Goal: Task Accomplishment & Management: Manage account settings

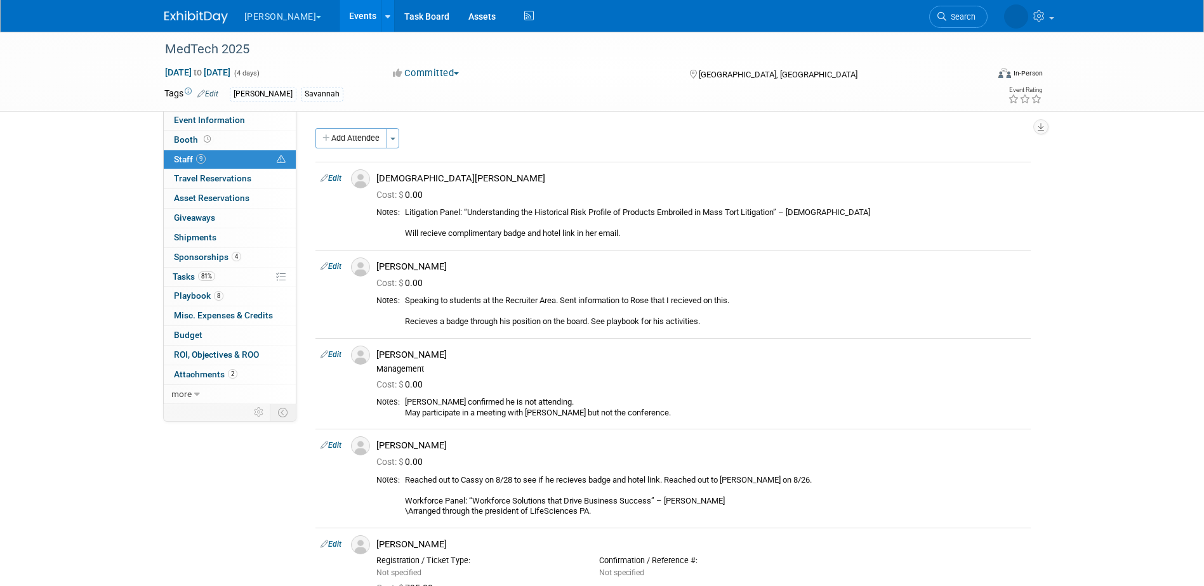
click at [339, 16] on link "Events" at bounding box center [362, 16] width 46 height 32
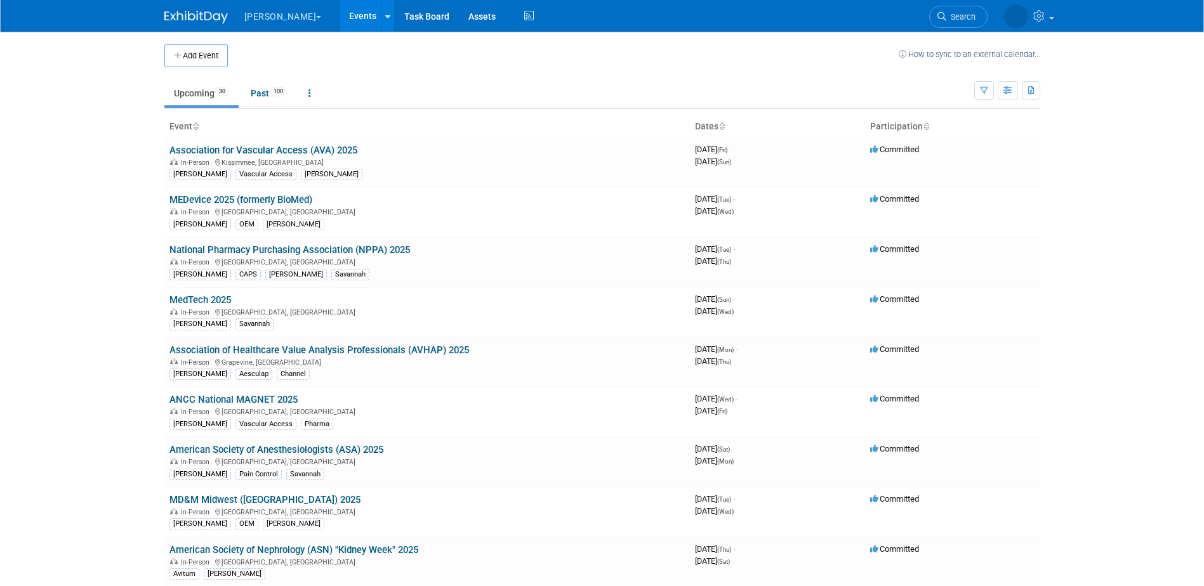
scroll to position [306, 0]
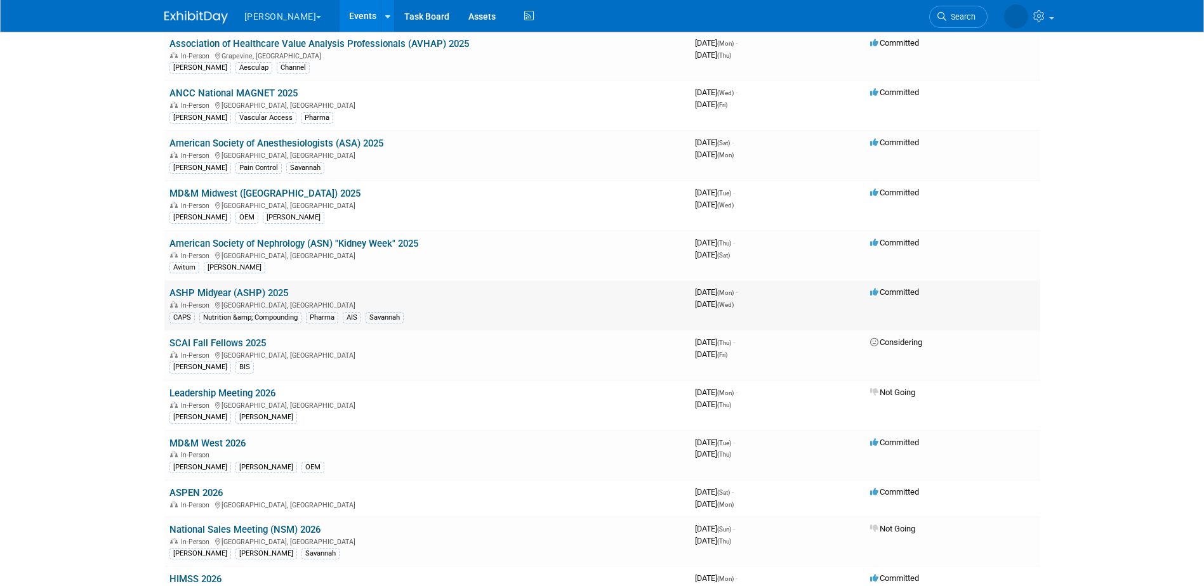
click at [269, 301] on div "In-Person Las Vegas, NV" at bounding box center [426, 304] width 515 height 10
click at [270, 296] on link "ASHP Midyear (ASHP) 2025" at bounding box center [228, 292] width 119 height 11
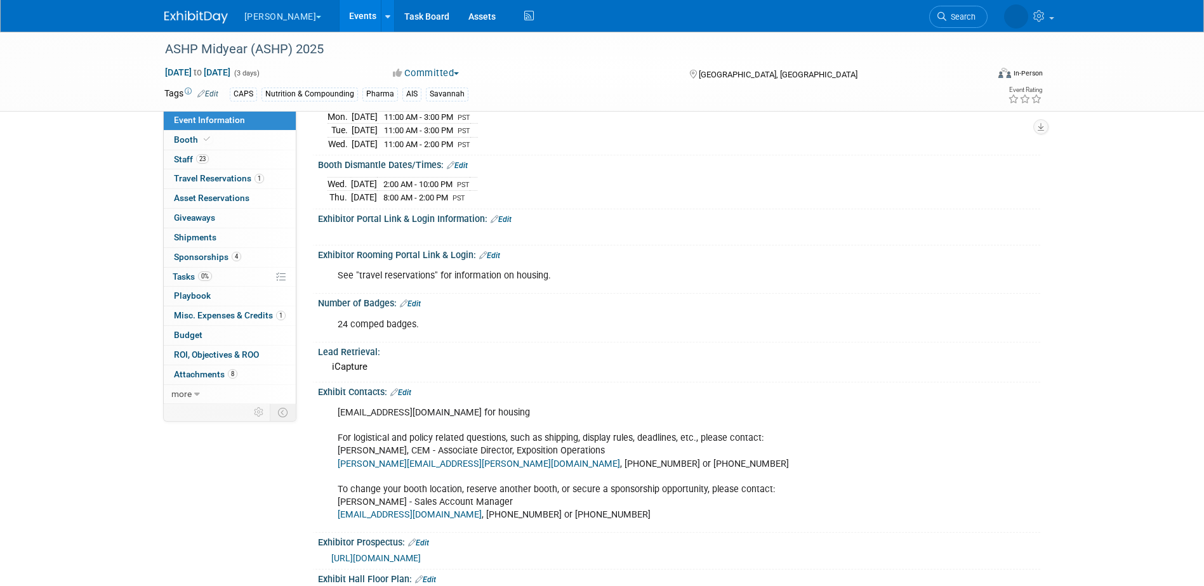
scroll to position [254, 0]
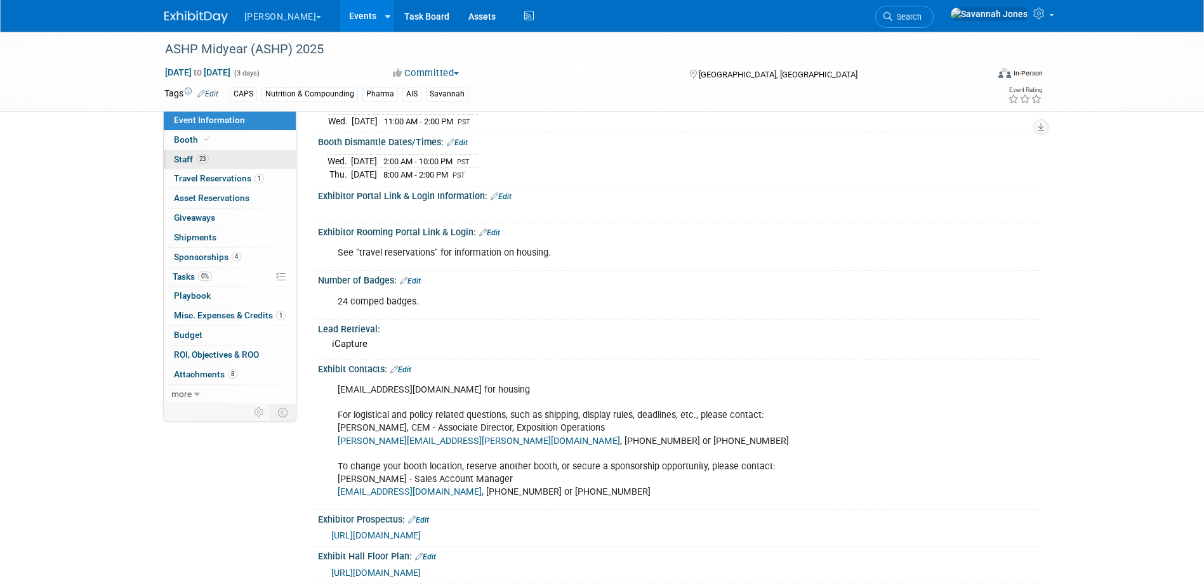
click at [246, 163] on link "23 Staff 23" at bounding box center [230, 159] width 132 height 19
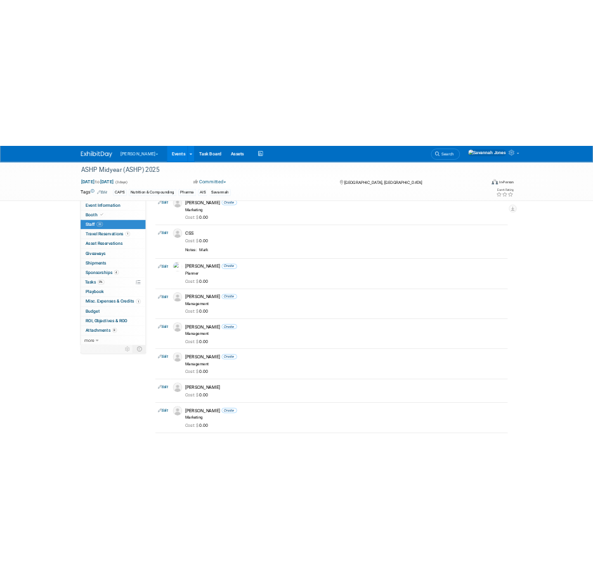
scroll to position [0, 0]
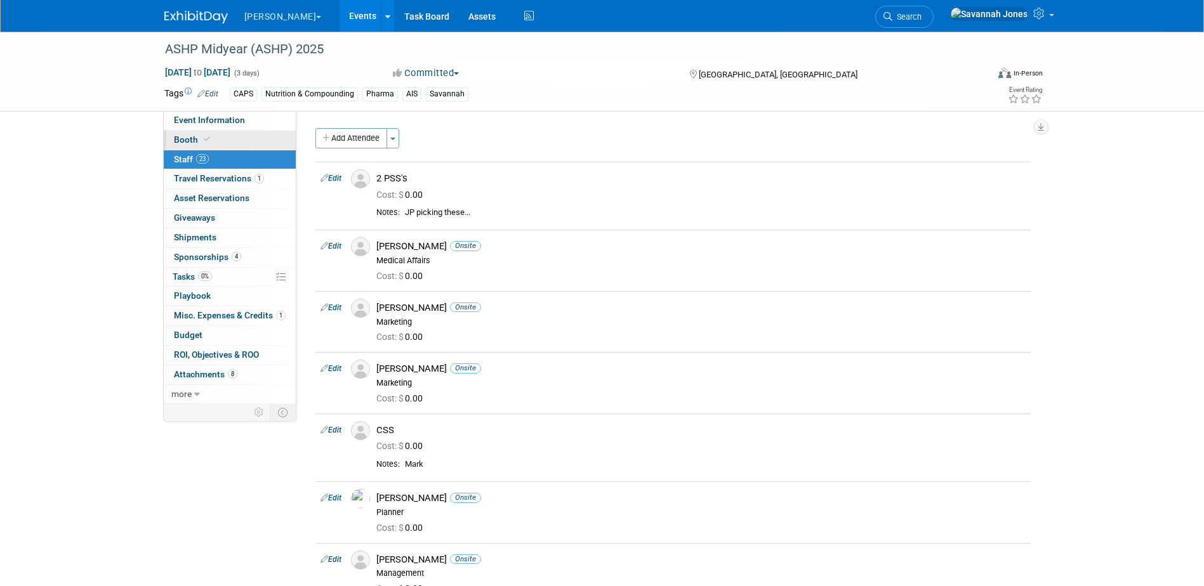
click at [252, 143] on link "Booth" at bounding box center [230, 140] width 132 height 19
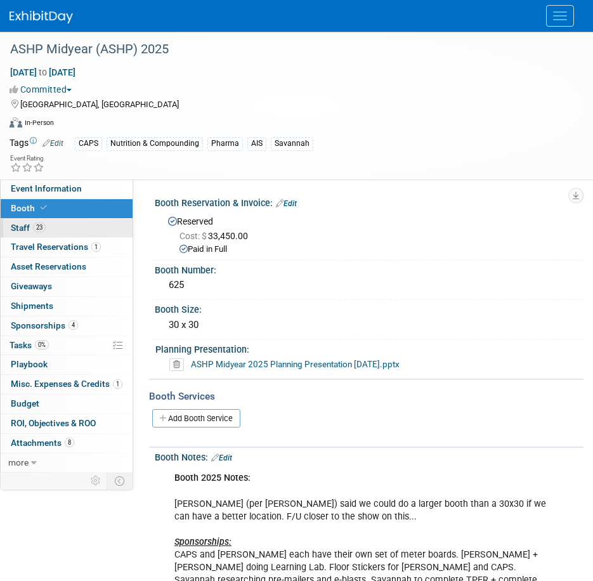
click at [51, 232] on link "23 Staff 23" at bounding box center [67, 228] width 132 height 19
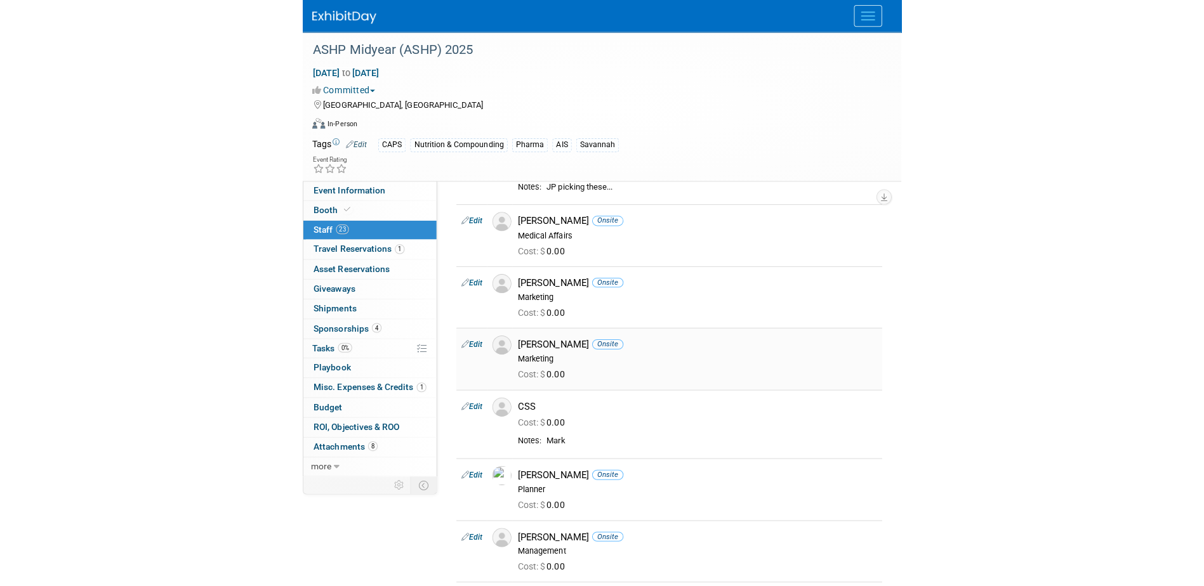
scroll to position [63, 0]
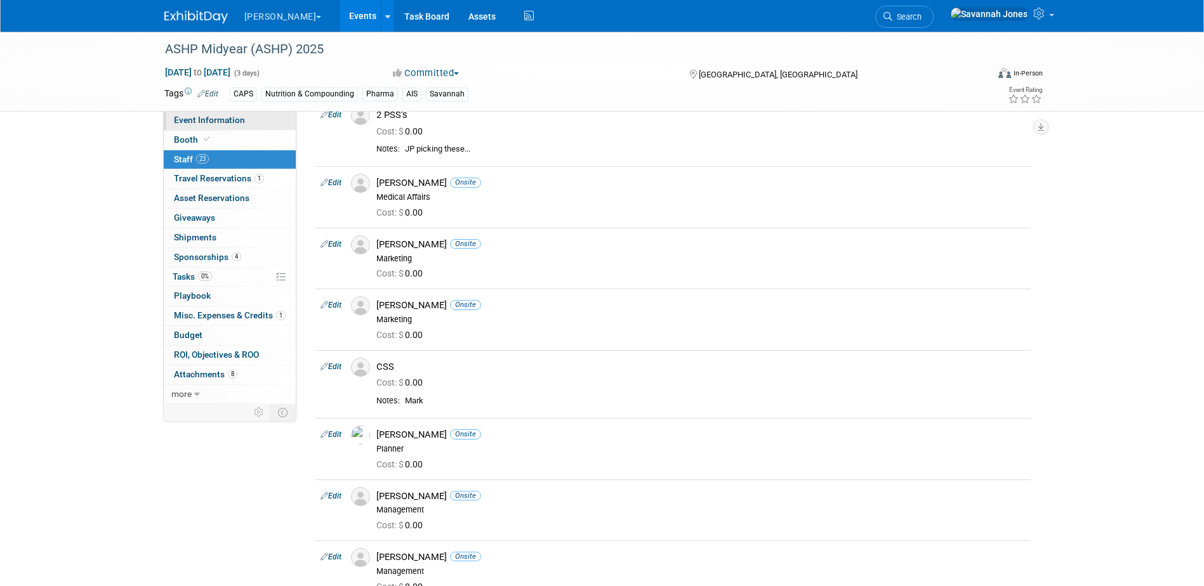
click at [235, 117] on span "Event Information" at bounding box center [209, 120] width 71 height 10
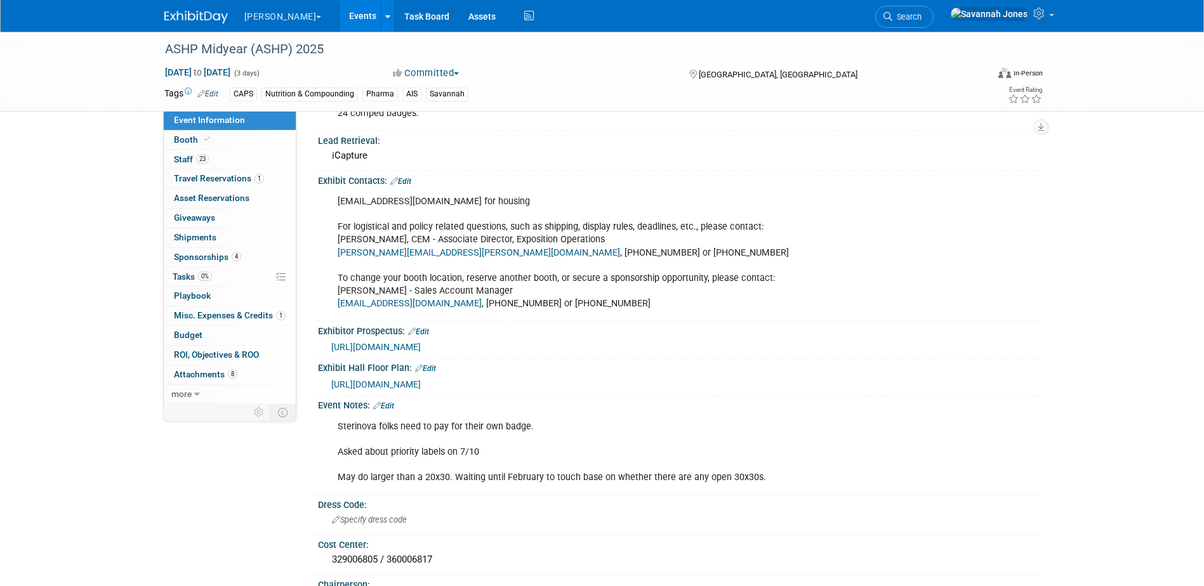
scroll to position [444, 0]
click at [421, 340] on span "https://events.jspargo.com/Midyear25/CUSTOM/pdf25/ASHPMidyear2025ExhProspectus.…" at bounding box center [375, 345] width 89 height 10
click at [249, 261] on link "4 Sponsorships 4" at bounding box center [230, 257] width 132 height 19
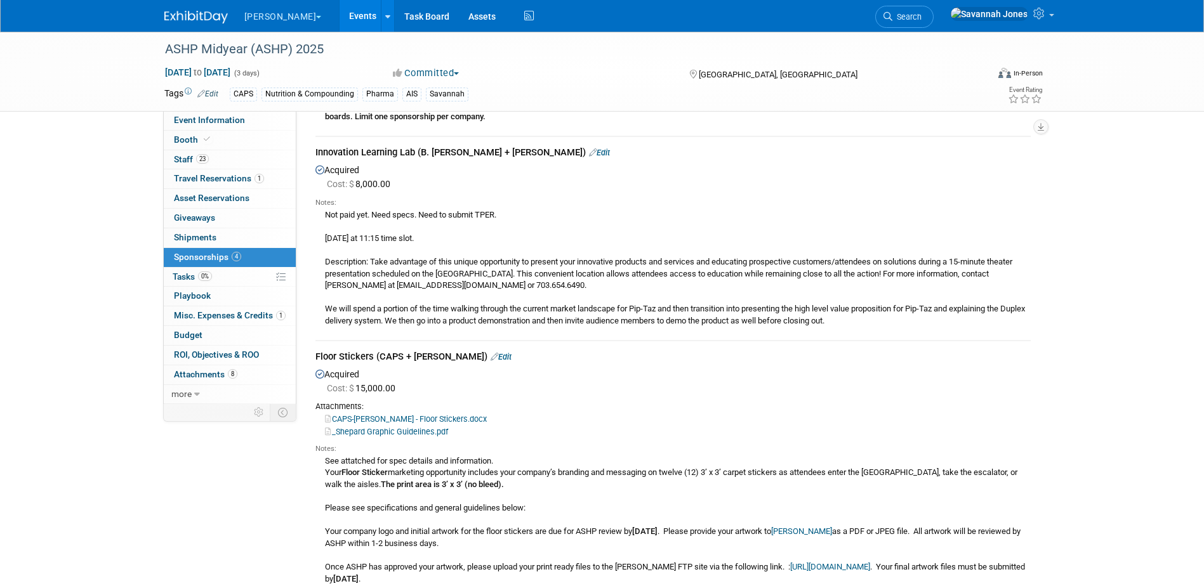
scroll to position [1079, 0]
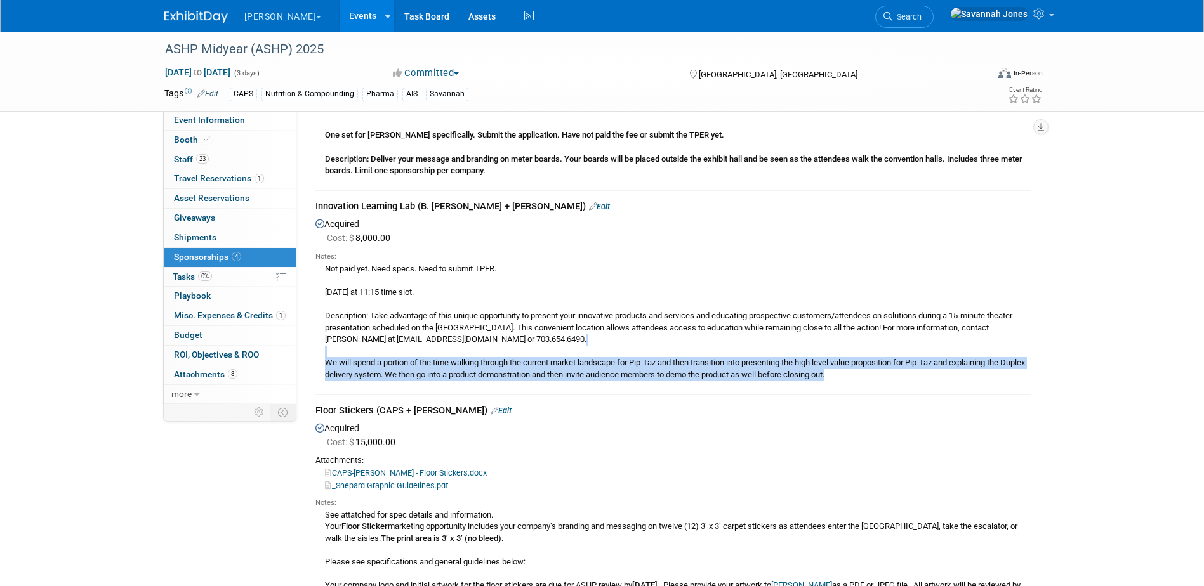
drag, startPoint x: 875, startPoint y: 352, endPoint x: 325, endPoint y: 333, distance: 549.7
click at [325, 333] on div "Not paid yet. Need specs. Need to submit TPER. Monday at 11:15 time slot. Descr…" at bounding box center [672, 321] width 715 height 119
copy div "We will spend a portion of the time walking through the current market landscap…"
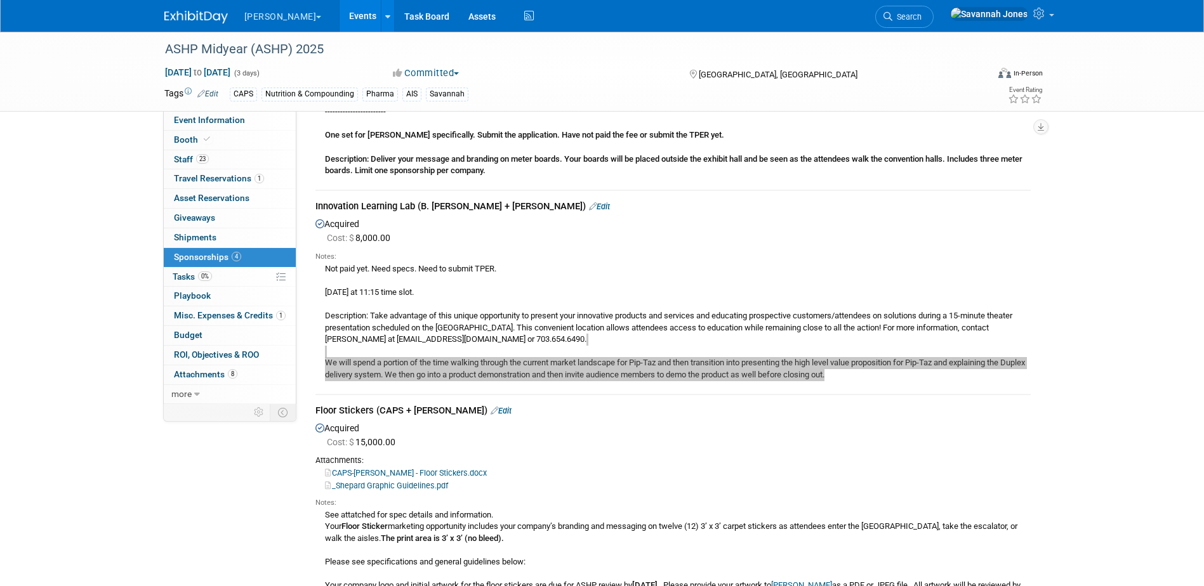
scroll to position [1069, 0]
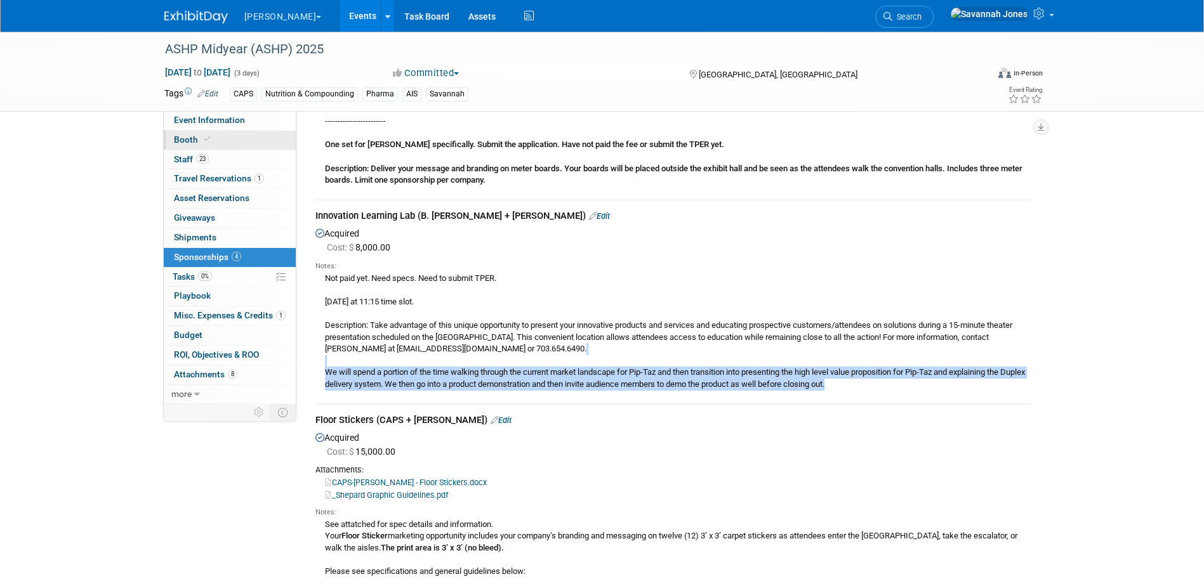
click at [207, 143] on icon at bounding box center [207, 139] width 6 height 7
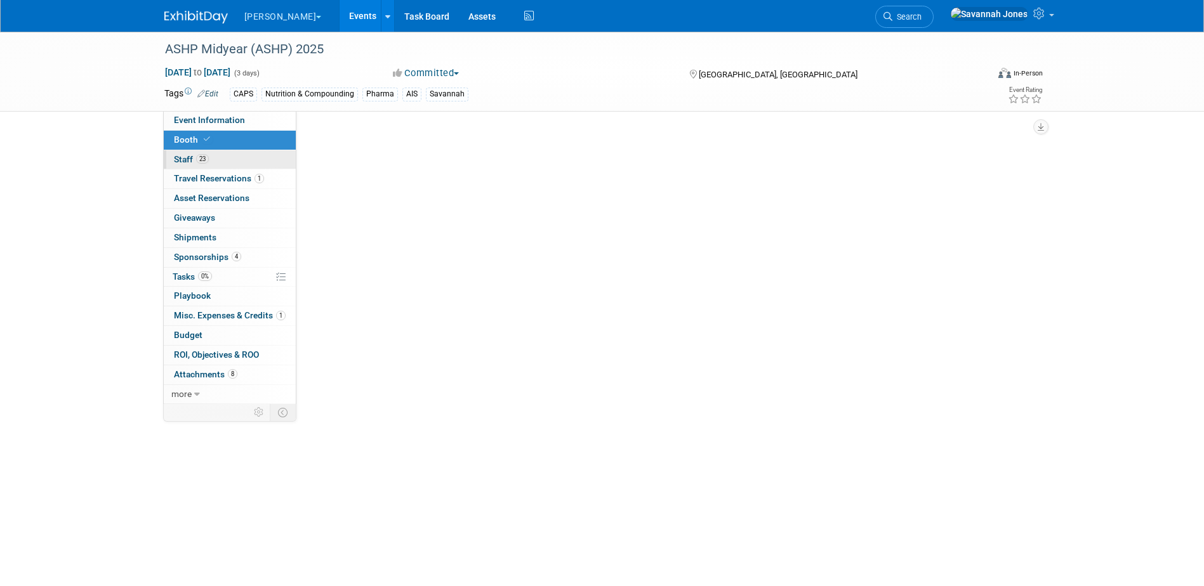
scroll to position [0, 0]
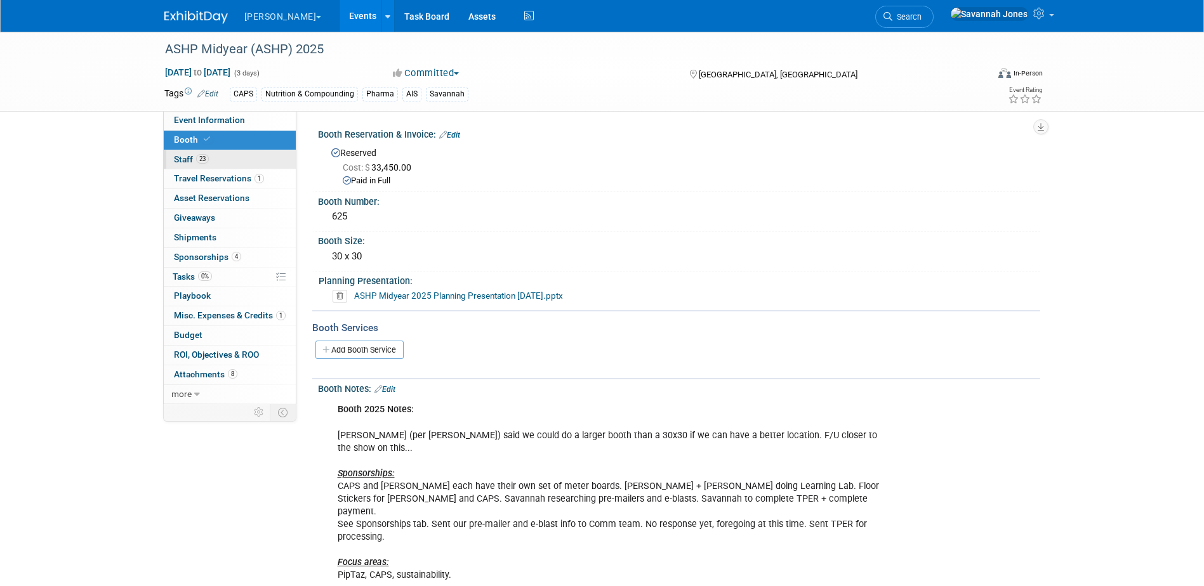
click at [211, 159] on link "23 Staff 23" at bounding box center [230, 159] width 132 height 19
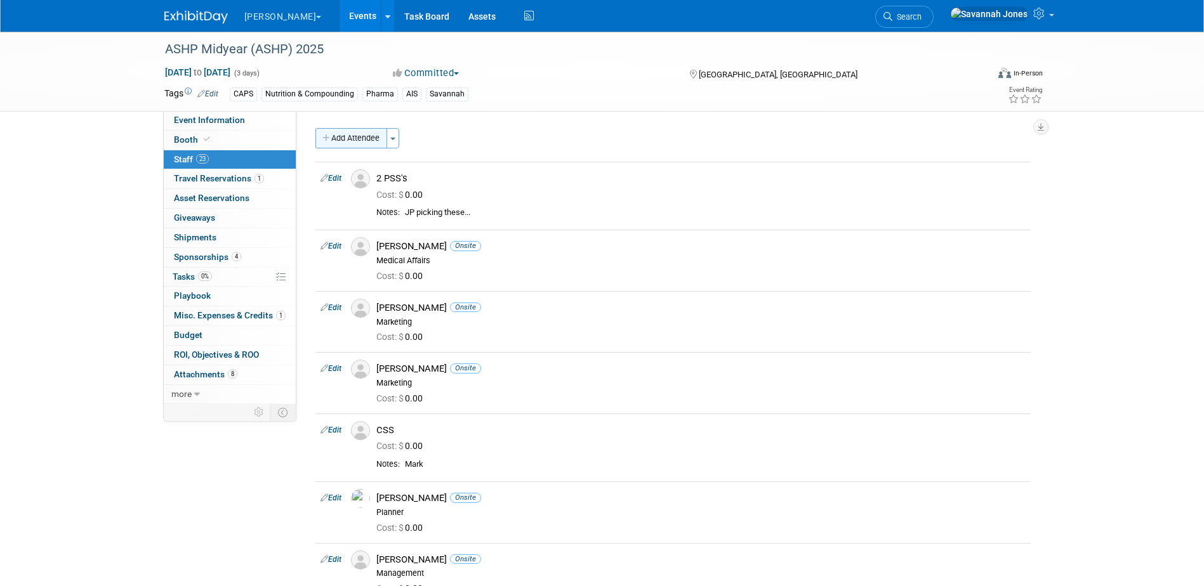
click at [360, 141] on button "Add Attendee" at bounding box center [351, 138] width 72 height 20
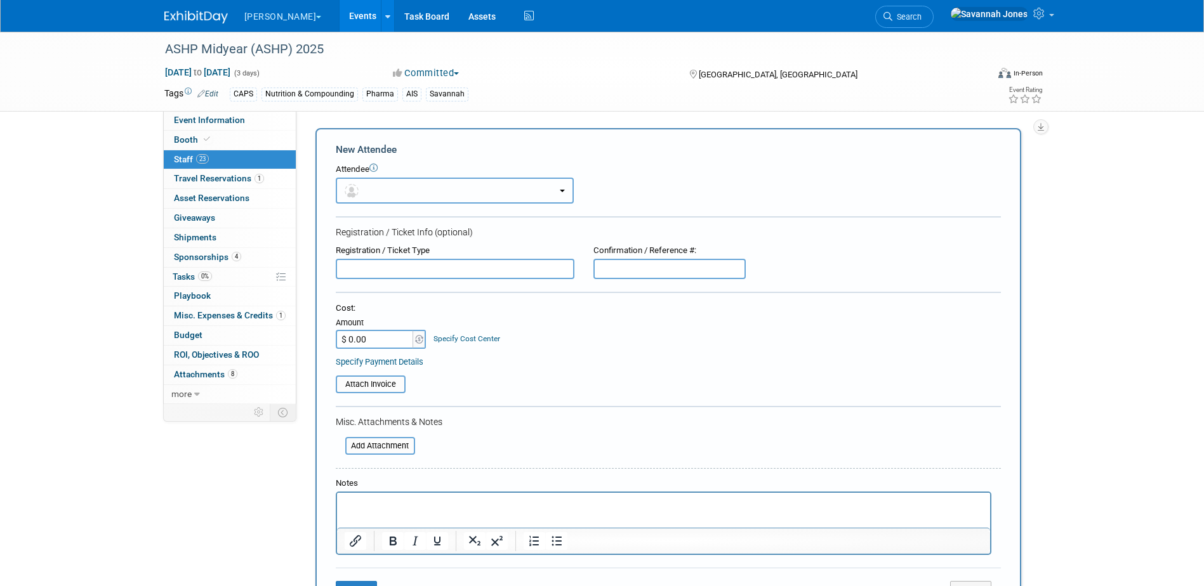
click at [409, 199] on button "button" at bounding box center [455, 191] width 238 height 26
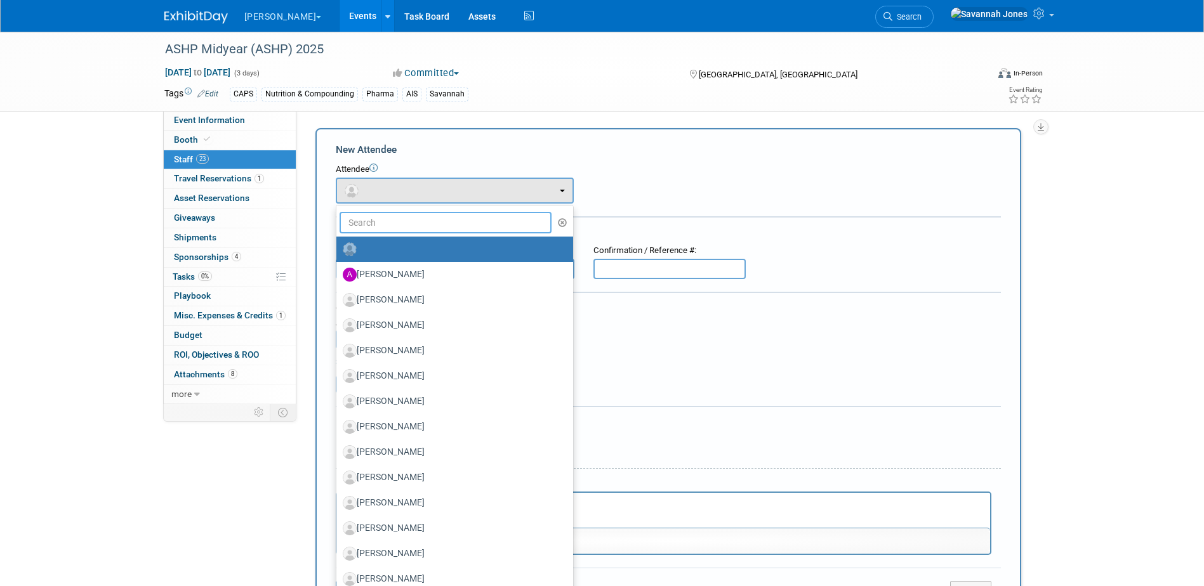
click at [410, 220] on input "text" at bounding box center [445, 223] width 213 height 22
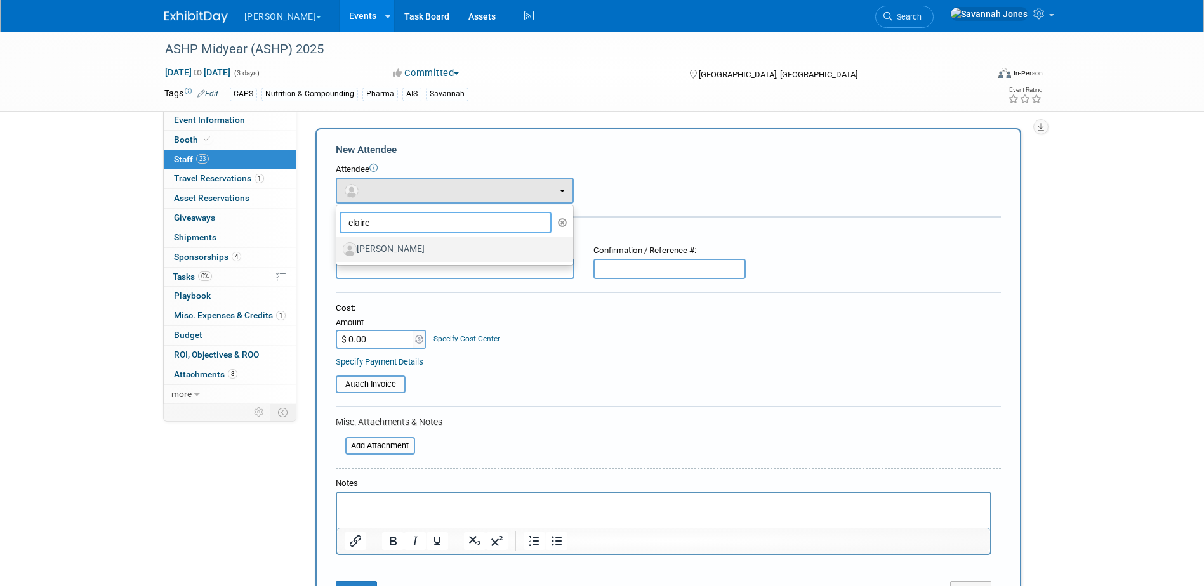
type input "claire"
click at [424, 249] on label "Claire Concowich" at bounding box center [452, 249] width 218 height 20
click at [338, 249] on input "Claire Concowich" at bounding box center [334, 248] width 8 height 8
select select "ae06dff4-79a8-44d8-a505-e9d0d9e048ae"
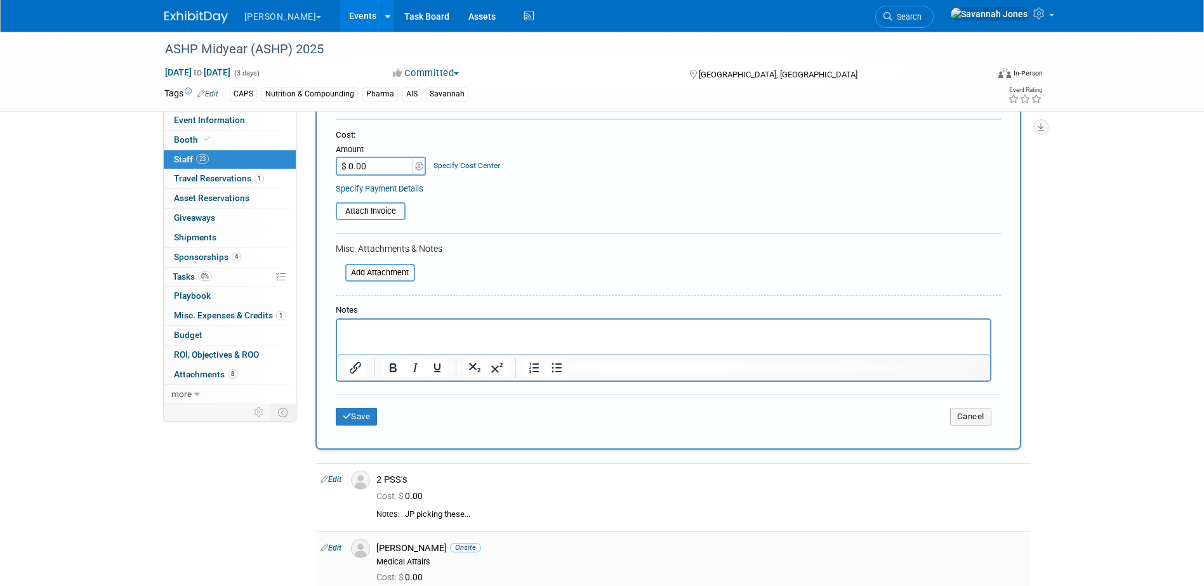
scroll to position [317, 0]
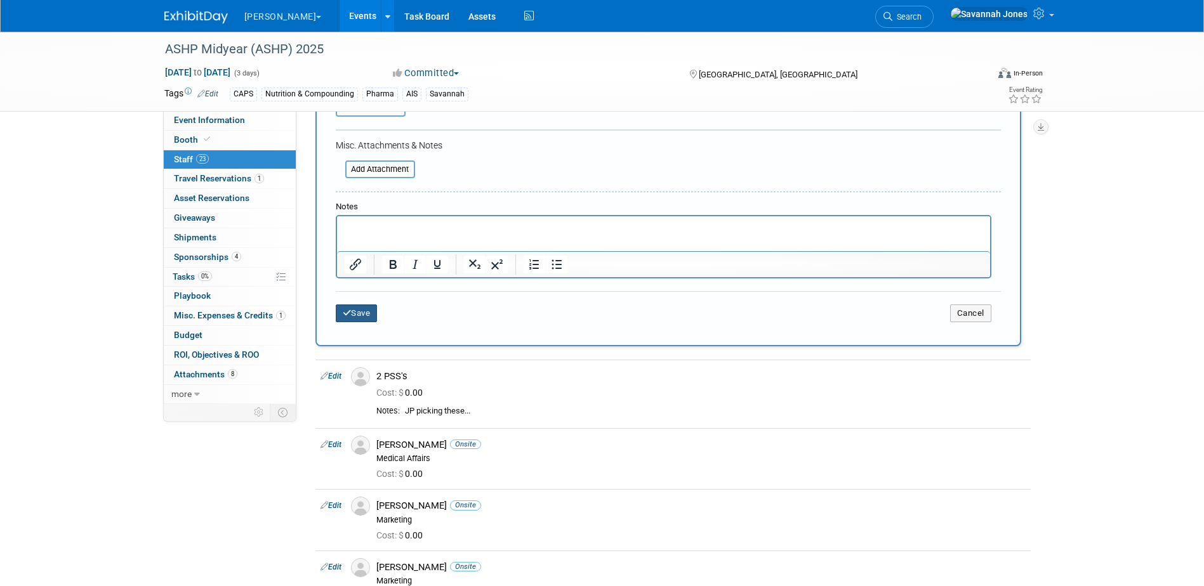
click at [374, 310] on button "Save" at bounding box center [357, 314] width 42 height 18
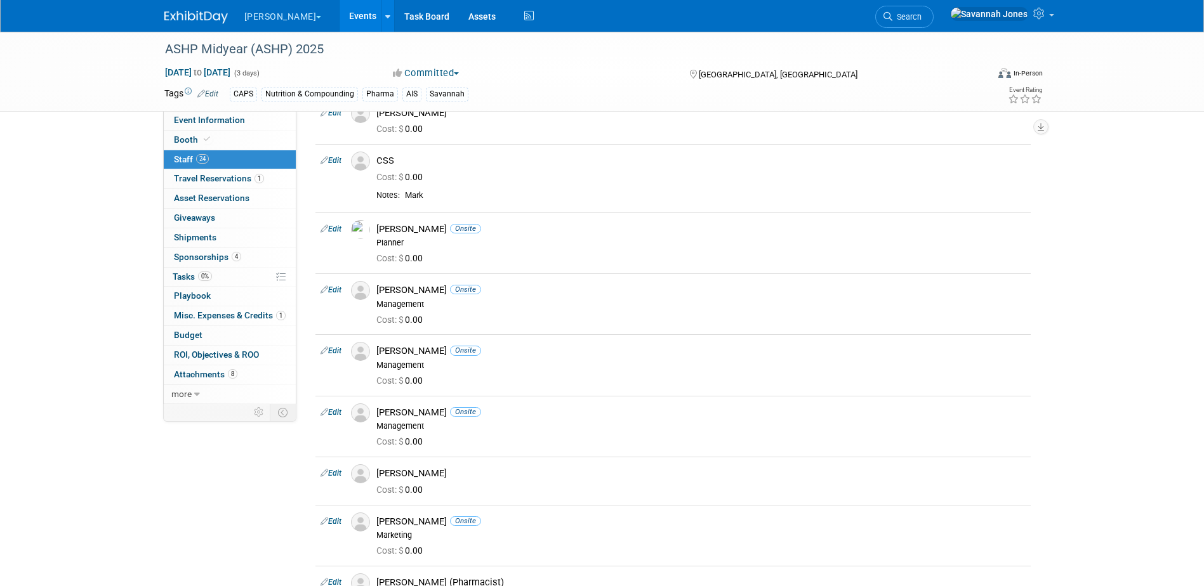
click at [339, 22] on link "Events" at bounding box center [362, 16] width 46 height 32
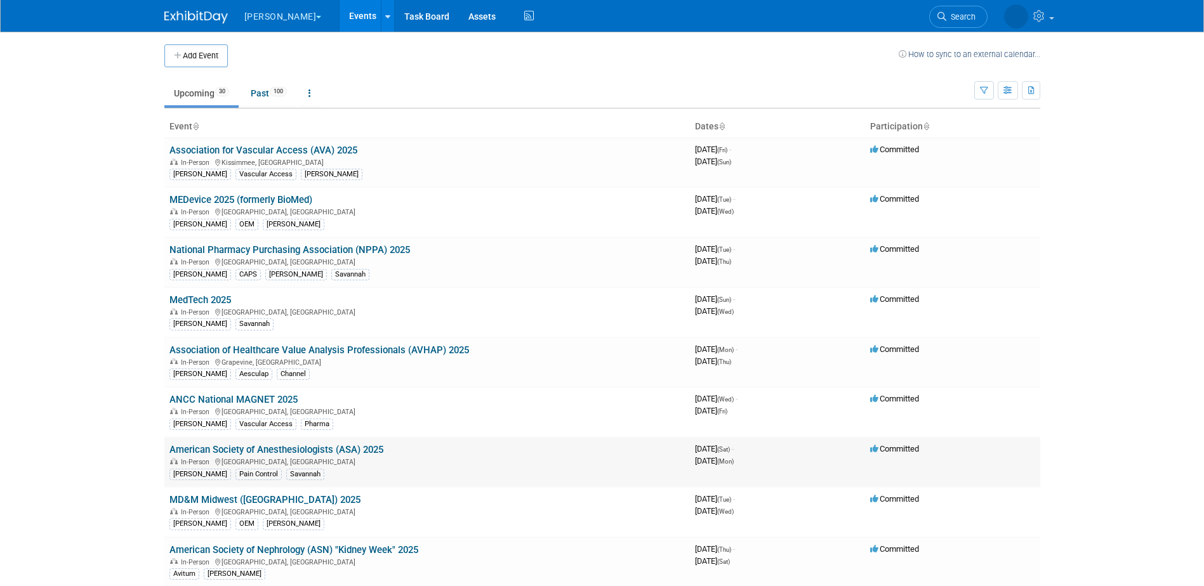
click at [367, 452] on link "American Society of Anesthesiologists (ASA) 2025" at bounding box center [276, 449] width 214 height 11
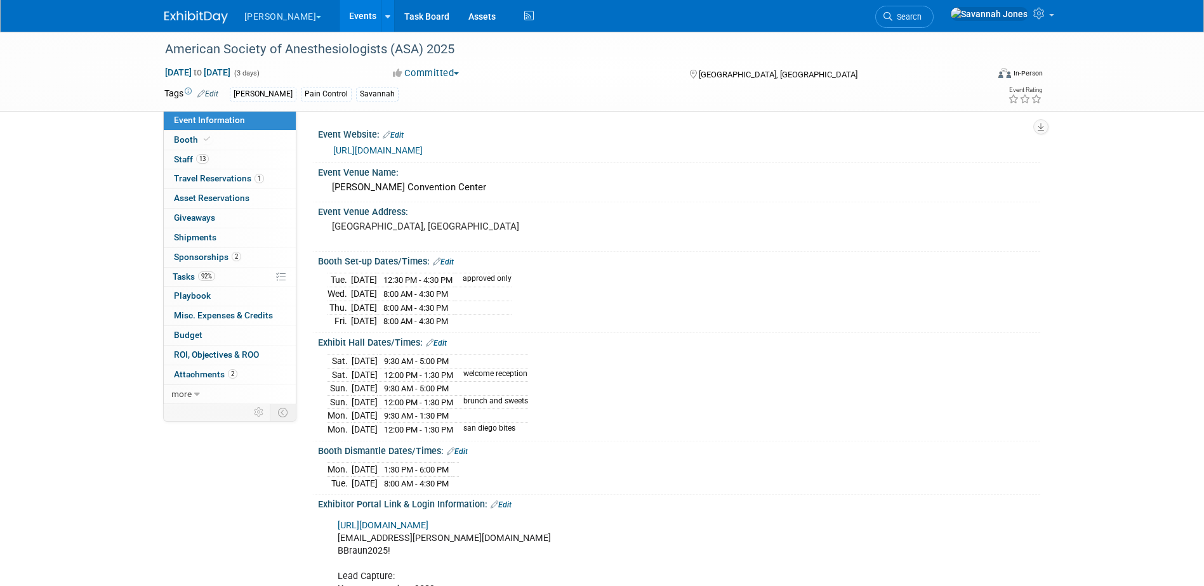
click at [263, 130] on div "Event Information Event Info" at bounding box center [230, 121] width 132 height 20
click at [260, 141] on link "Booth" at bounding box center [230, 140] width 132 height 19
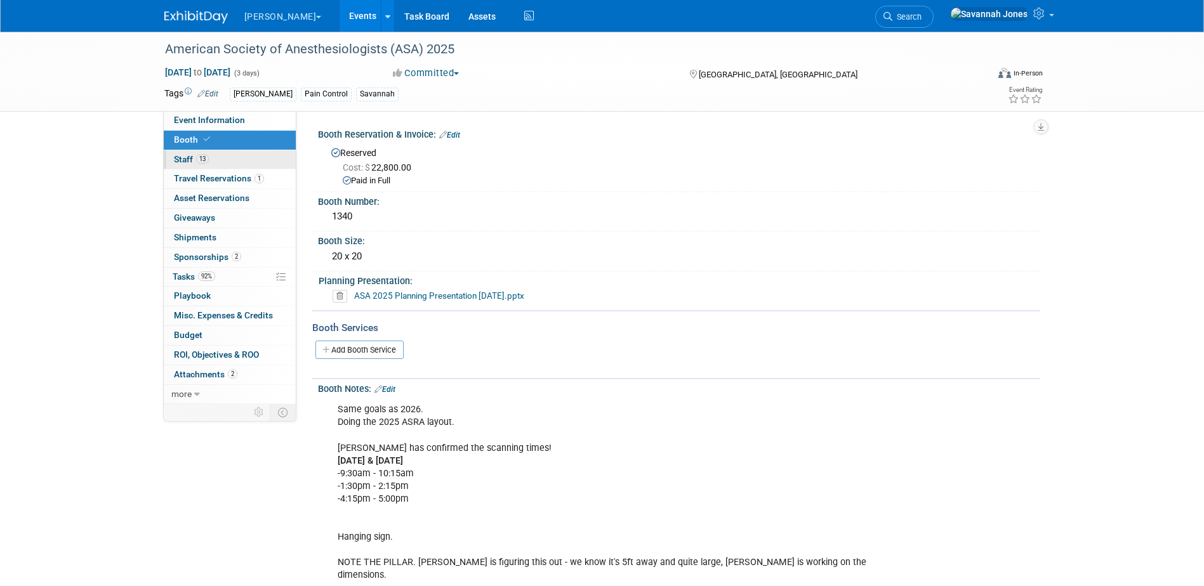
click at [265, 166] on link "13 Staff 13" at bounding box center [230, 159] width 132 height 19
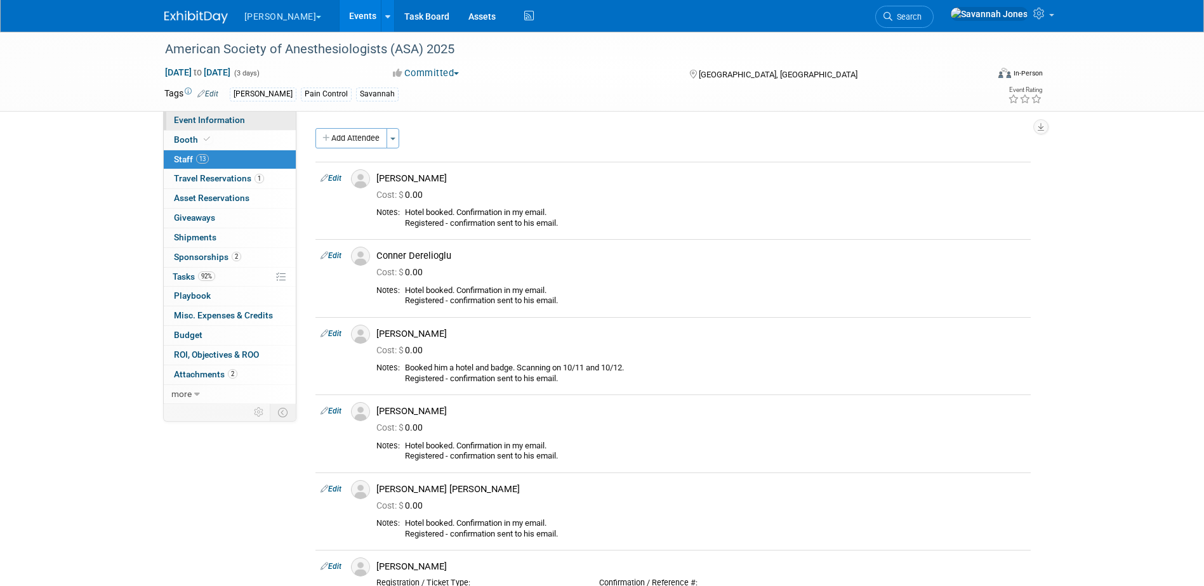
click at [255, 121] on link "Event Information" at bounding box center [230, 120] width 132 height 19
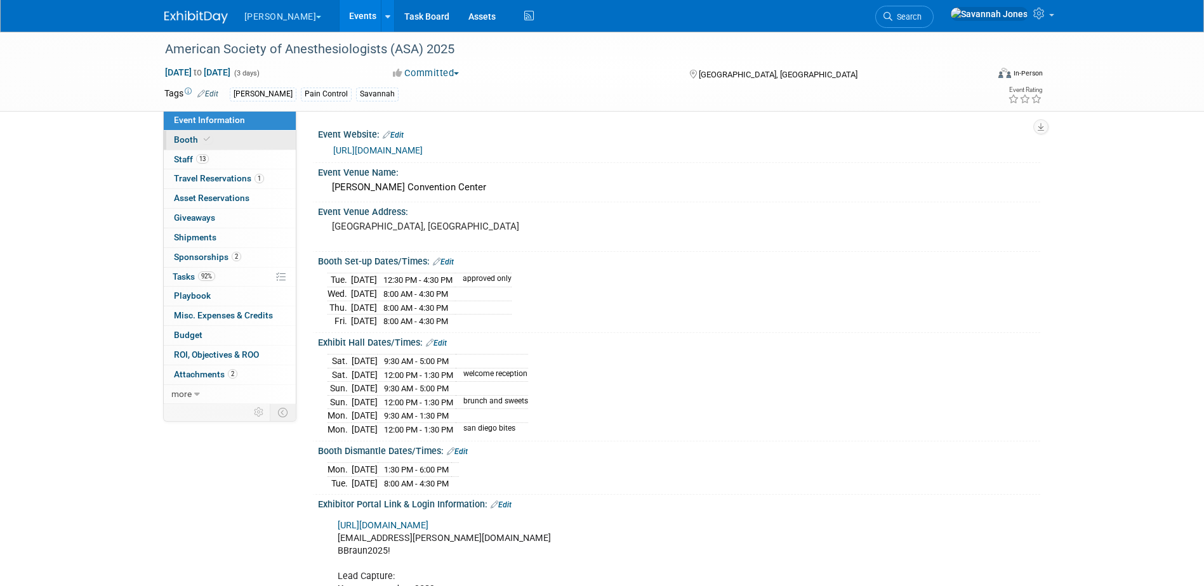
click at [251, 138] on link "Booth" at bounding box center [230, 140] width 132 height 19
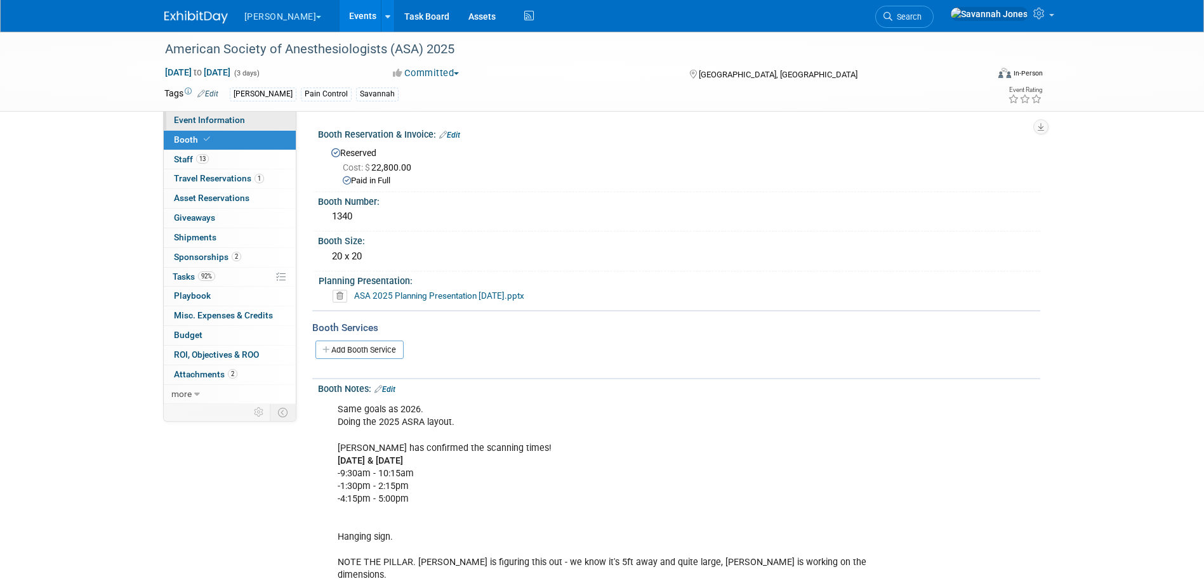
click at [246, 126] on link "Event Information" at bounding box center [230, 120] width 132 height 19
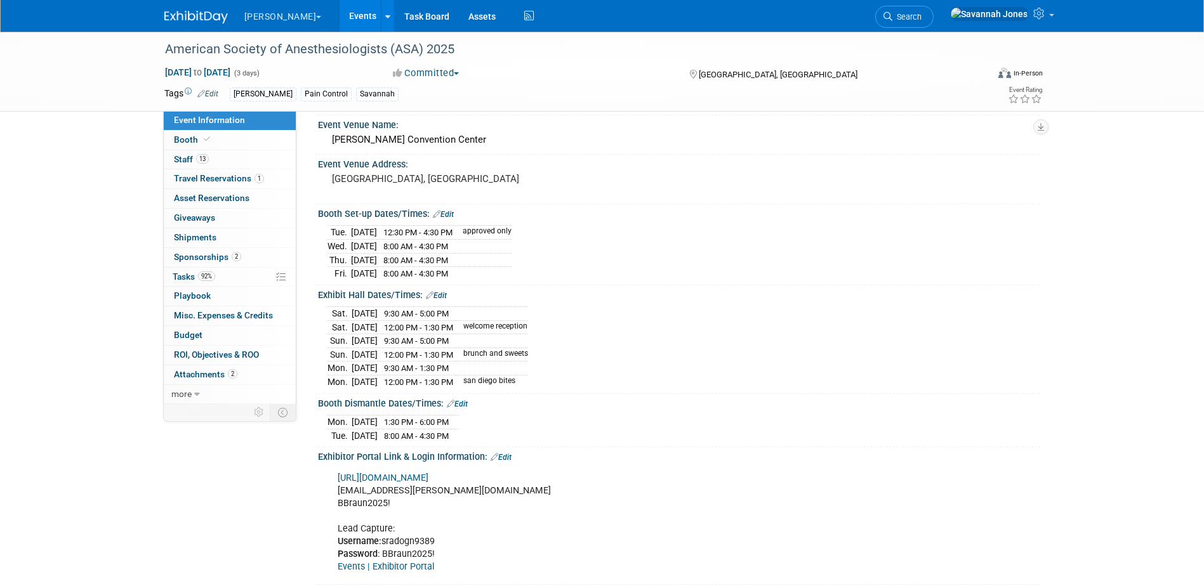
scroll to position [63, 0]
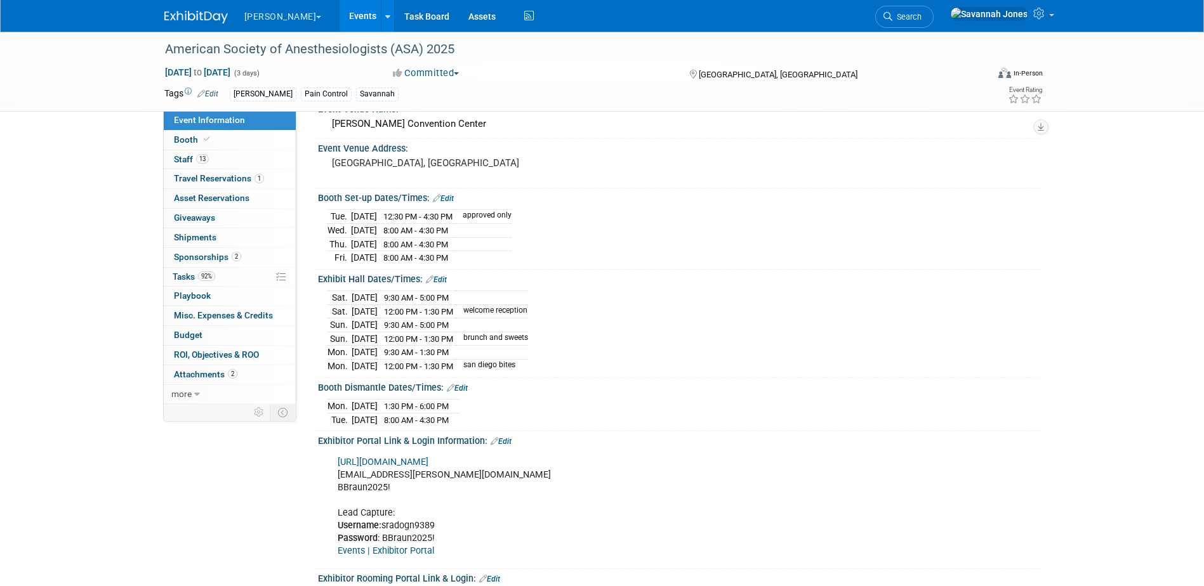
click at [339, 12] on link "Events" at bounding box center [362, 16] width 46 height 32
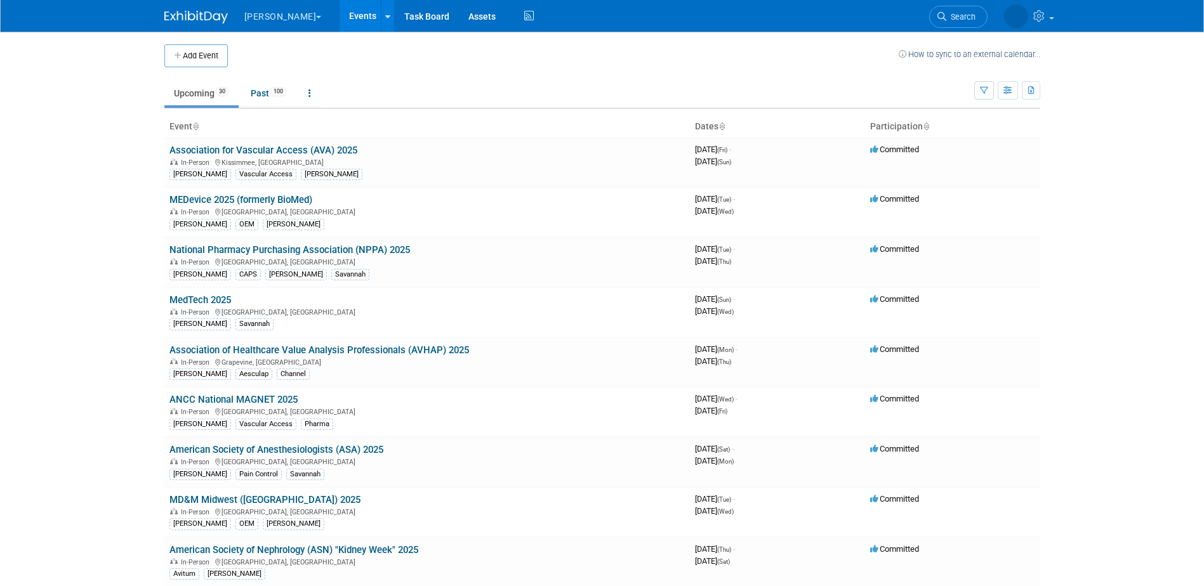
scroll to position [593, 0]
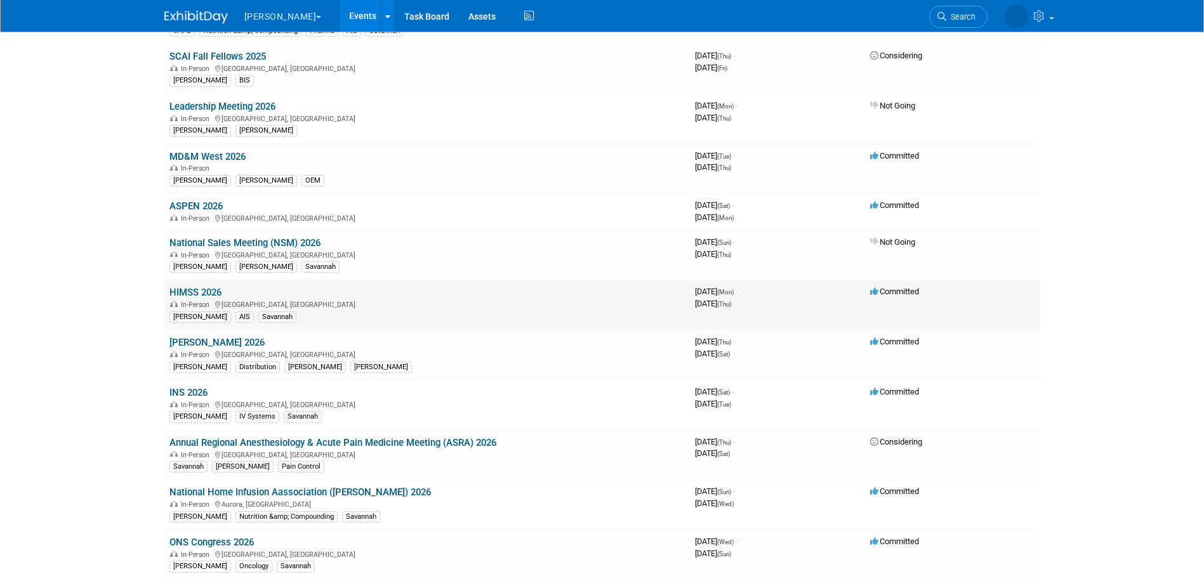
click at [196, 288] on link "HIMSS 2026" at bounding box center [195, 292] width 52 height 11
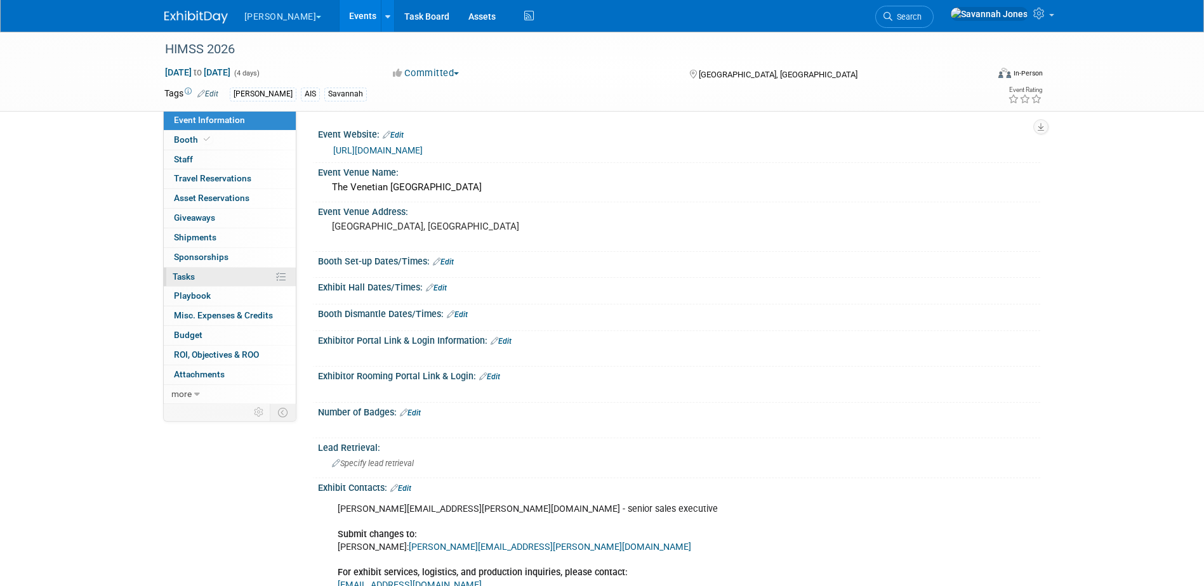
click at [223, 273] on link "0% Tasks 0%" at bounding box center [230, 277] width 132 height 19
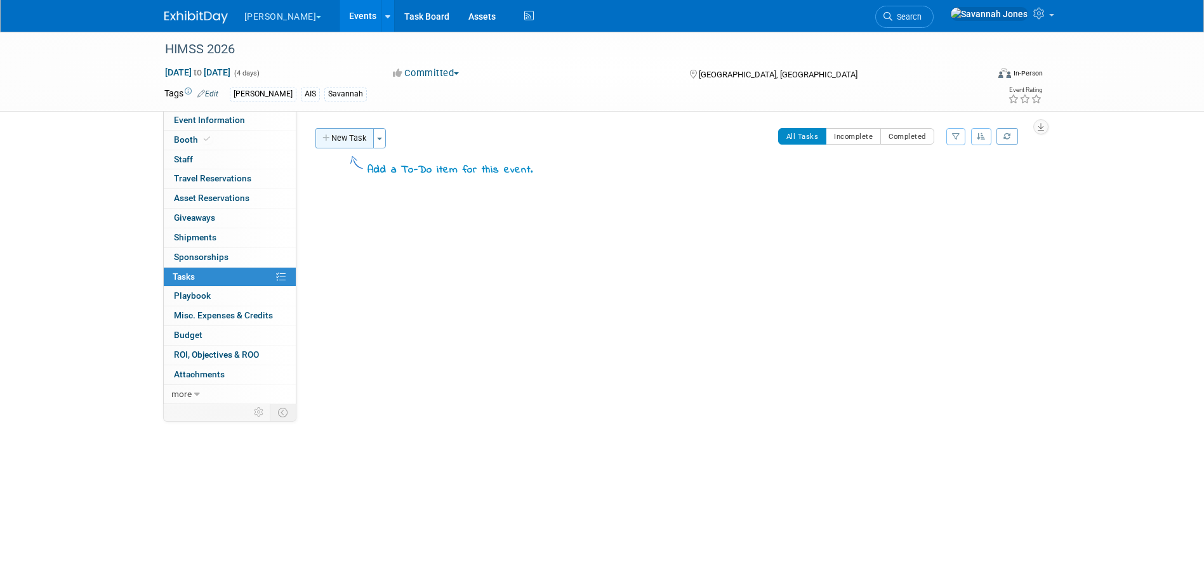
click at [339, 134] on button "New Task" at bounding box center [344, 138] width 58 height 20
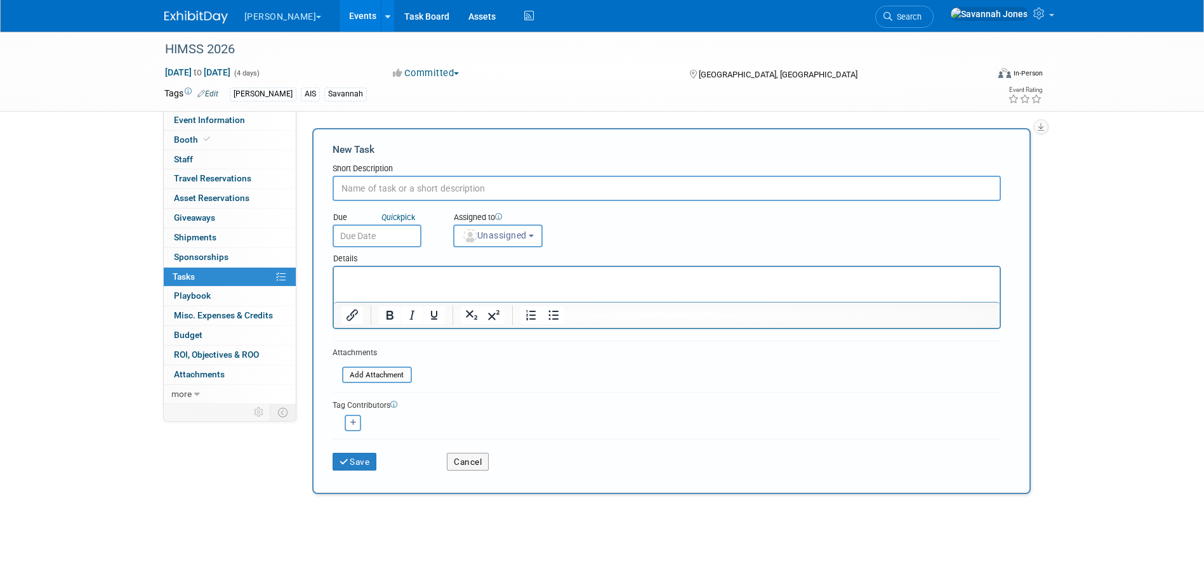
click at [391, 194] on input "text" at bounding box center [666, 188] width 668 height 25
type input "Hotel reservations may be canceled in their entirety and changes to arrival and…"
click at [365, 238] on input "text" at bounding box center [376, 236] width 89 height 23
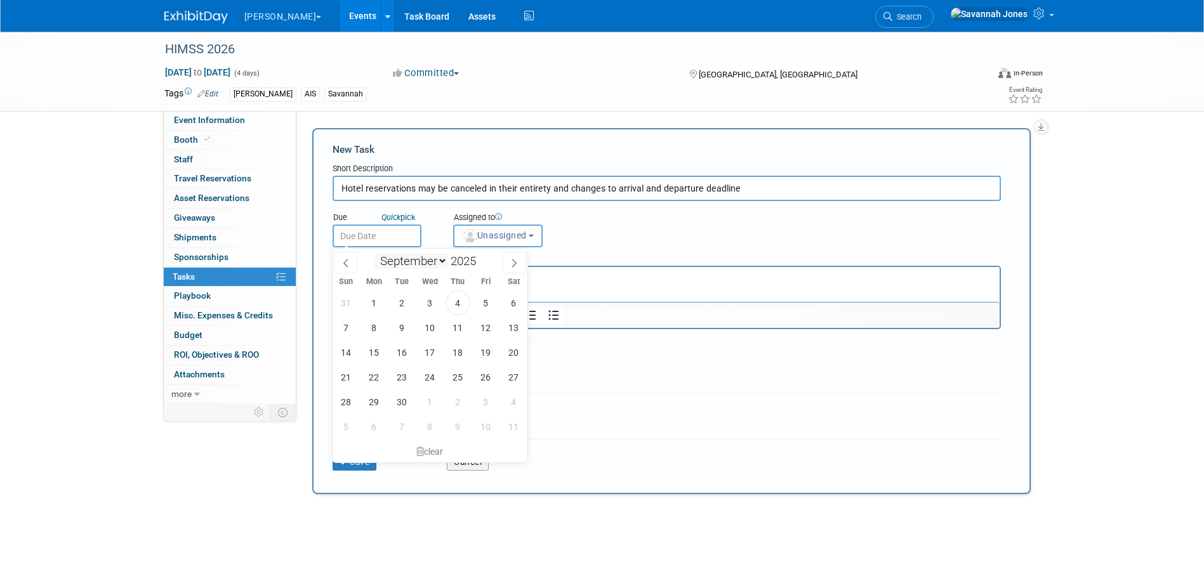
click at [381, 262] on select "January February March April May June July August September October November De…" at bounding box center [410, 261] width 73 height 16
select select "0"
click at [374, 253] on select "January February March April May June July August September October November De…" at bounding box center [410, 261] width 73 height 16
click at [403, 386] on span "21" at bounding box center [402, 377] width 25 height 25
type input "Jan 21, 2025"
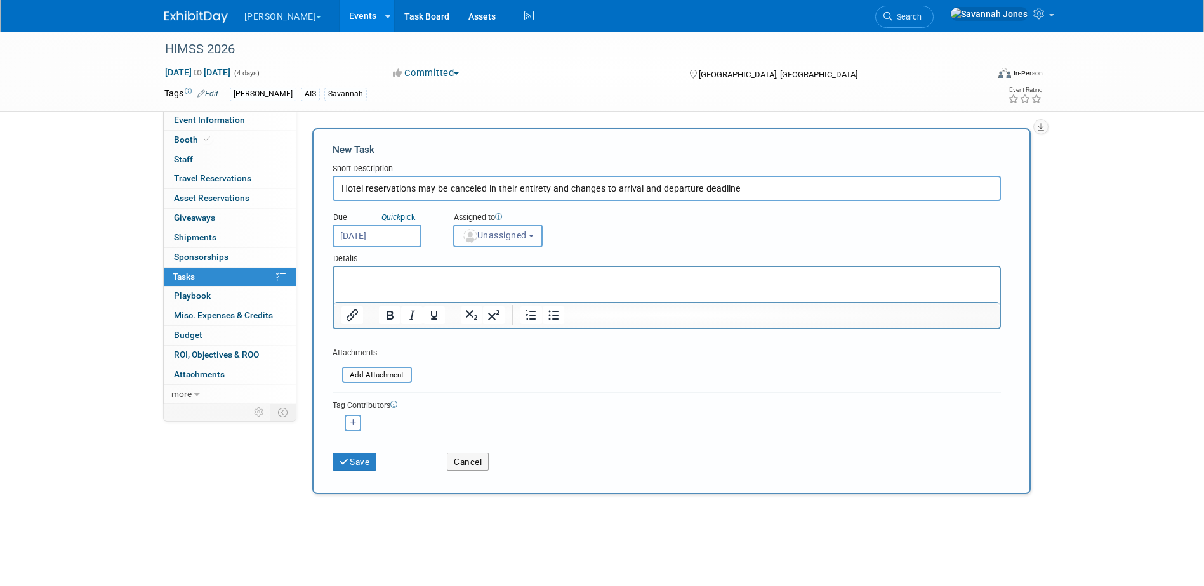
click at [499, 236] on span "Unassigned" at bounding box center [494, 235] width 65 height 10
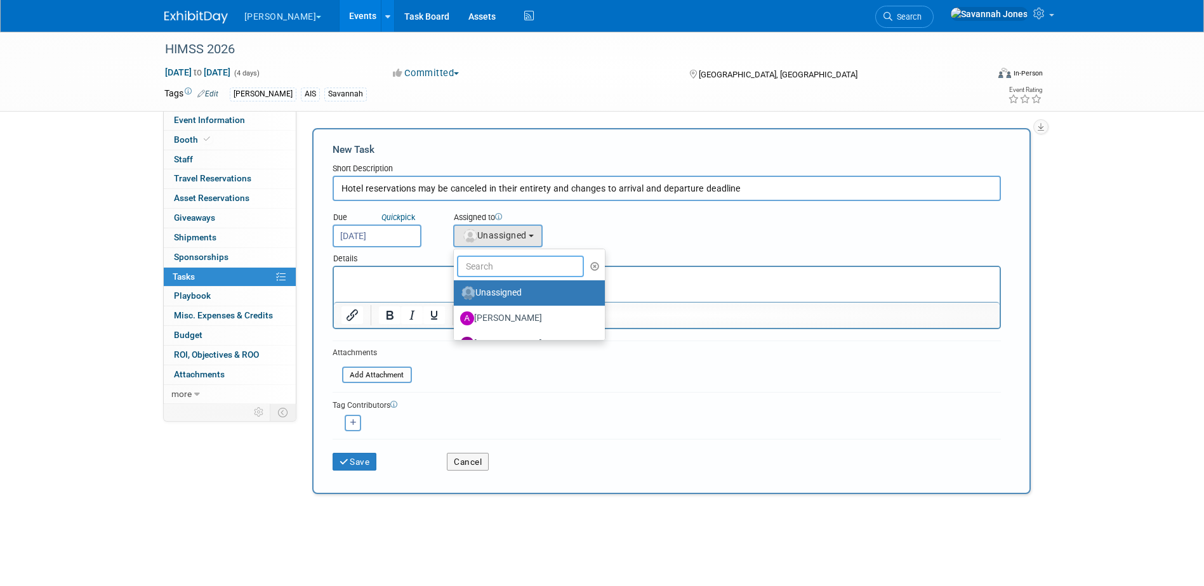
click at [495, 263] on input "text" at bounding box center [520, 267] width 127 height 22
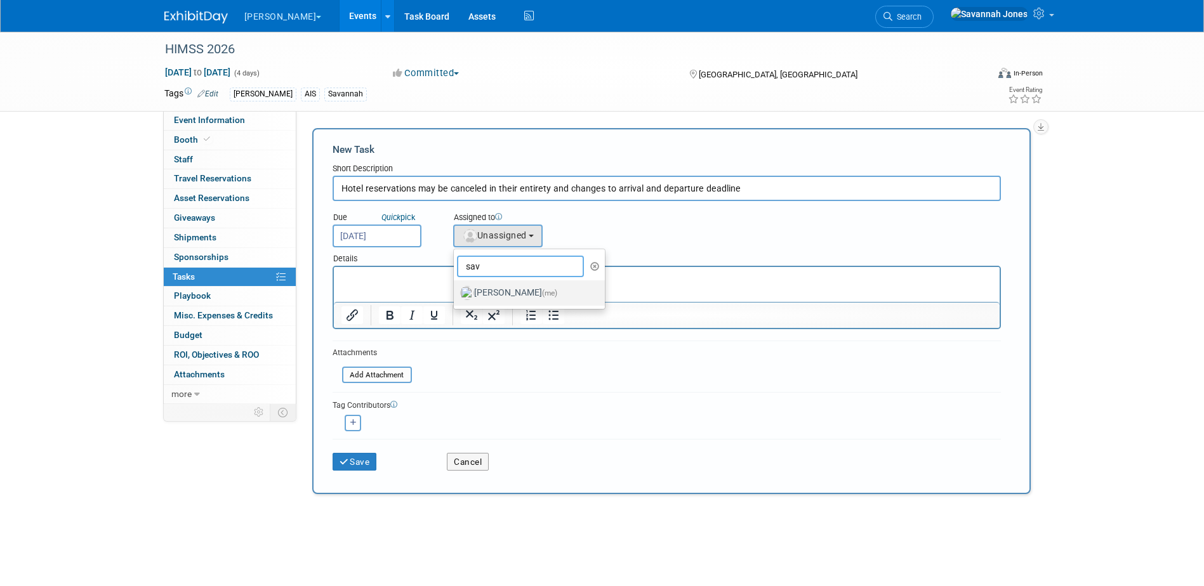
type input "sav"
click at [495, 291] on label "Savannah Jones (me)" at bounding box center [526, 293] width 133 height 20
click at [456, 291] on input "Savannah Jones (me)" at bounding box center [451, 291] width 8 height 8
select select "17b955ad-fd28-4adb-8f65-c6f823633e6c"
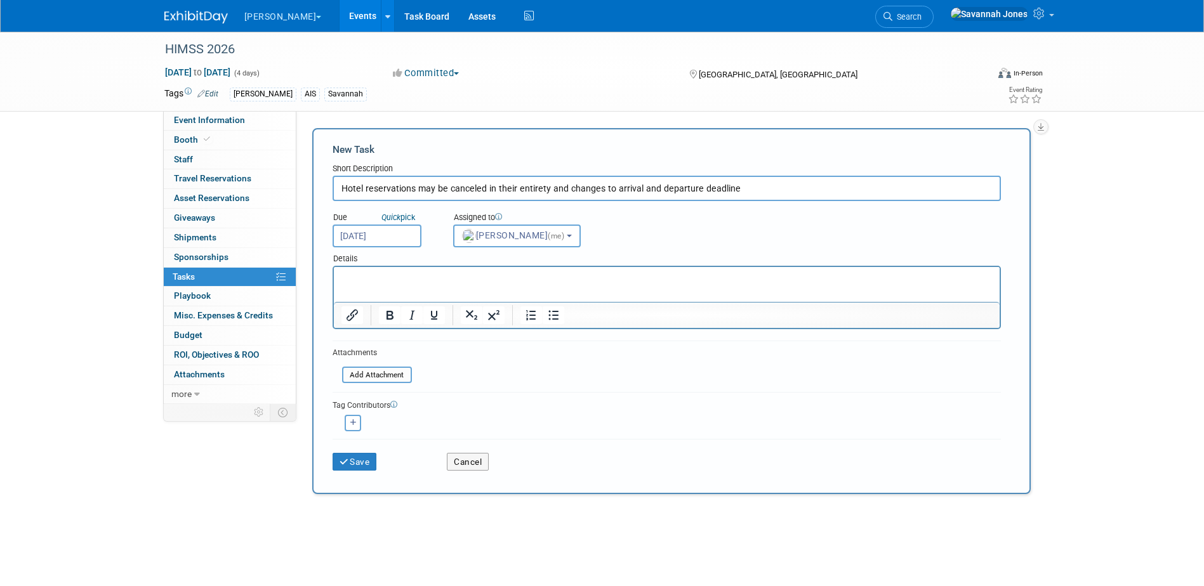
click at [490, 282] on p "Rich Text Area. Press ALT-0 for help." at bounding box center [666, 278] width 651 height 13
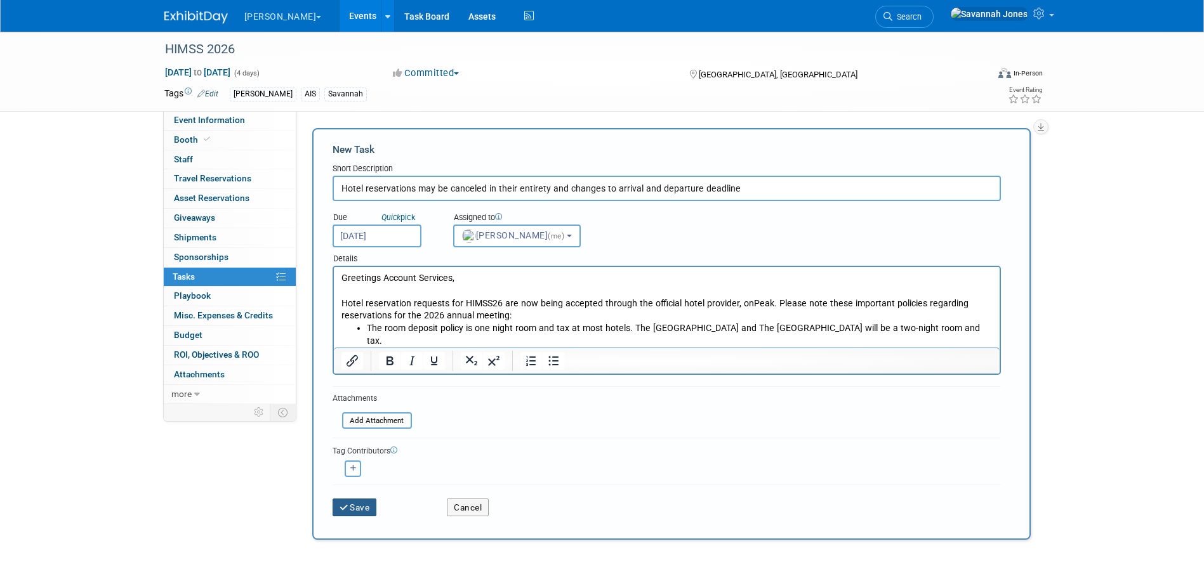
click at [351, 510] on button "Save" at bounding box center [354, 508] width 44 height 18
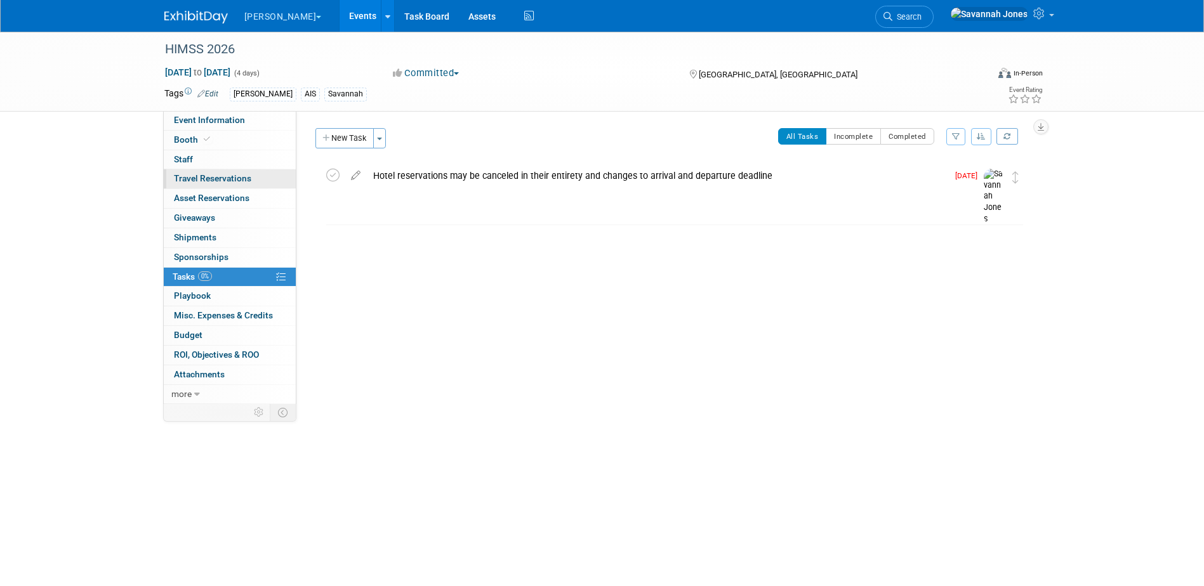
click at [225, 176] on span "Travel Reservations 0" at bounding box center [212, 178] width 77 height 10
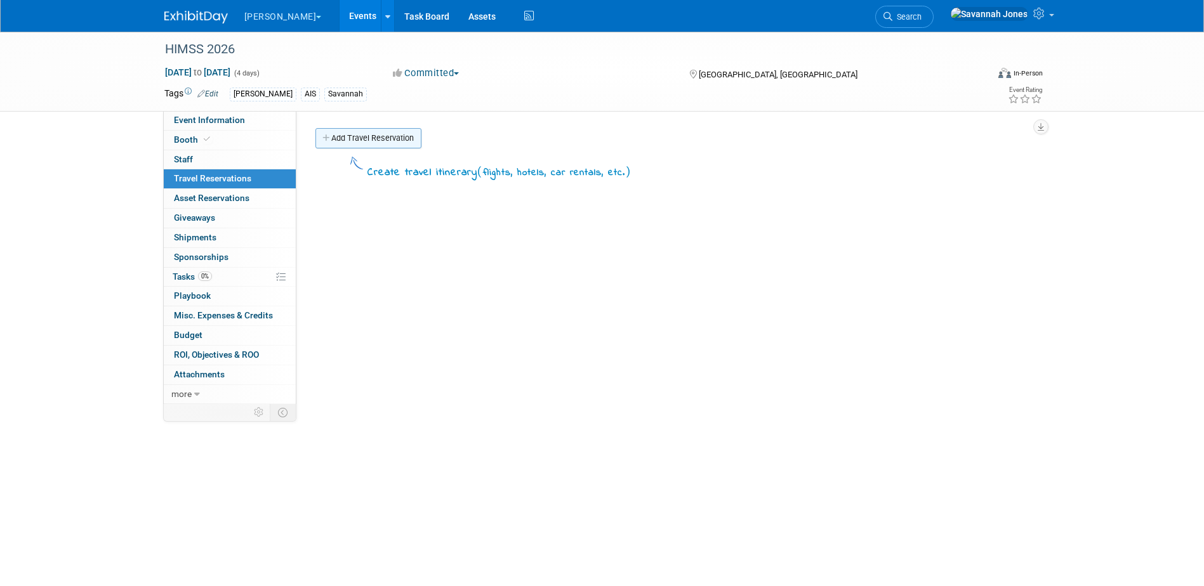
click at [376, 138] on link "Add Travel Reservation" at bounding box center [368, 138] width 106 height 20
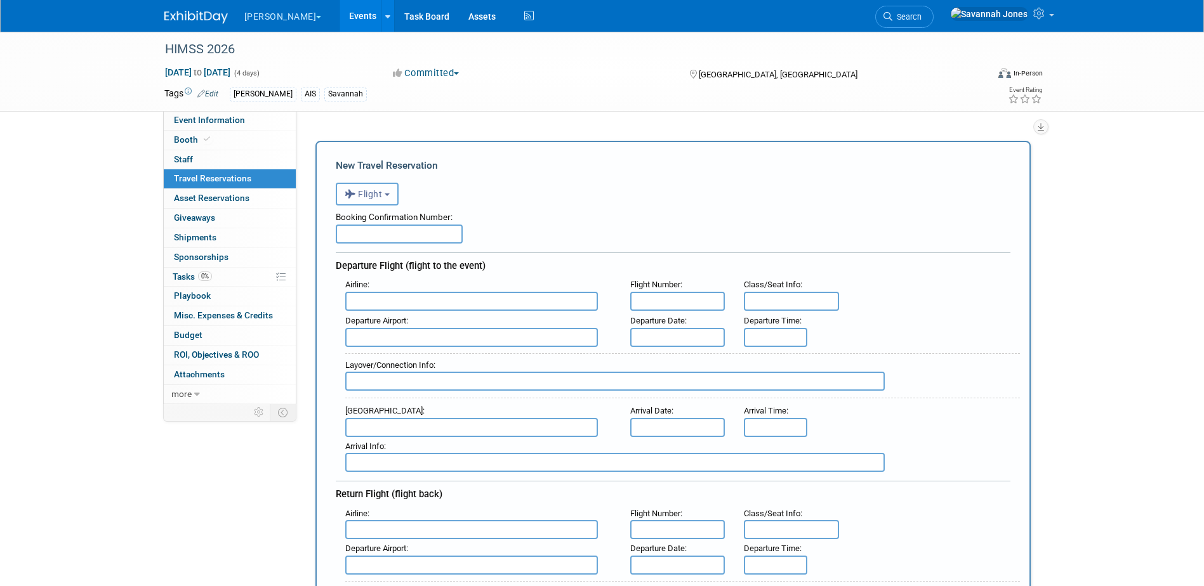
click at [384, 195] on button "Flight" at bounding box center [367, 194] width 63 height 23
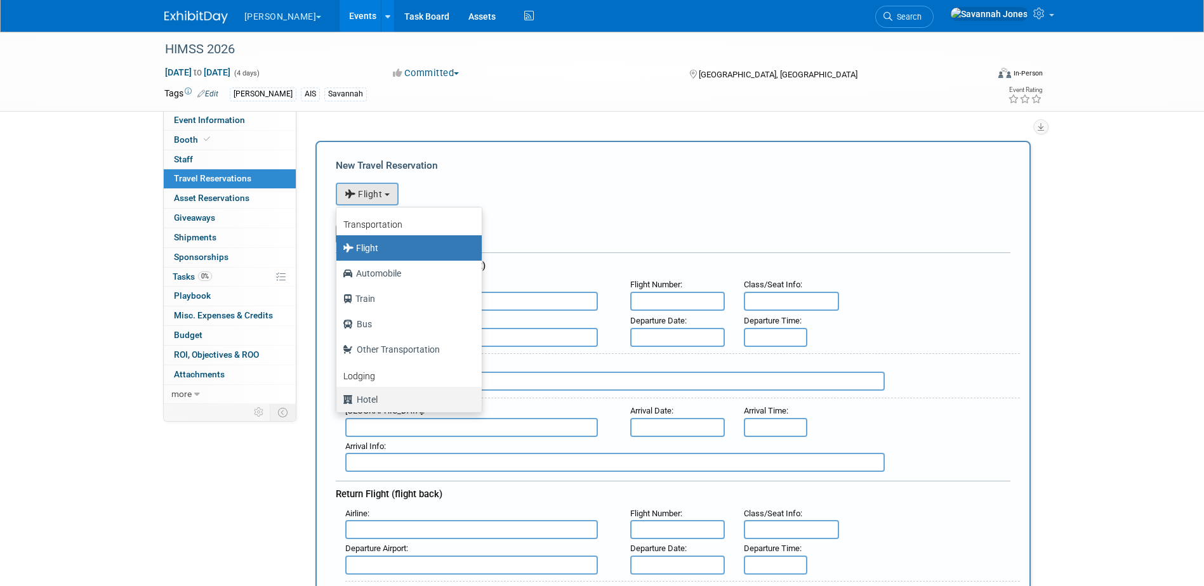
click at [390, 398] on label "Hotel" at bounding box center [406, 400] width 126 height 20
click at [338, 398] on input "Hotel" at bounding box center [334, 398] width 8 height 8
select select "6"
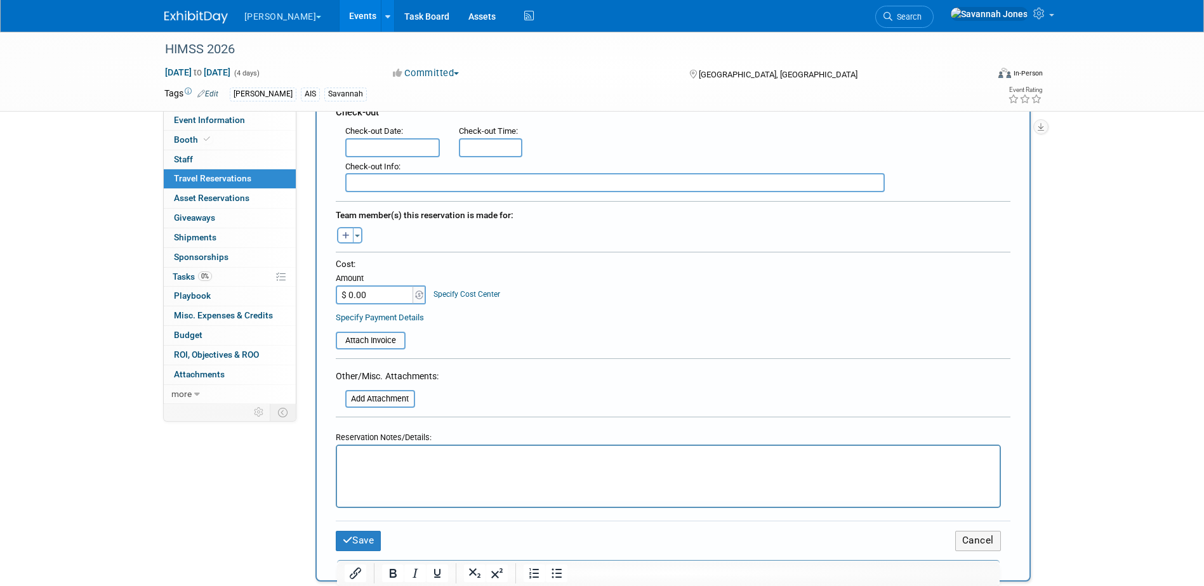
scroll to position [444, 0]
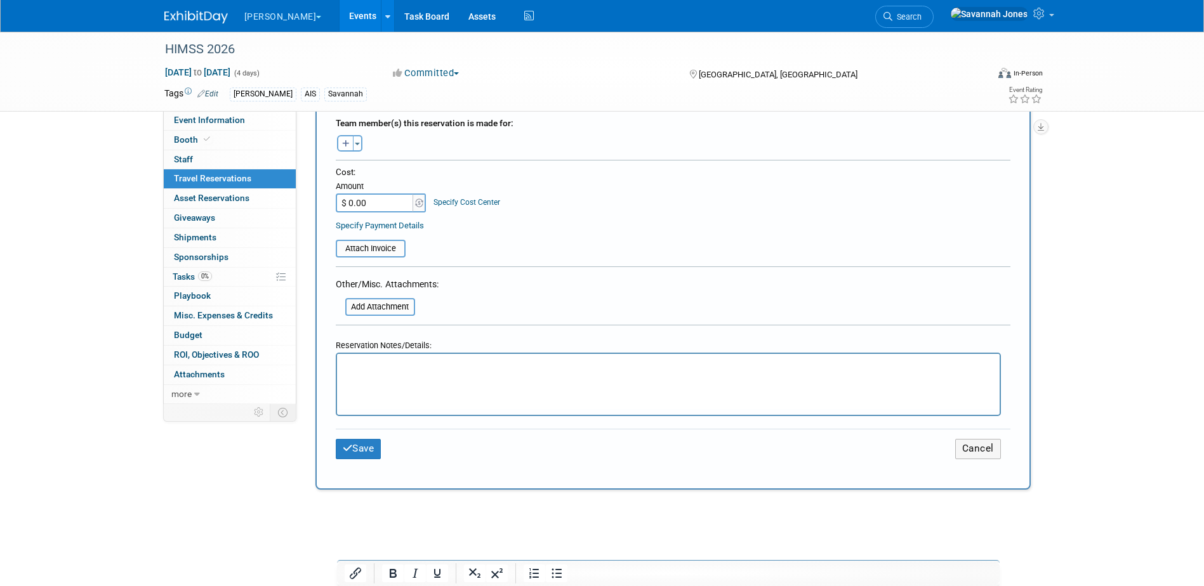
drag, startPoint x: 415, startPoint y: 343, endPoint x: 75, endPoint y: 15, distance: 472.4
click at [415, 343] on div "Reservation Notes/Details:" at bounding box center [668, 343] width 665 height 18
click at [410, 372] on html at bounding box center [667, 363] width 662 height 18
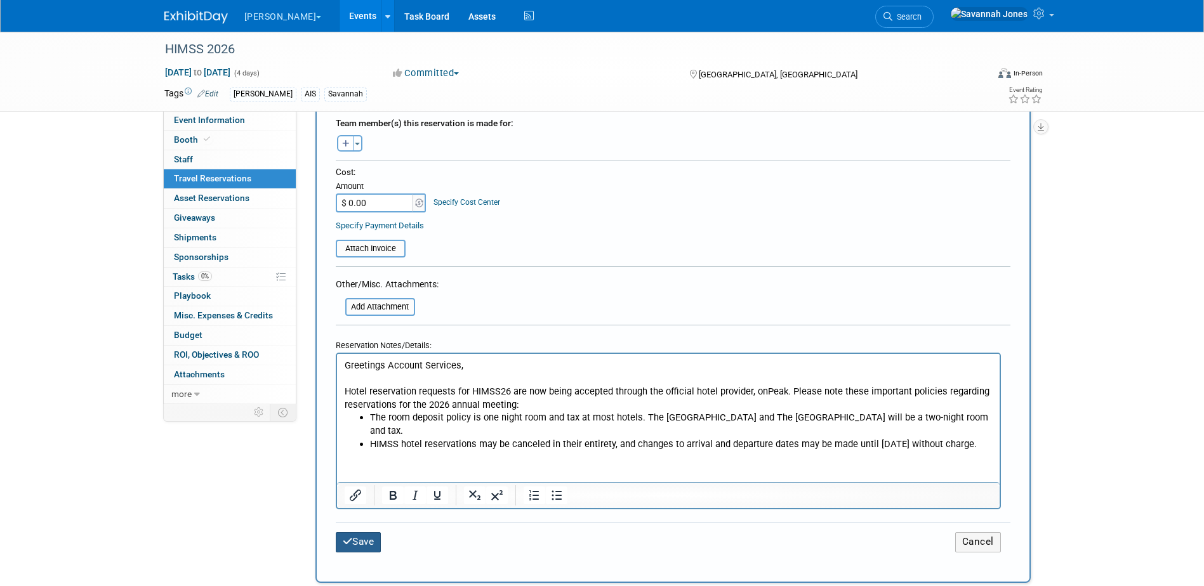
click at [372, 538] on button "Save" at bounding box center [359, 542] width 46 height 20
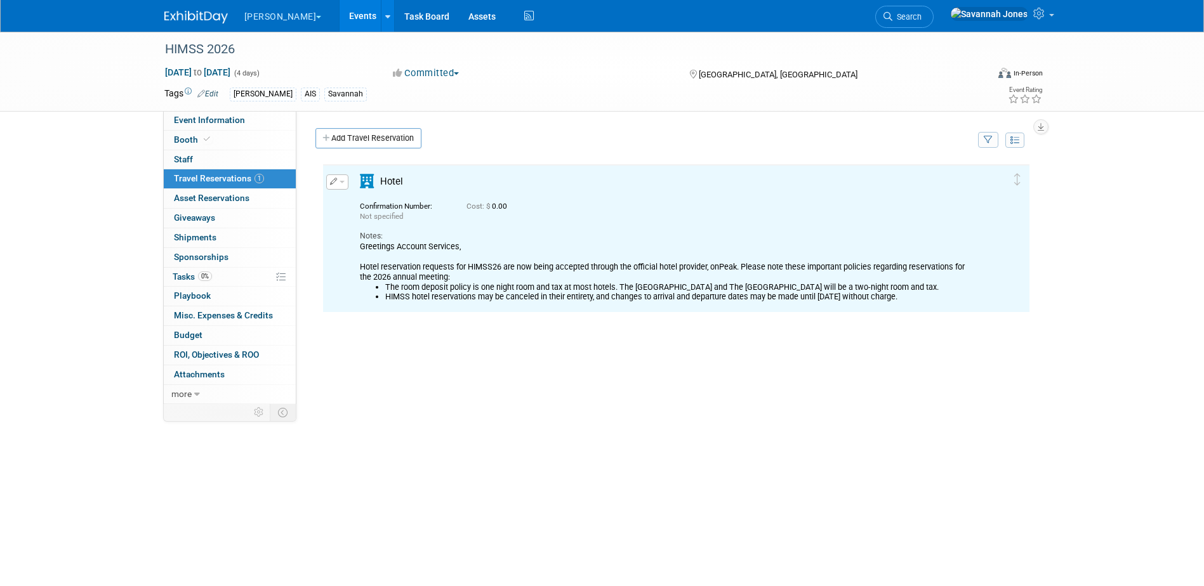
scroll to position [0, 0]
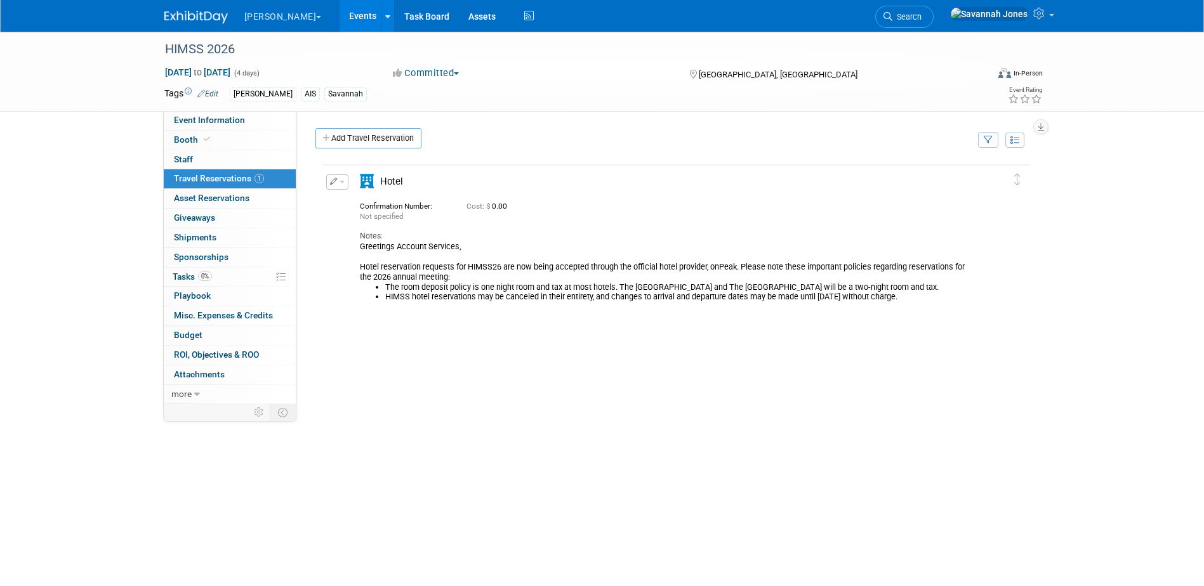
click at [340, 180] on button "button" at bounding box center [337, 181] width 22 height 15
click at [338, 202] on icon "button" at bounding box center [340, 203] width 10 height 9
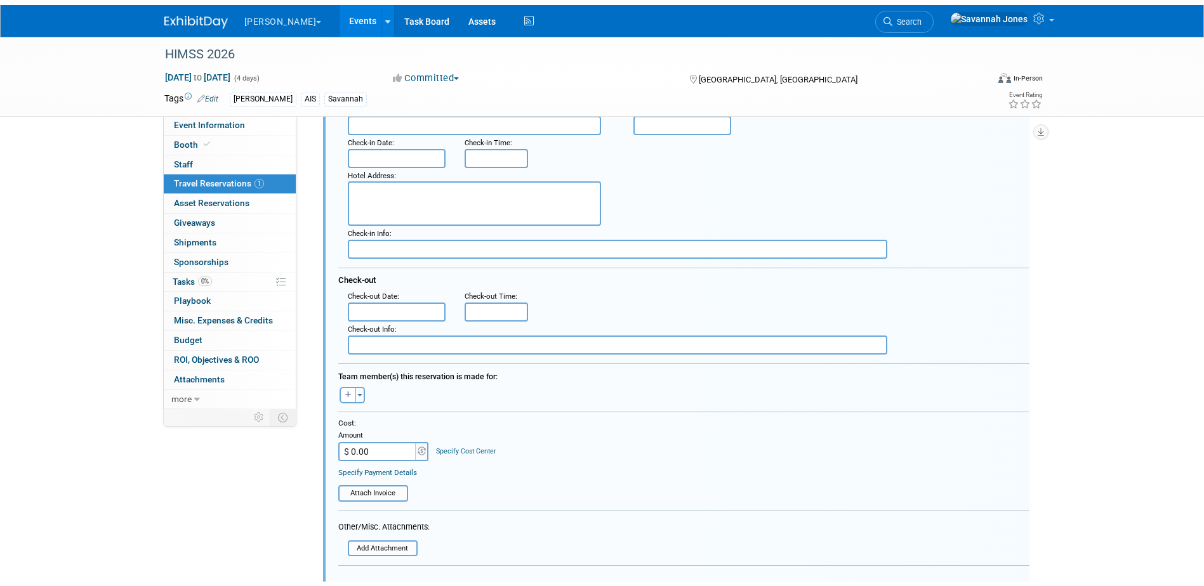
scroll to position [386, 0]
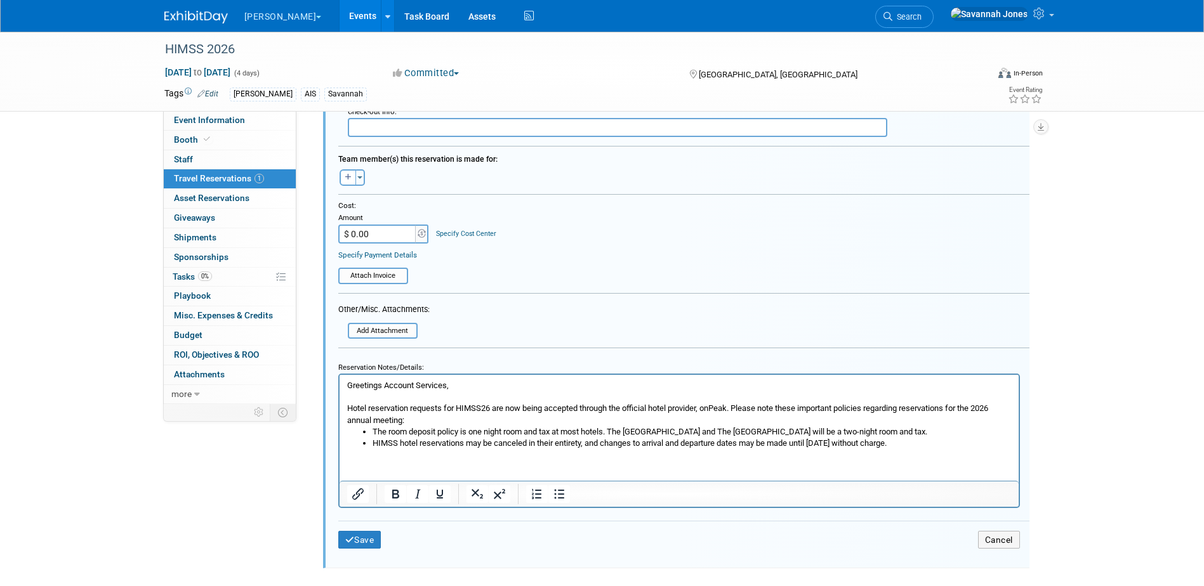
click at [972, 443] on li "HIMSS hotel reservations may be canceled in their entirety, and changes to arri…" at bounding box center [691, 442] width 639 height 11
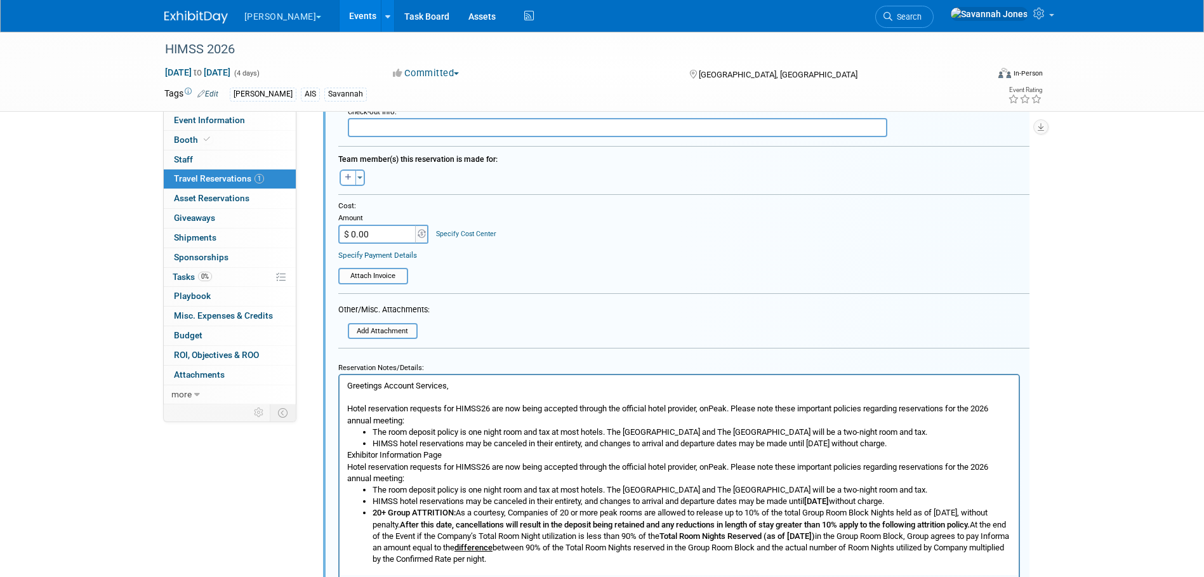
click at [348, 454] on p "Exhibitor Information Page" at bounding box center [678, 454] width 664 height 11
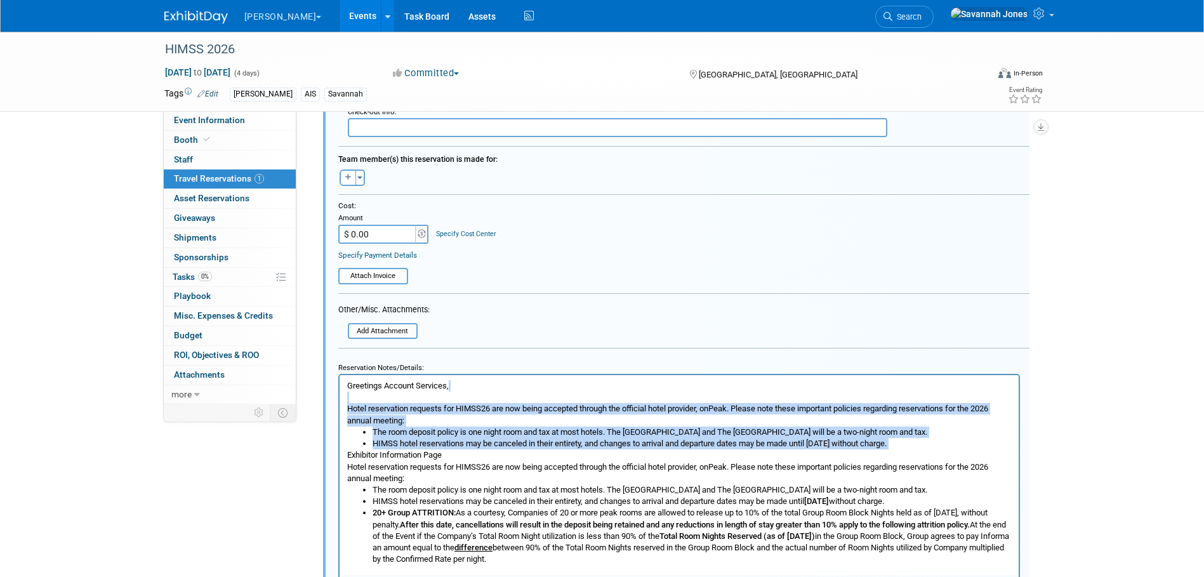
drag, startPoint x: 348, startPoint y: 452, endPoint x: 677, endPoint y: 773, distance: 459.0
click at [339, 398] on html "Greetings Account Services, Hotel reservation requests for HIMSS26 are now bein…" at bounding box center [678, 469] width 679 height 190
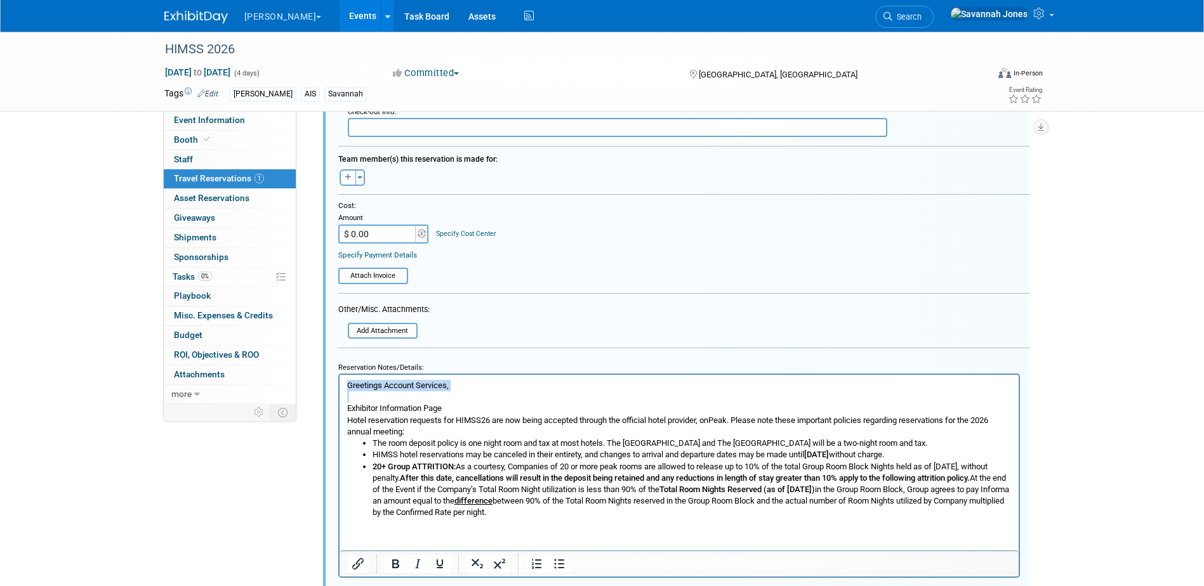
drag, startPoint x: 346, startPoint y: 410, endPoint x: 334, endPoint y: 365, distance: 46.2
click at [339, 374] on html "Greetings Account Services, Exhibitor Information Page Hotel reservation reques…" at bounding box center [678, 446] width 679 height 144
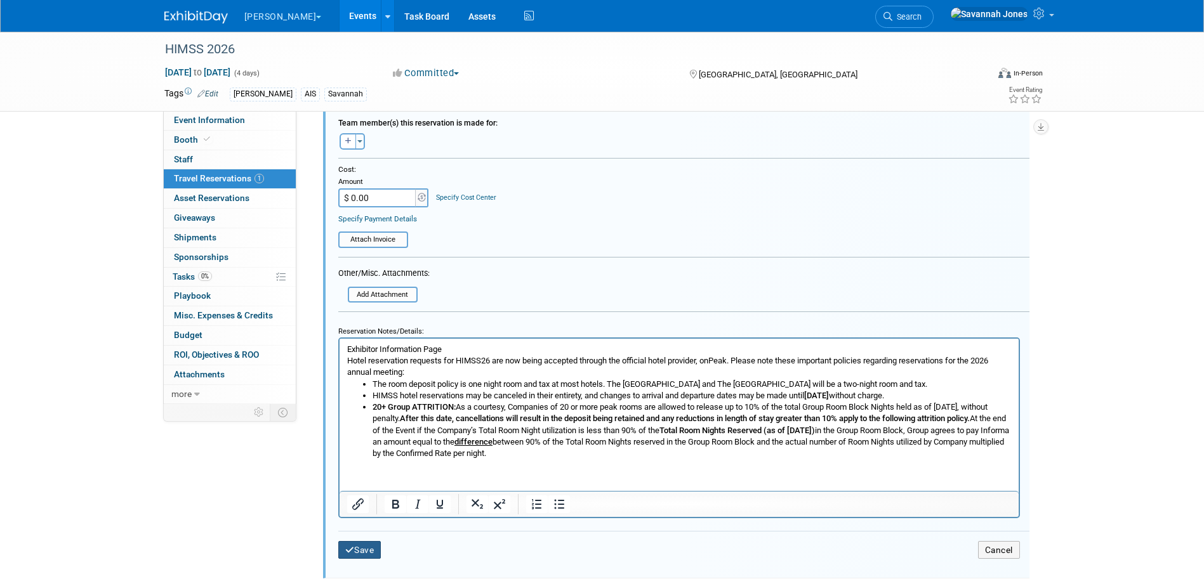
scroll to position [443, 0]
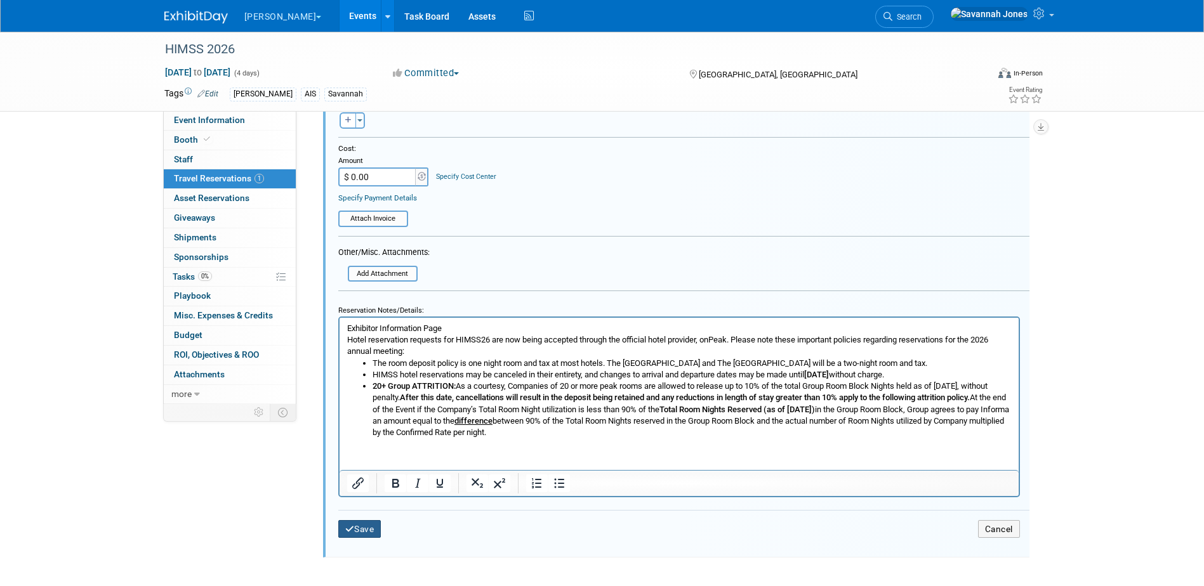
click at [374, 526] on button "Save" at bounding box center [359, 529] width 43 height 18
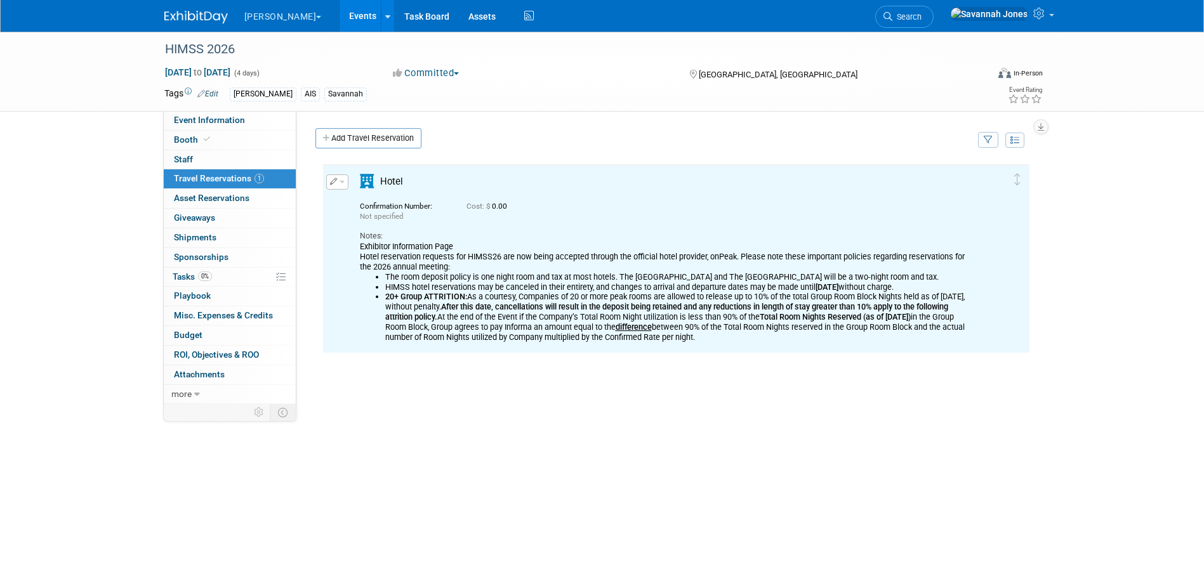
scroll to position [0, 0]
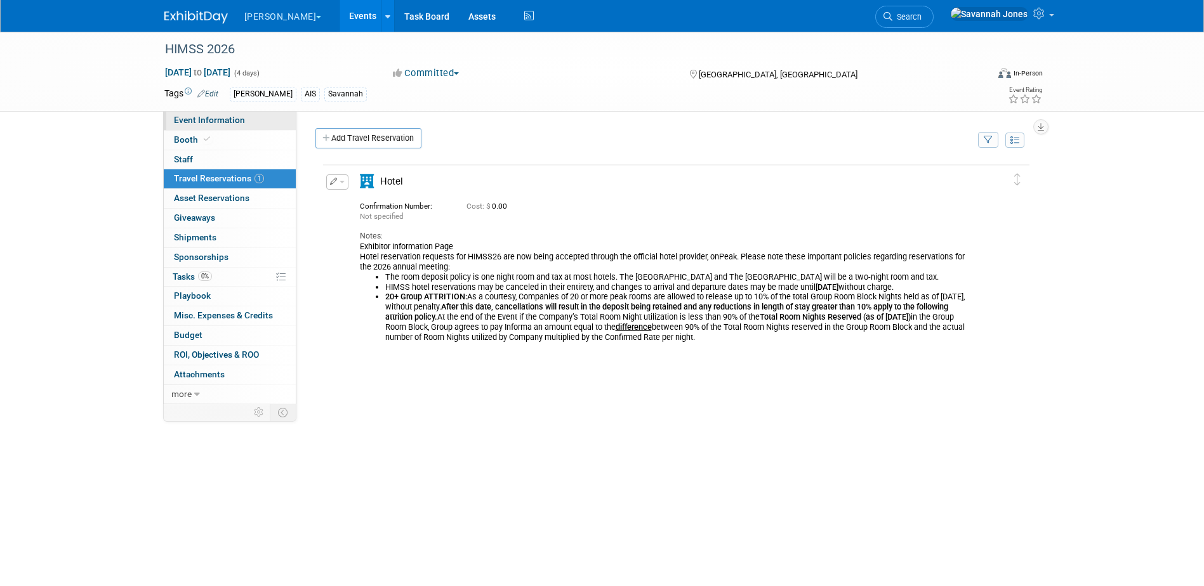
click at [260, 119] on link "Event Information" at bounding box center [230, 120] width 132 height 19
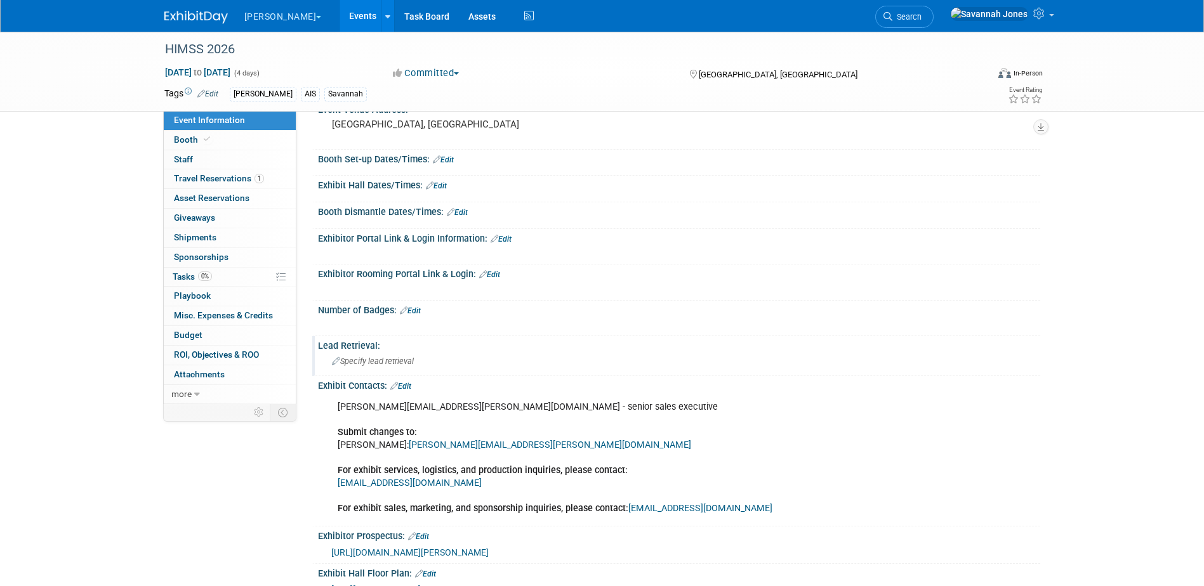
scroll to position [127, 0]
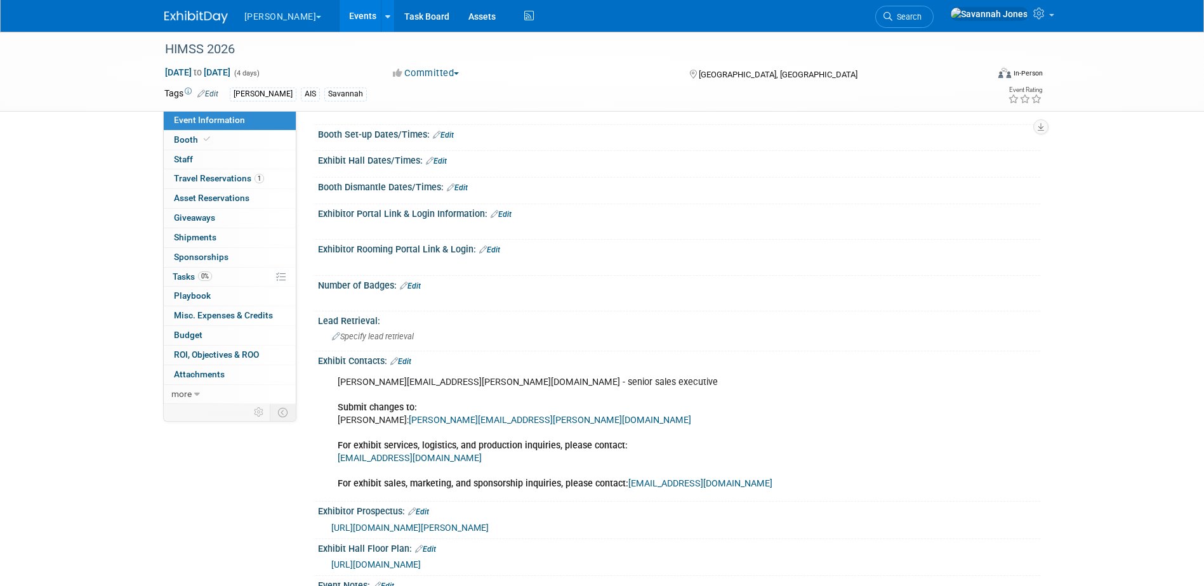
click at [409, 360] on link "Edit" at bounding box center [400, 361] width 21 height 9
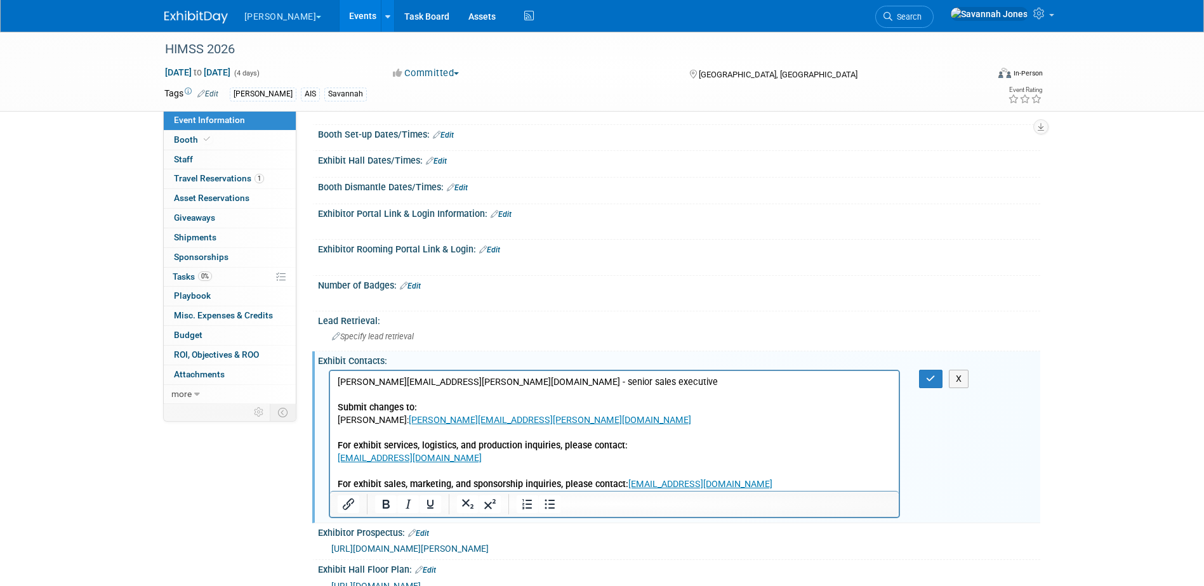
scroll to position [190, 0]
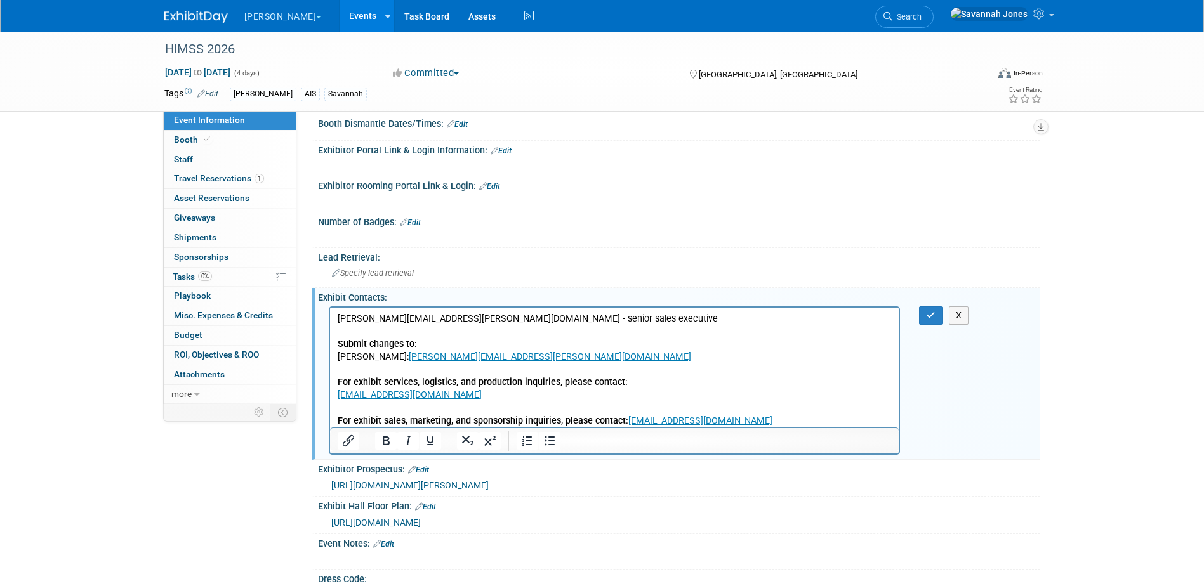
click at [817, 422] on p "deborah.caruso@informa.com - senior sales executive Submit changes to: Natalie …" at bounding box center [614, 369] width 554 height 115
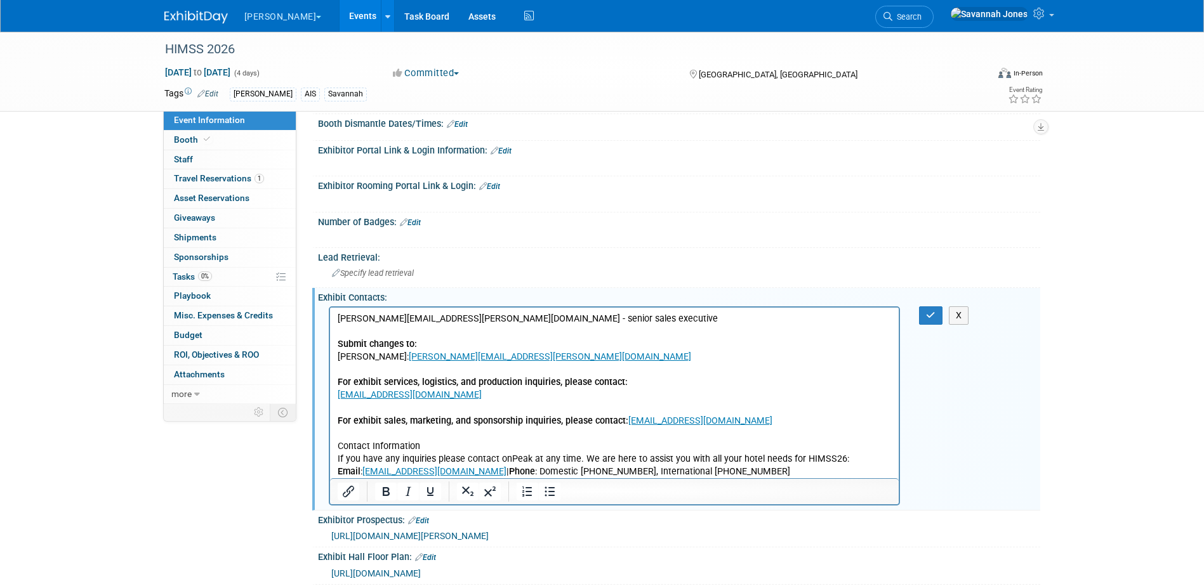
click at [440, 447] on p "Contact Information" at bounding box center [614, 446] width 554 height 13
click at [933, 312] on icon "button" at bounding box center [931, 315] width 10 height 9
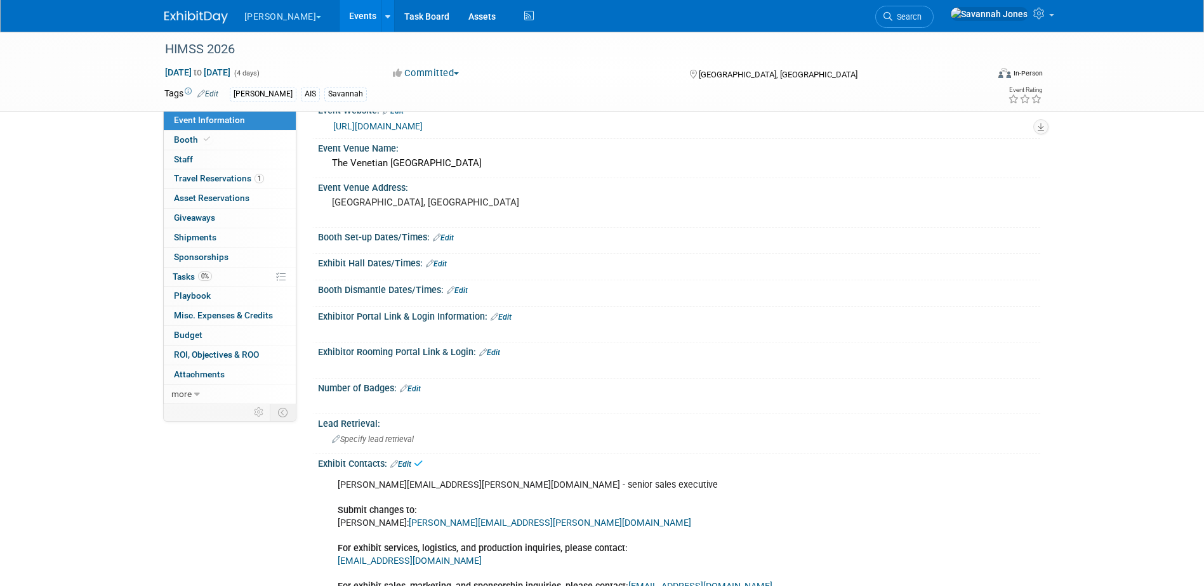
scroll to position [0, 0]
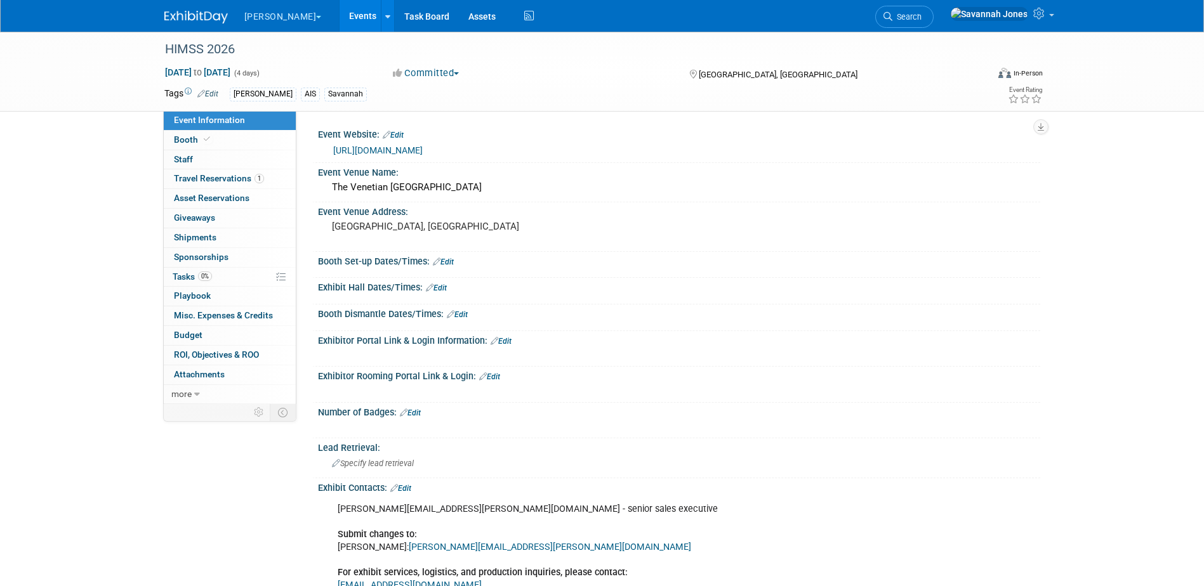
click at [436, 282] on div "Exhibit Hall Dates/Times: Edit" at bounding box center [679, 286] width 722 height 16
click at [432, 289] on icon at bounding box center [430, 288] width 8 height 8
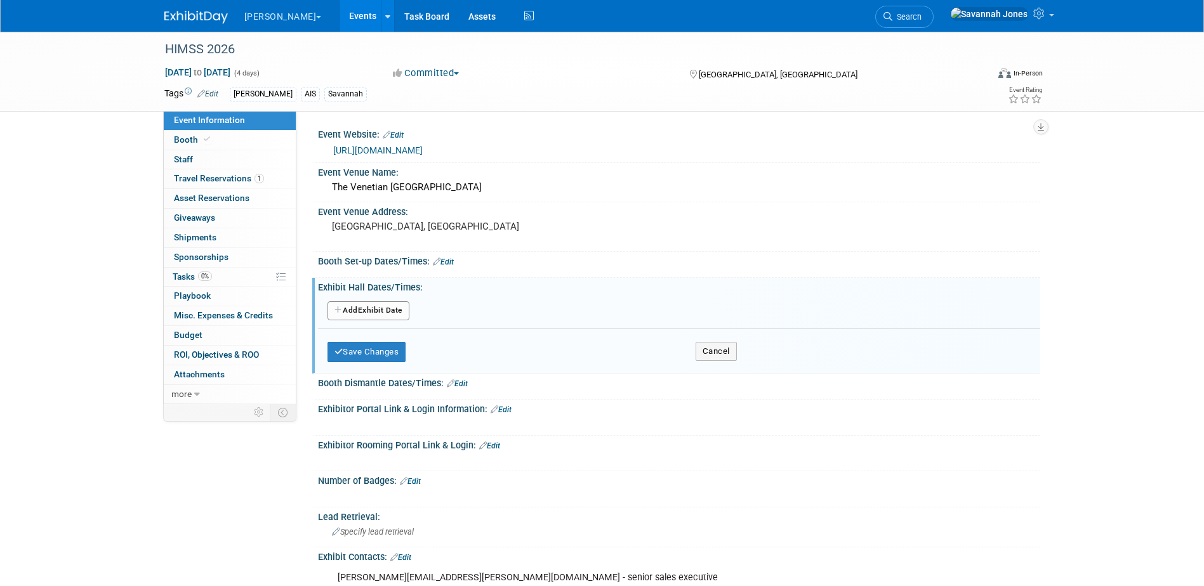
click at [390, 311] on button "Add Another Exhibit Date" at bounding box center [368, 310] width 82 height 19
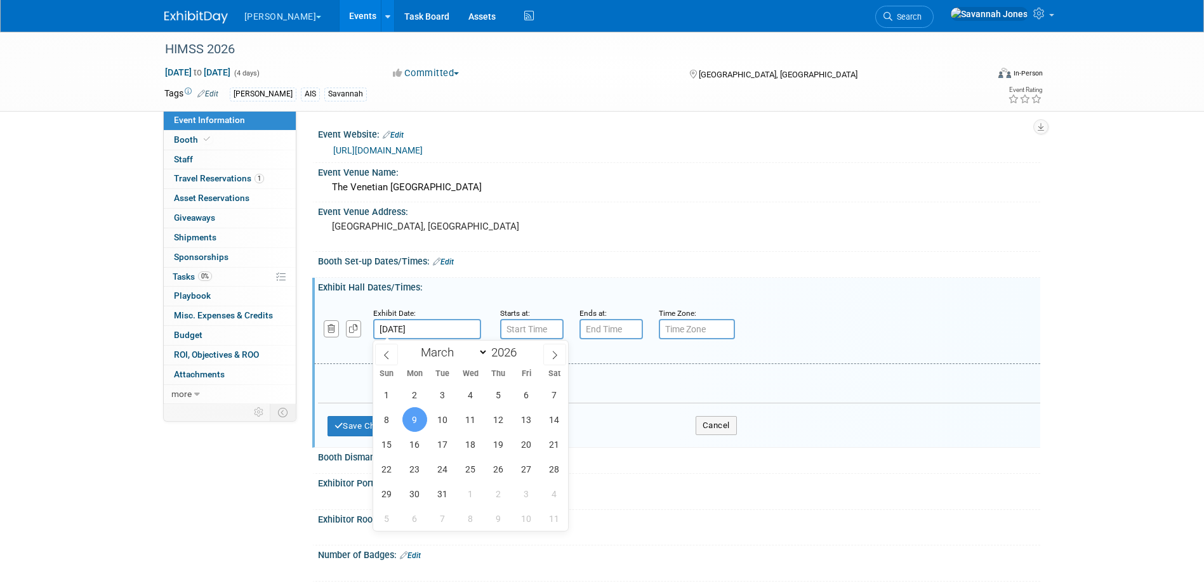
click at [416, 325] on input "Mar 9, 2026" at bounding box center [427, 329] width 108 height 20
click at [443, 421] on span "10" at bounding box center [442, 419] width 25 height 25
type input "Mar 10, 2026"
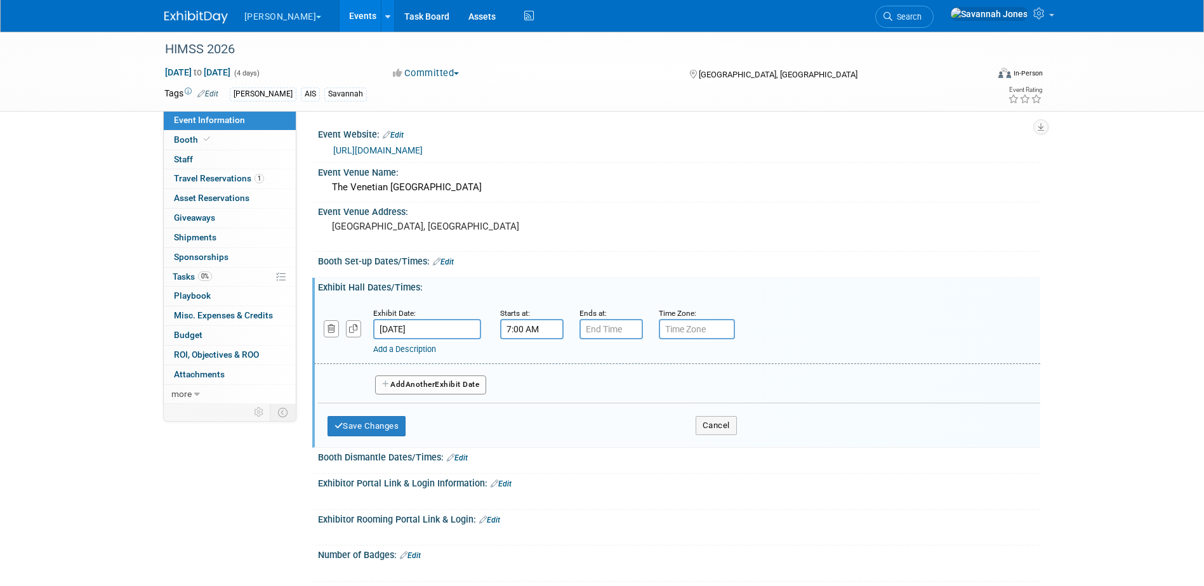
click at [537, 329] on input "7:00 AM" at bounding box center [531, 329] width 63 height 20
click at [527, 383] on span "07" at bounding box center [529, 387] width 24 height 23
click at [620, 432] on td "10" at bounding box center [604, 429] width 41 height 34
type input "10:00 AM"
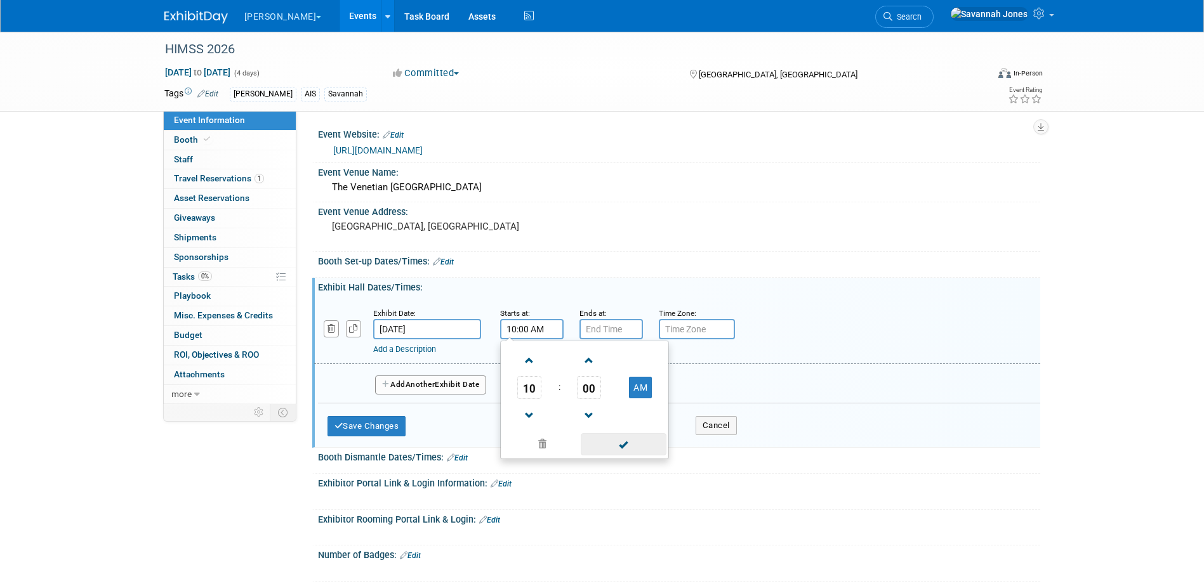
click at [617, 438] on span at bounding box center [624, 444] width 86 height 22
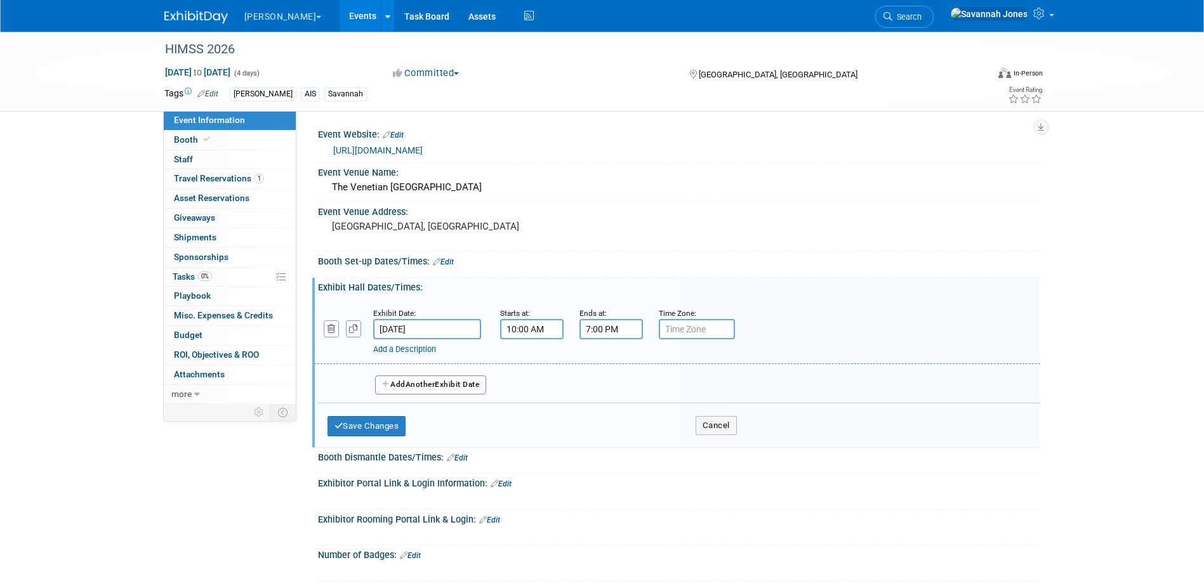
click at [618, 332] on input "7:00 PM" at bounding box center [610, 329] width 63 height 20
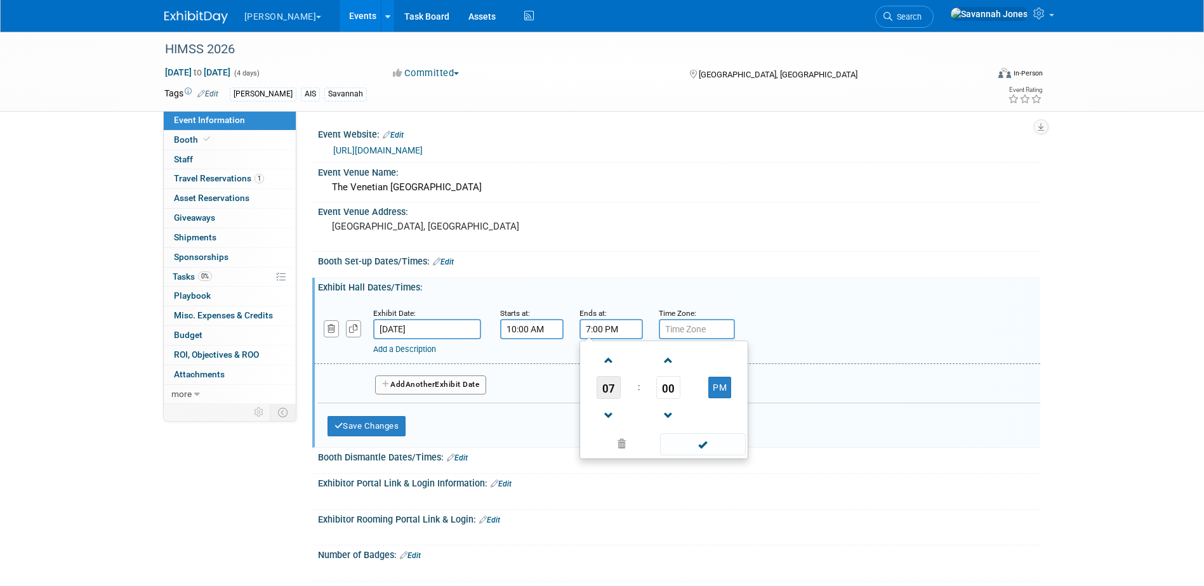
click at [613, 382] on span "07" at bounding box center [608, 387] width 24 height 23
click at [650, 388] on td "05" at bounding box center [643, 395] width 41 height 34
click at [674, 393] on span "00" at bounding box center [668, 387] width 24 height 23
click at [689, 402] on td "30" at bounding box center [684, 395] width 41 height 34
type input "5:30 PM"
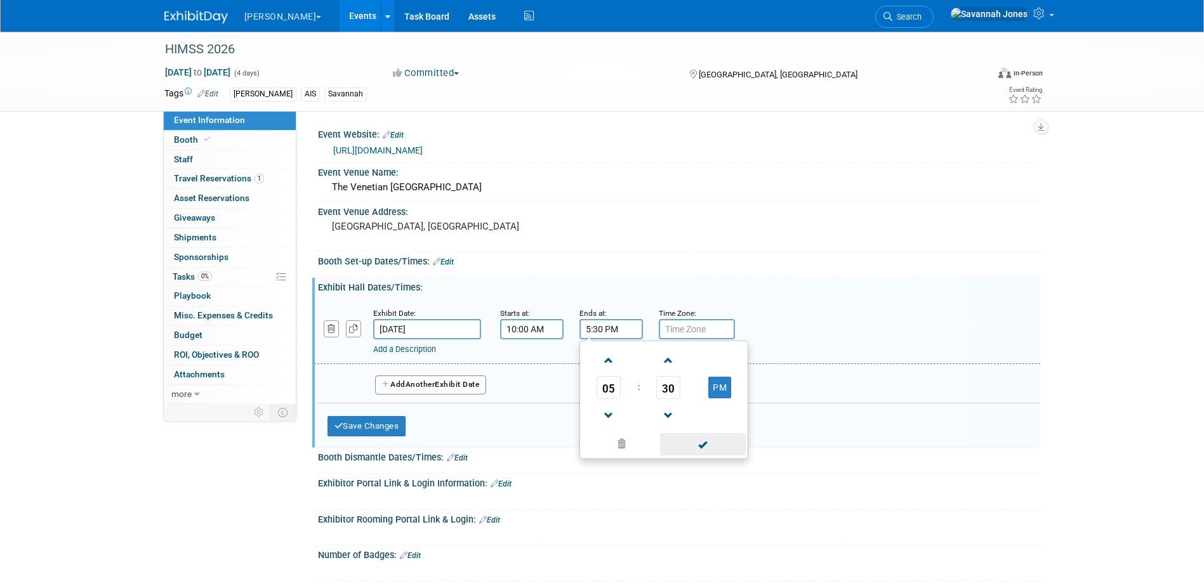
click at [722, 436] on span at bounding box center [703, 444] width 86 height 22
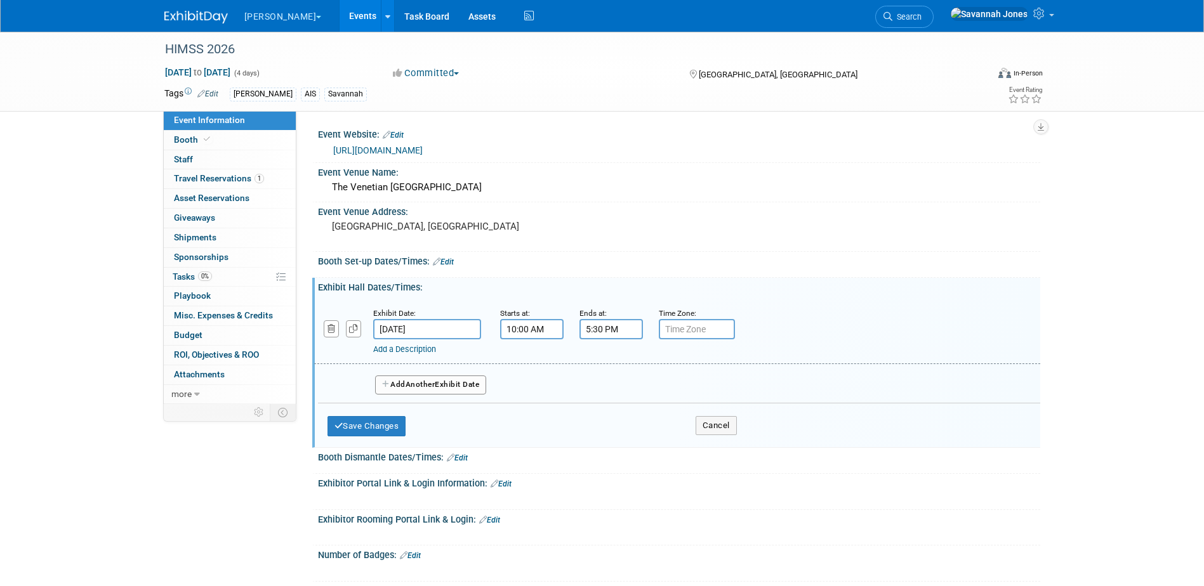
click at [469, 381] on button "Add Another Exhibit Date" at bounding box center [431, 385] width 112 height 19
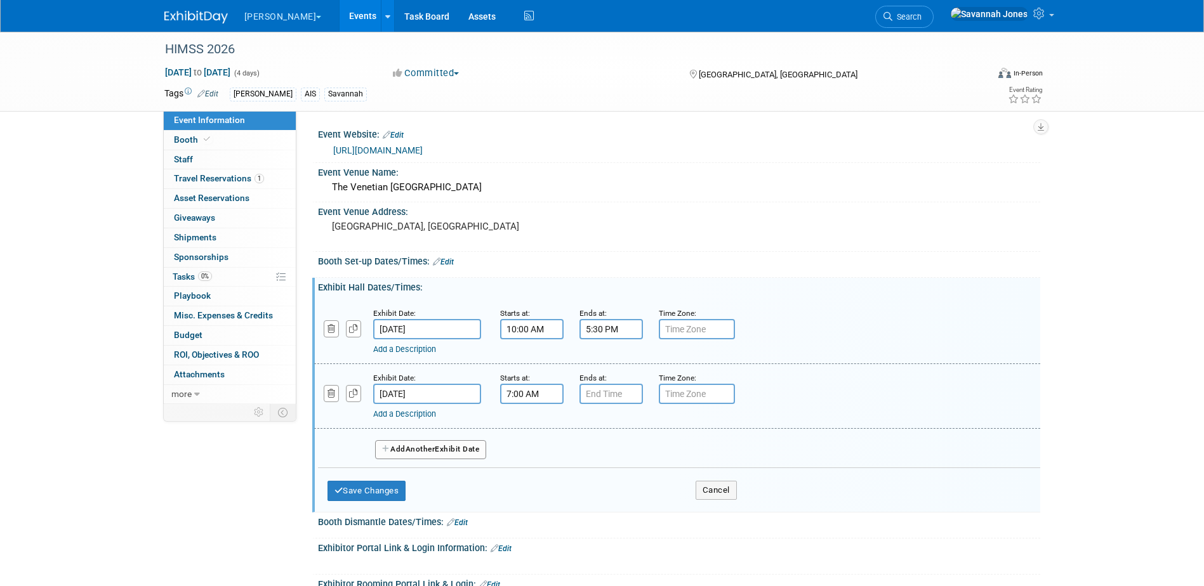
click at [530, 390] on input "7:00 AM" at bounding box center [531, 394] width 63 height 20
click at [530, 449] on span "07" at bounding box center [529, 452] width 24 height 23
click at [553, 487] on td "09" at bounding box center [564, 494] width 41 height 34
click at [591, 459] on span "00" at bounding box center [589, 452] width 24 height 23
click at [557, 490] on td "45" at bounding box center [564, 494] width 41 height 34
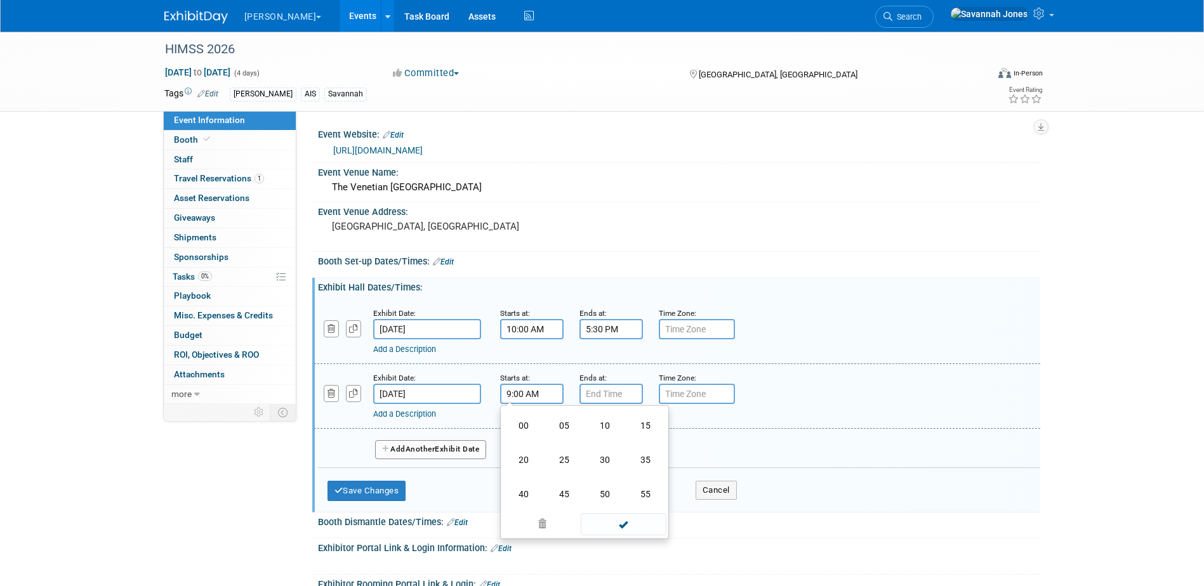
type input "9:45 AM"
click at [594, 504] on span at bounding box center [624, 509] width 86 height 22
click at [615, 399] on input "7:00 PM" at bounding box center [610, 394] width 63 height 20
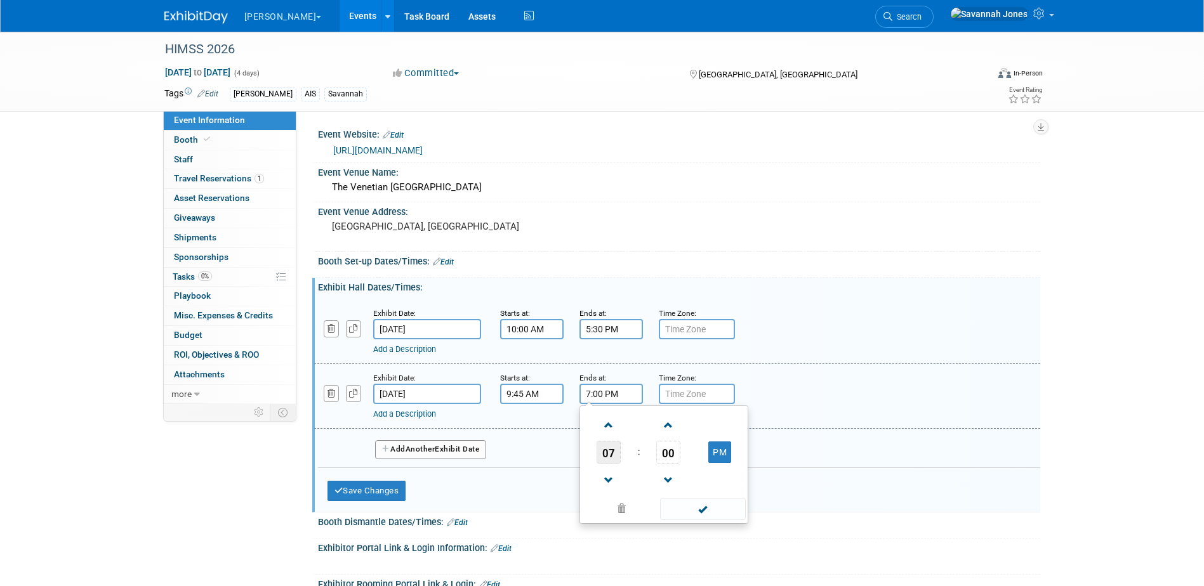
click at [617, 461] on span "07" at bounding box center [608, 452] width 24 height 23
click at [637, 460] on td "05" at bounding box center [643, 460] width 41 height 34
click at [664, 452] on span "00" at bounding box center [668, 452] width 24 height 23
click at [691, 466] on td "30" at bounding box center [684, 460] width 41 height 34
type input "5:30 PM"
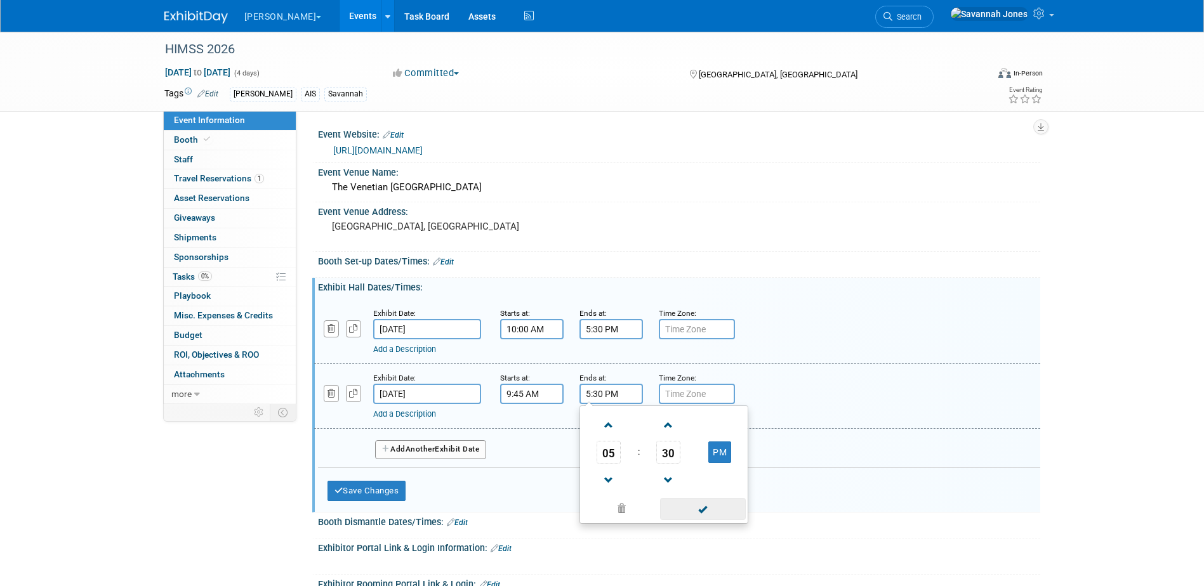
click at [692, 499] on span at bounding box center [703, 509] width 86 height 22
click at [465, 445] on button "Add Another Exhibit Date" at bounding box center [431, 449] width 112 height 19
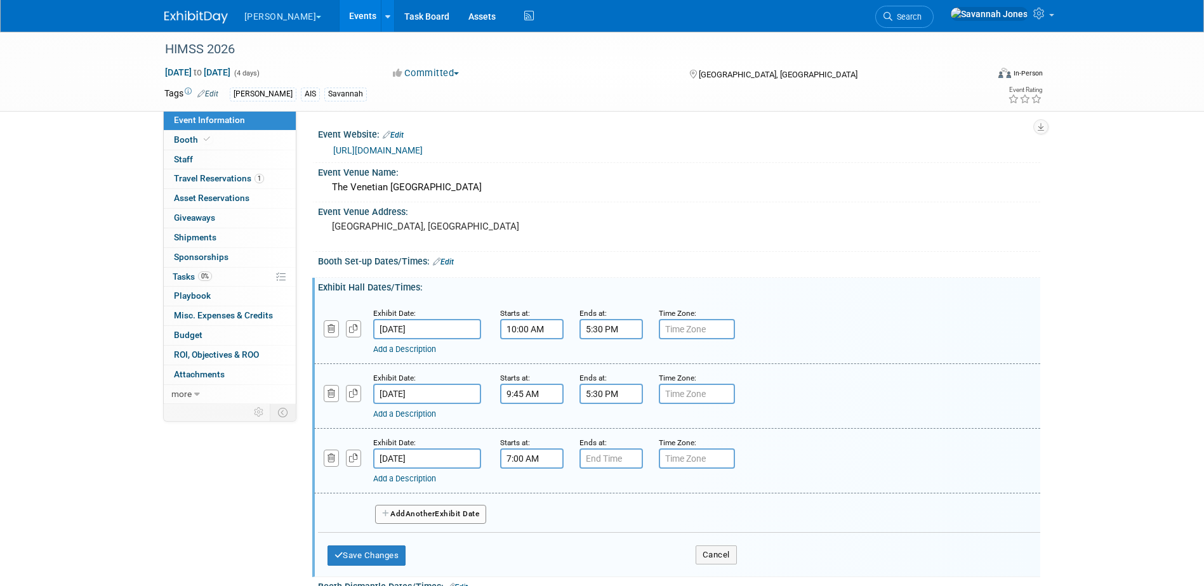
click at [535, 453] on input "7:00 AM" at bounding box center [531, 459] width 63 height 20
click at [532, 506] on span "07" at bounding box center [529, 517] width 24 height 23
click at [558, 551] on td "09" at bounding box center [564, 559] width 41 height 34
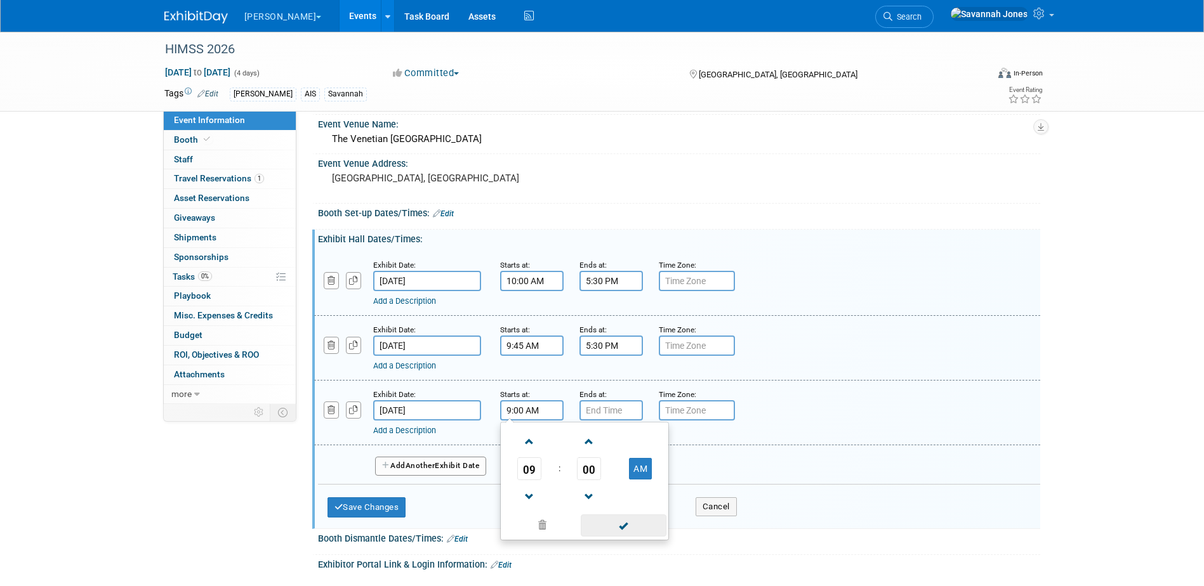
scroll to position [63, 0]
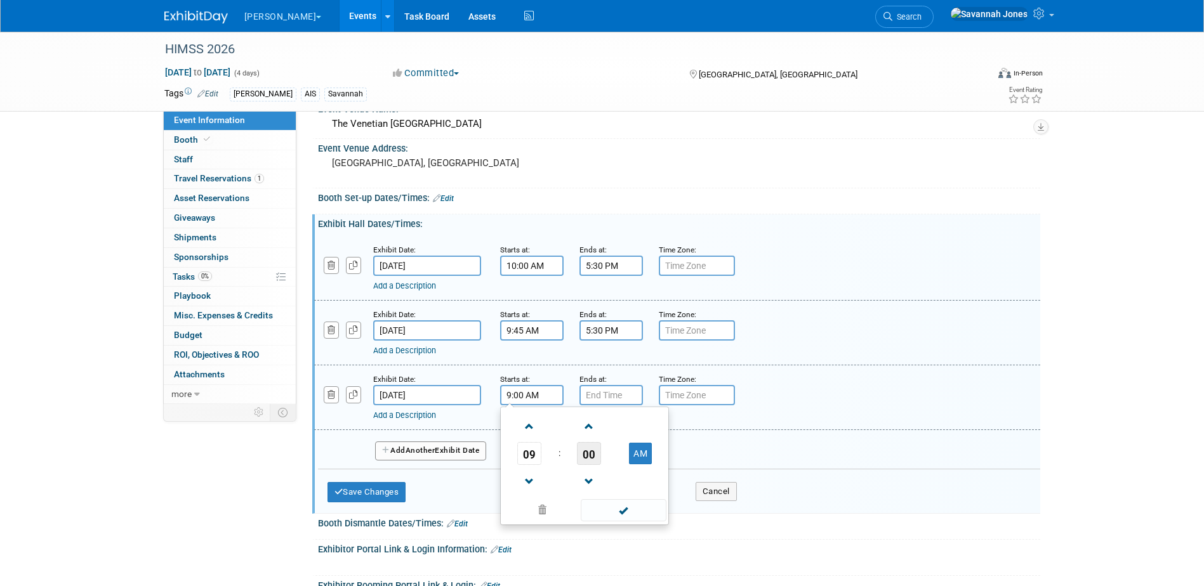
click at [589, 456] on span "00" at bounding box center [589, 453] width 24 height 23
click at [610, 463] on td "30" at bounding box center [604, 461] width 41 height 34
type input "9:30 AM"
click at [608, 505] on span at bounding box center [624, 510] width 86 height 22
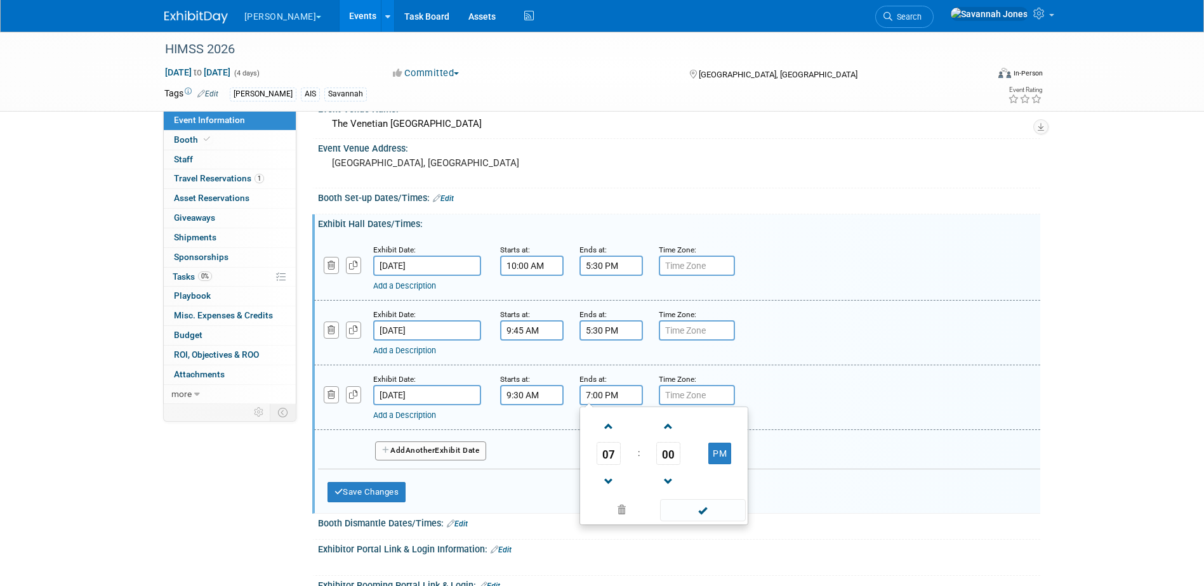
click at [626, 385] on input "7:00 PM" at bounding box center [610, 395] width 63 height 20
click at [619, 454] on span "07" at bounding box center [608, 453] width 24 height 23
click at [714, 435] on td "03" at bounding box center [724, 427] width 41 height 34
type input "3:00 PM"
click at [688, 511] on span at bounding box center [703, 510] width 86 height 22
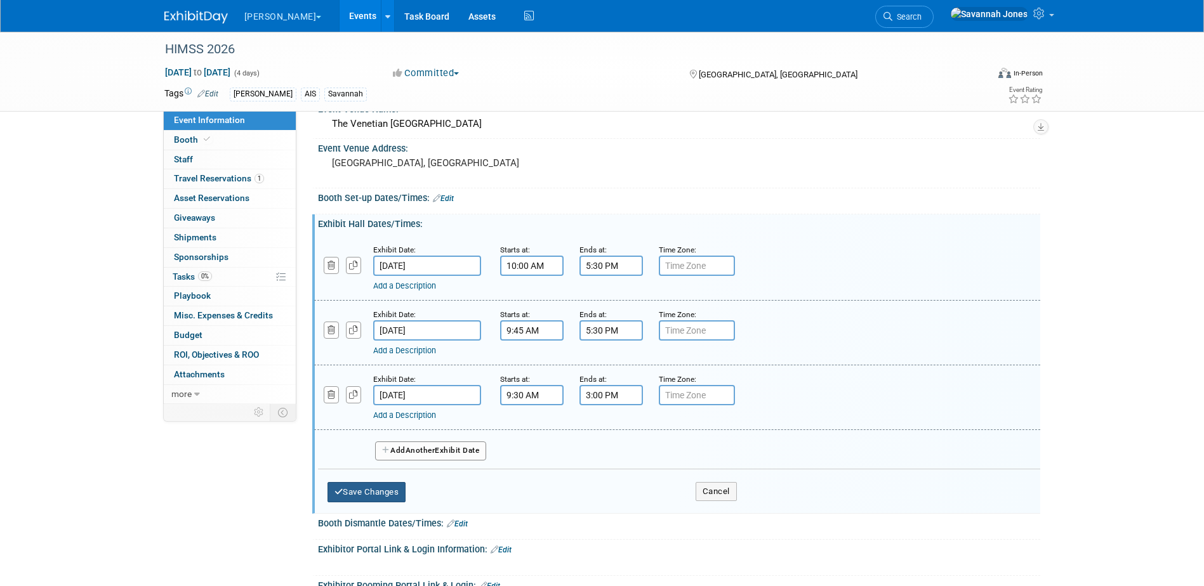
click at [398, 484] on button "Save Changes" at bounding box center [366, 492] width 79 height 20
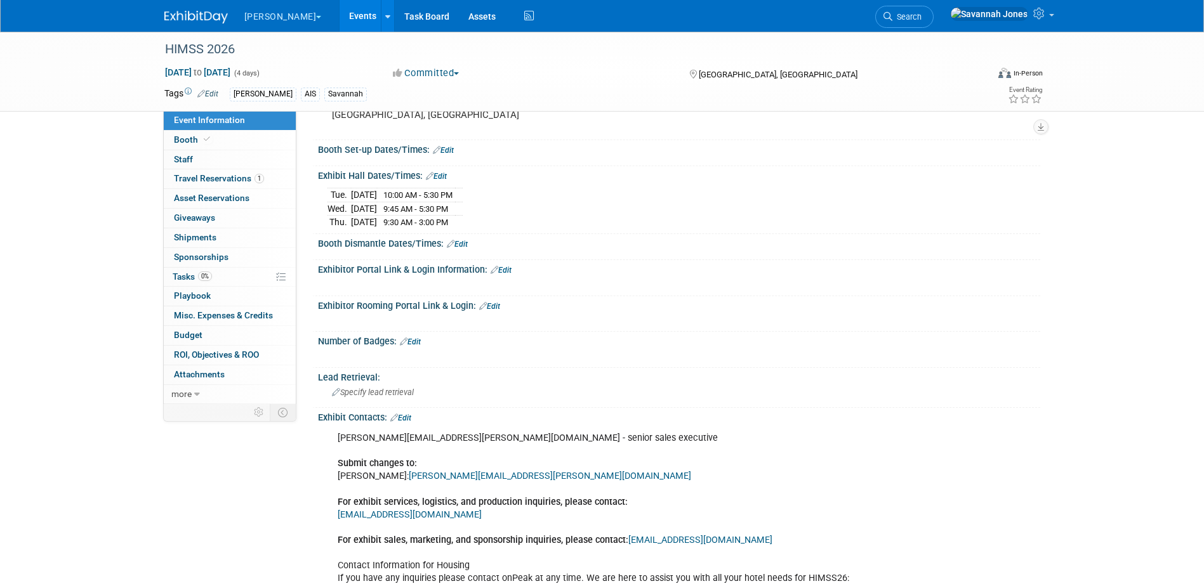
scroll to position [127, 0]
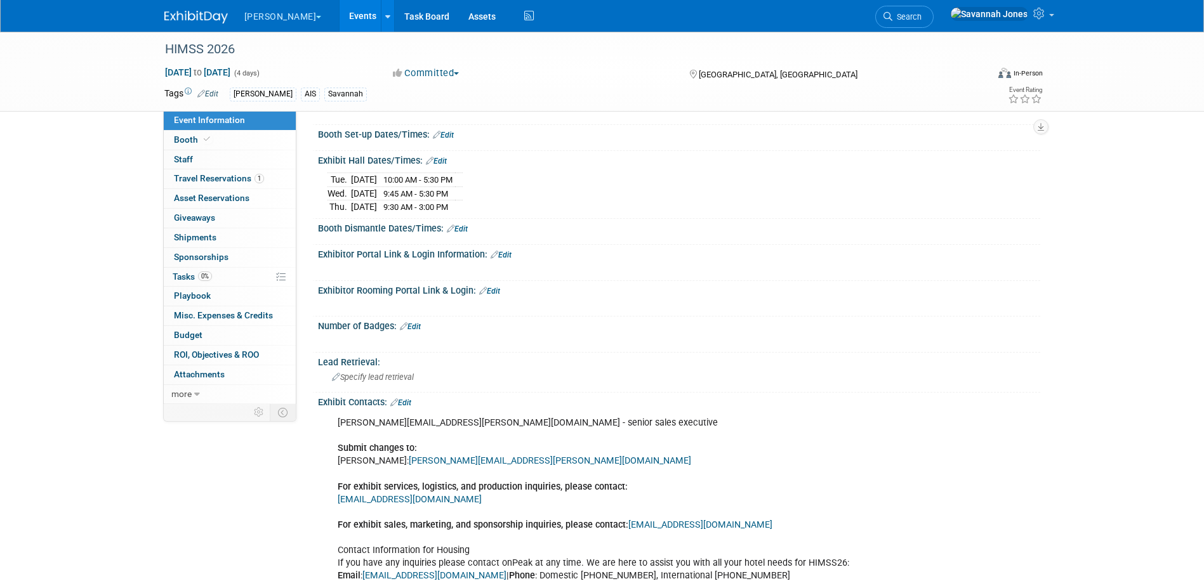
click at [339, 20] on link "Events" at bounding box center [362, 16] width 46 height 32
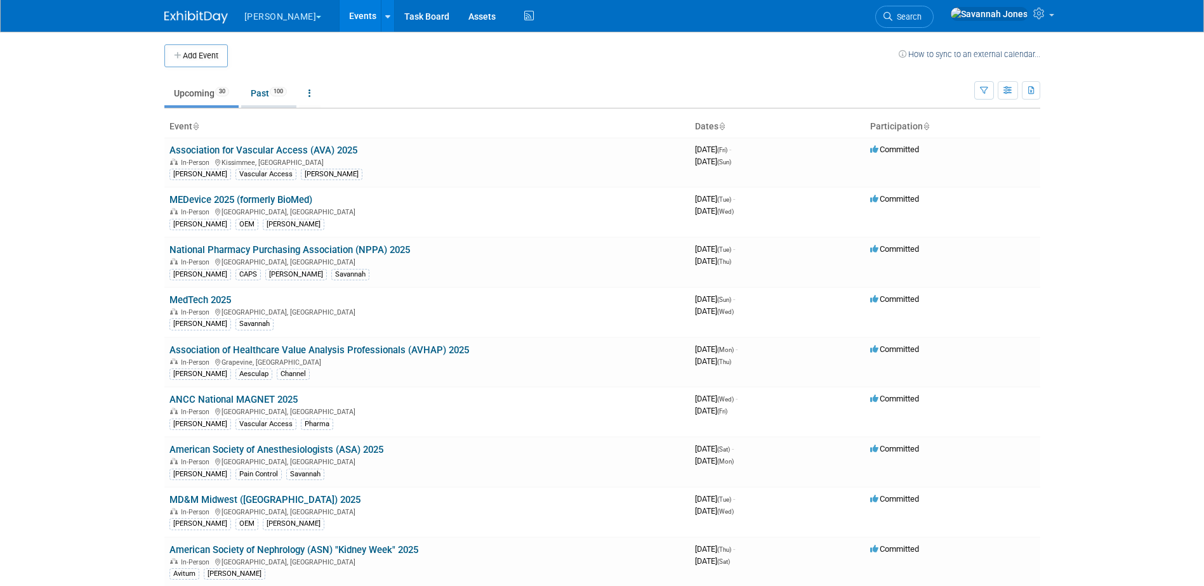
click at [272, 90] on link "Past 100" at bounding box center [268, 93] width 55 height 24
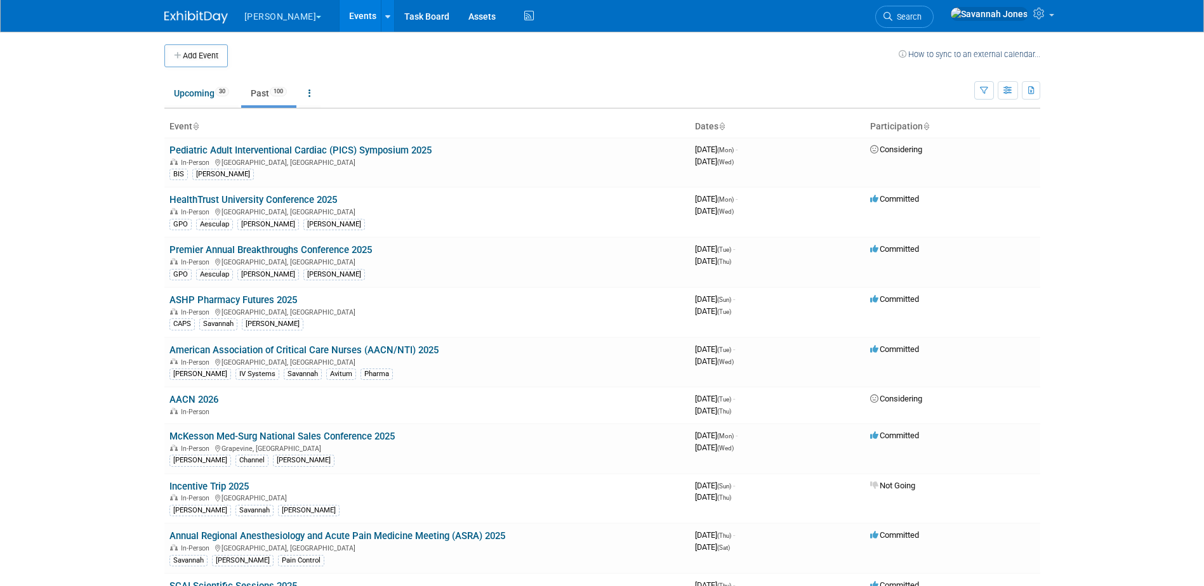
scroll to position [743, 0]
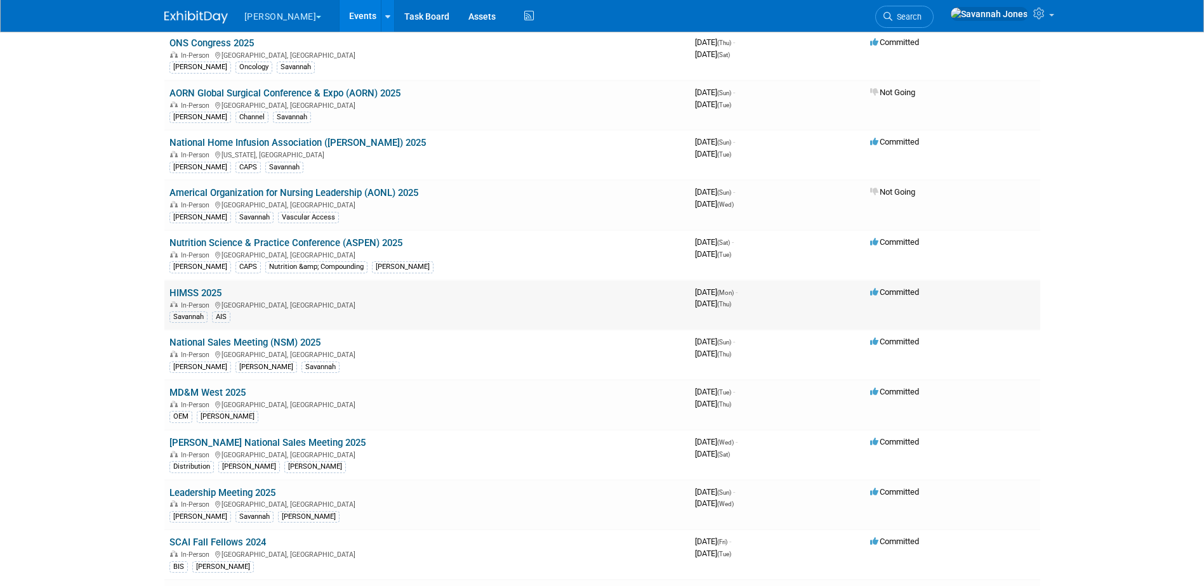
click at [217, 287] on td "HIMSS 2025 In-Person [GEOGRAPHIC_DATA], [GEOGRAPHIC_DATA] Savannah AIS" at bounding box center [426, 305] width 525 height 50
click at [216, 289] on link "HIMSS 2025" at bounding box center [195, 292] width 52 height 11
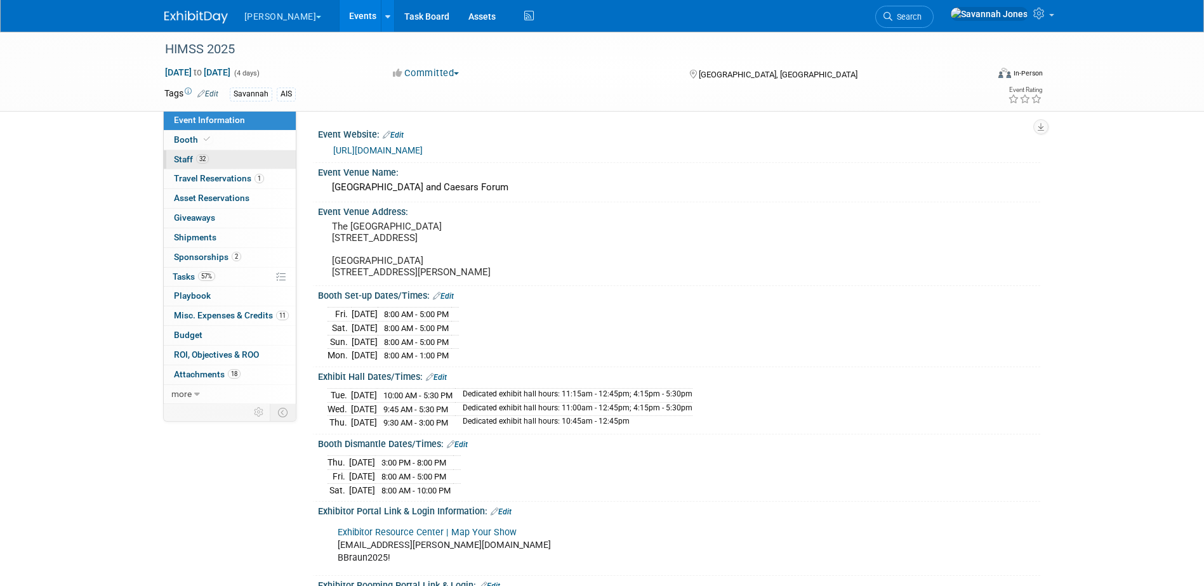
click at [261, 157] on link "32 Staff 32" at bounding box center [230, 159] width 132 height 19
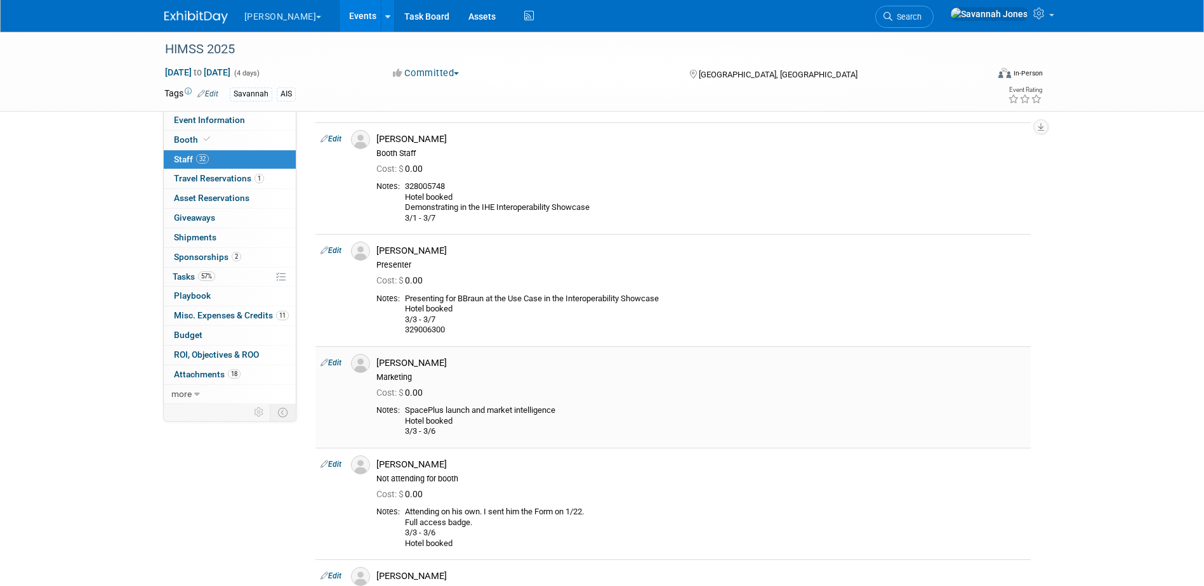
scroll to position [63, 0]
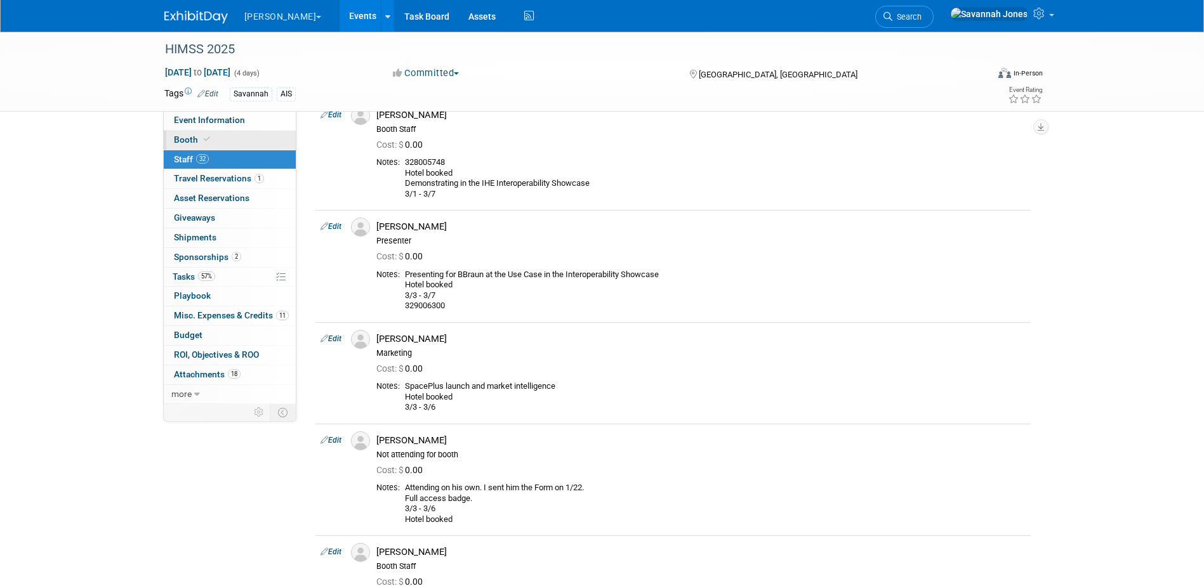
click at [188, 133] on link "Booth" at bounding box center [230, 140] width 132 height 19
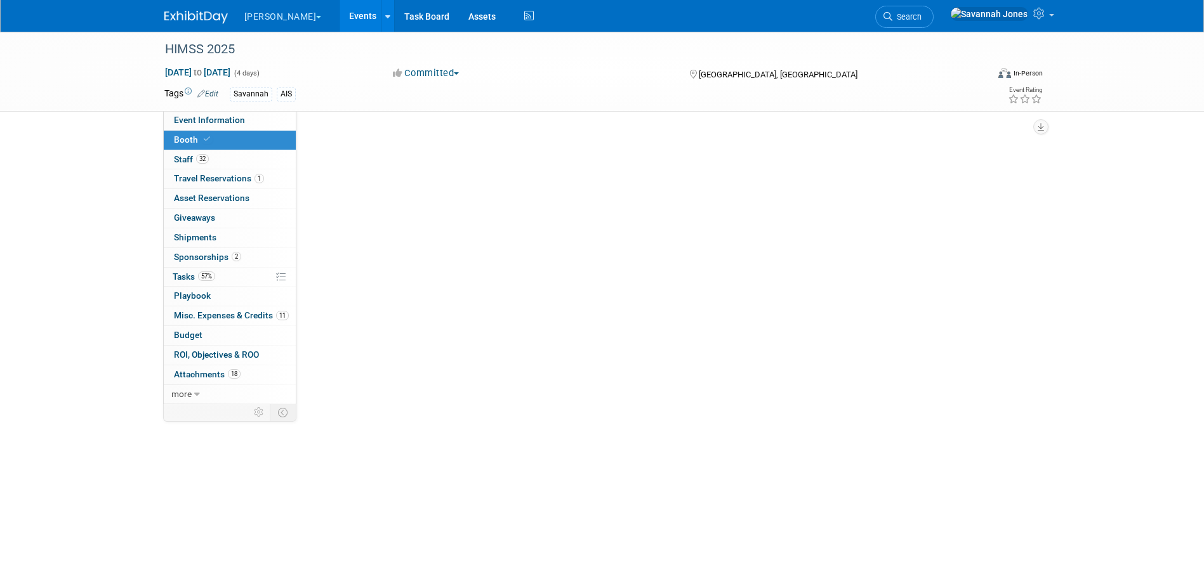
scroll to position [0, 0]
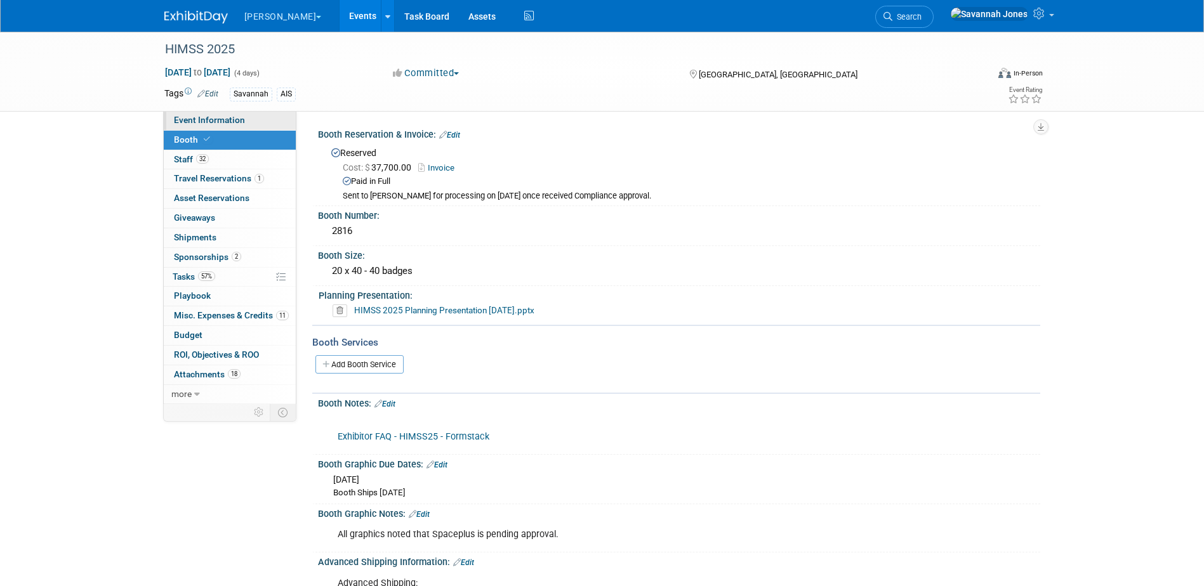
click at [201, 119] on span "Event Information" at bounding box center [209, 120] width 71 height 10
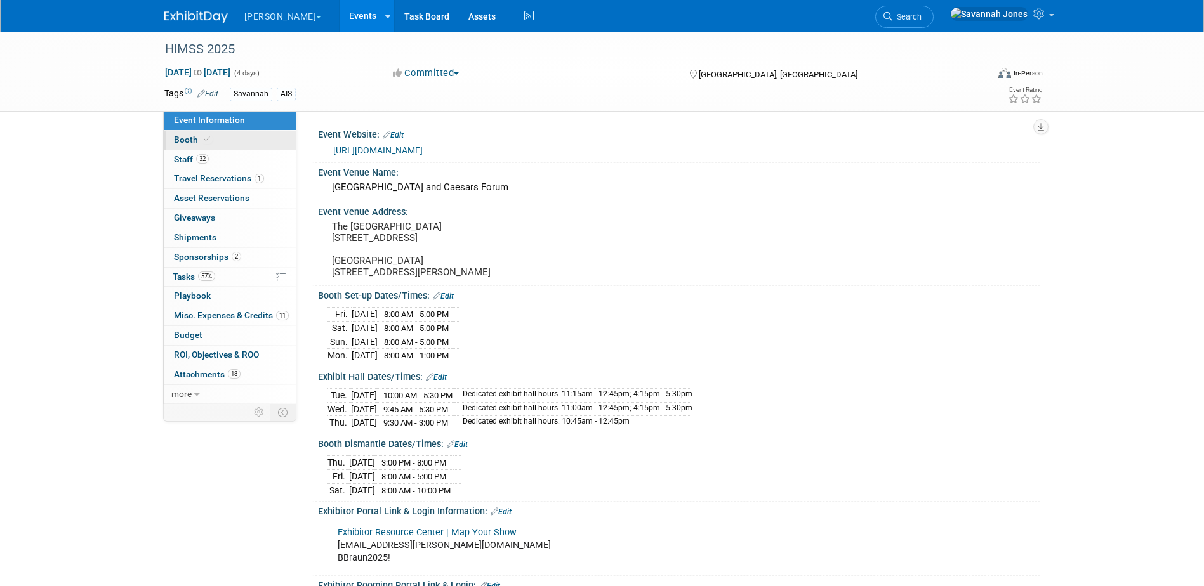
click at [201, 133] on link "Booth" at bounding box center [230, 140] width 132 height 19
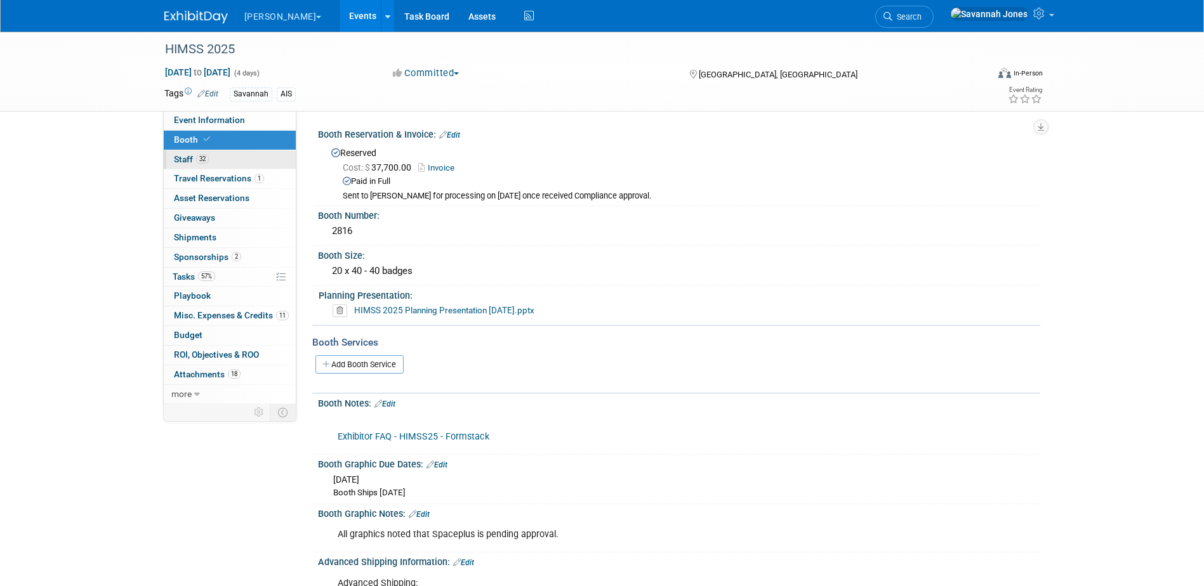
click at [213, 158] on link "32 Staff 32" at bounding box center [230, 159] width 132 height 19
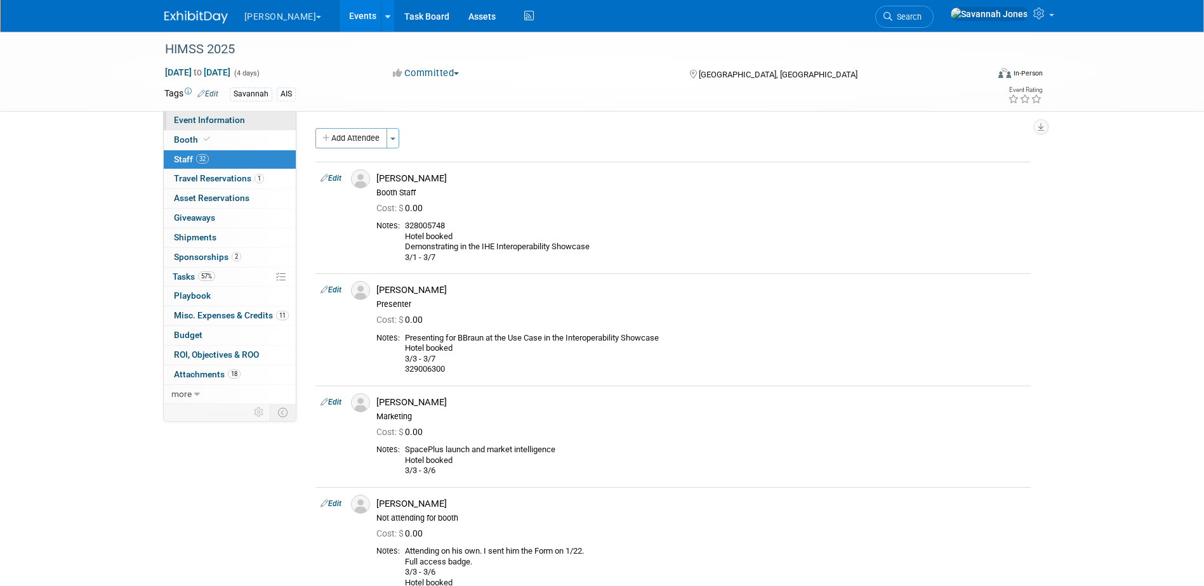
click at [214, 128] on link "Event Information" at bounding box center [230, 120] width 132 height 19
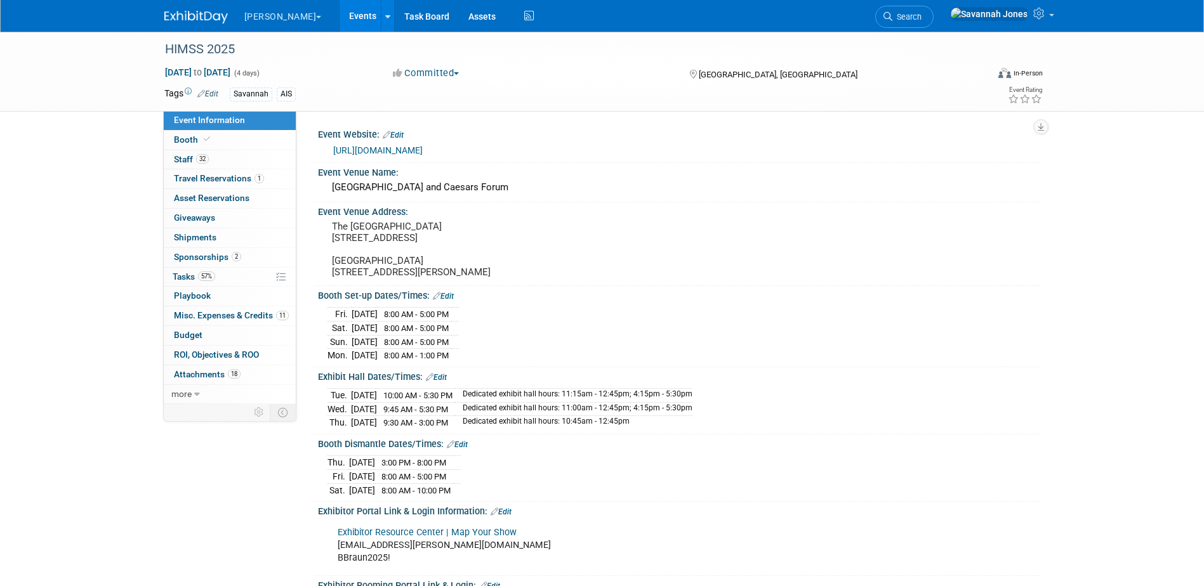
click at [339, 16] on link "Events" at bounding box center [362, 16] width 46 height 32
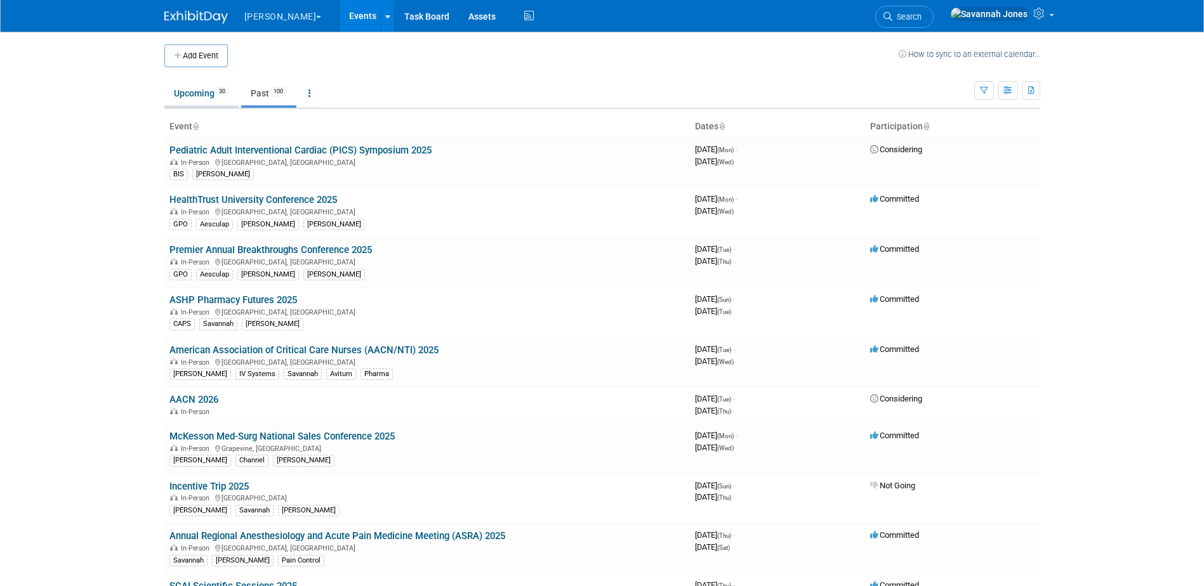
click at [207, 95] on link "Upcoming 30" at bounding box center [201, 93] width 74 height 24
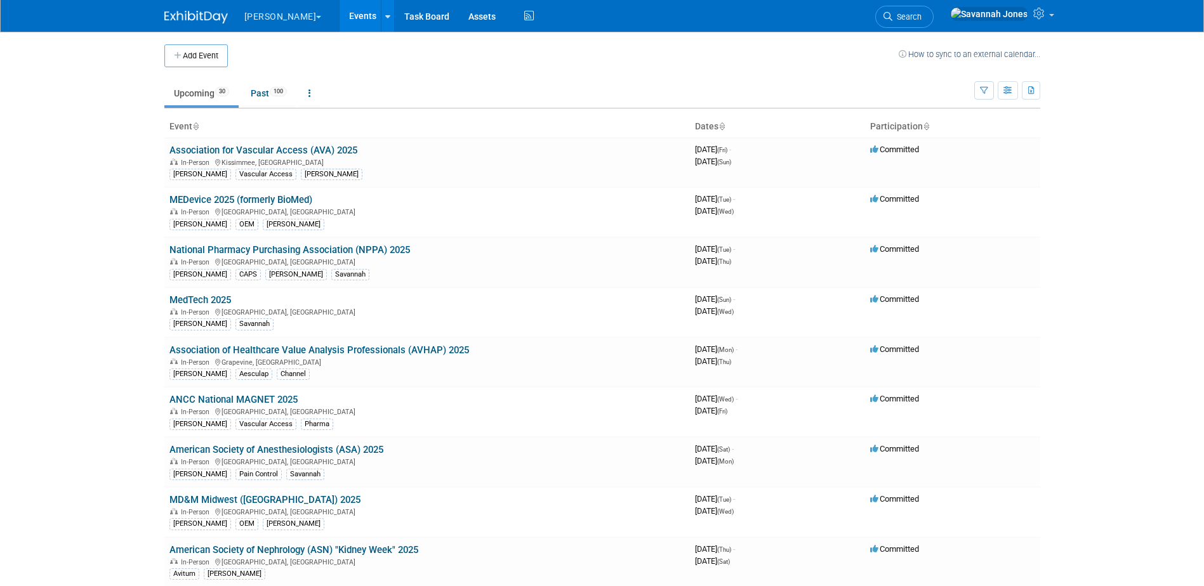
scroll to position [593, 0]
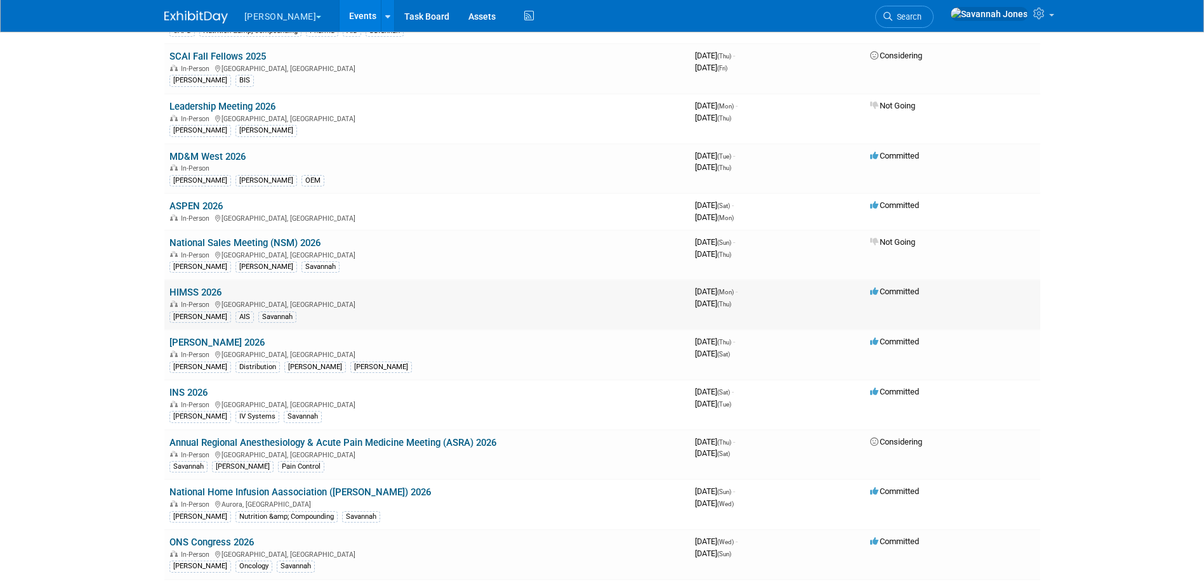
click at [174, 289] on link "HIMSS 2026" at bounding box center [195, 292] width 52 height 11
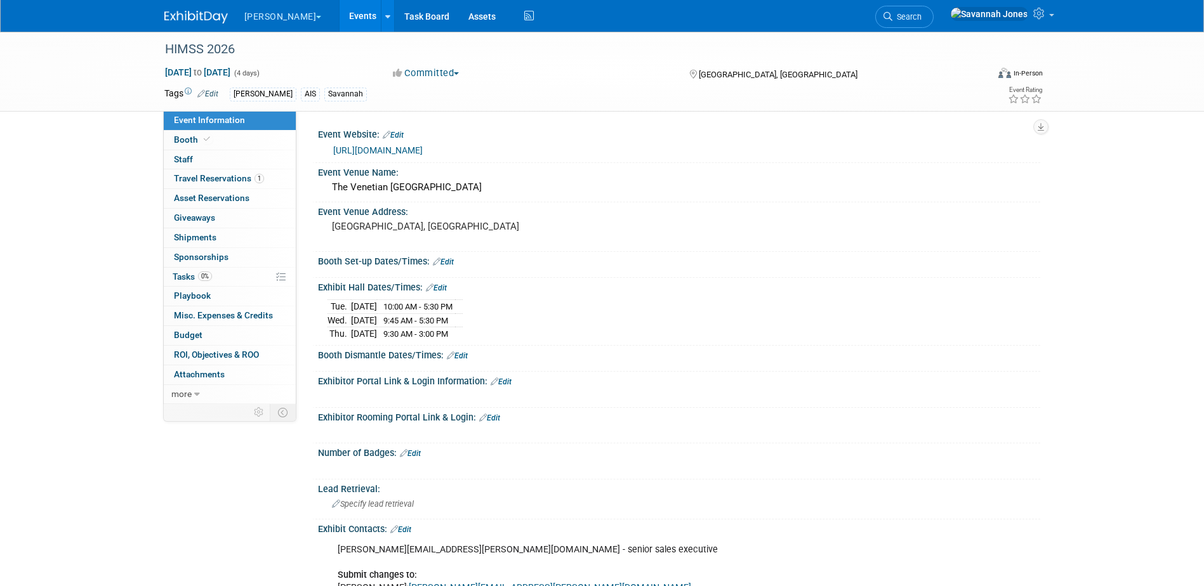
click at [339, 18] on link "Events" at bounding box center [362, 16] width 46 height 32
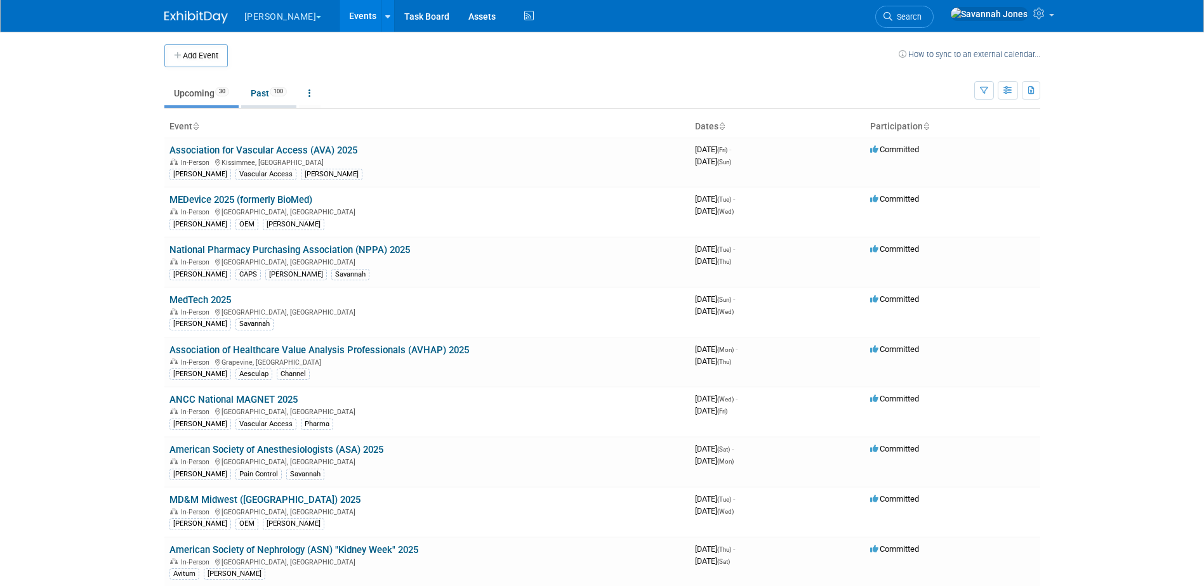
click at [287, 94] on span "100" at bounding box center [278, 92] width 17 height 10
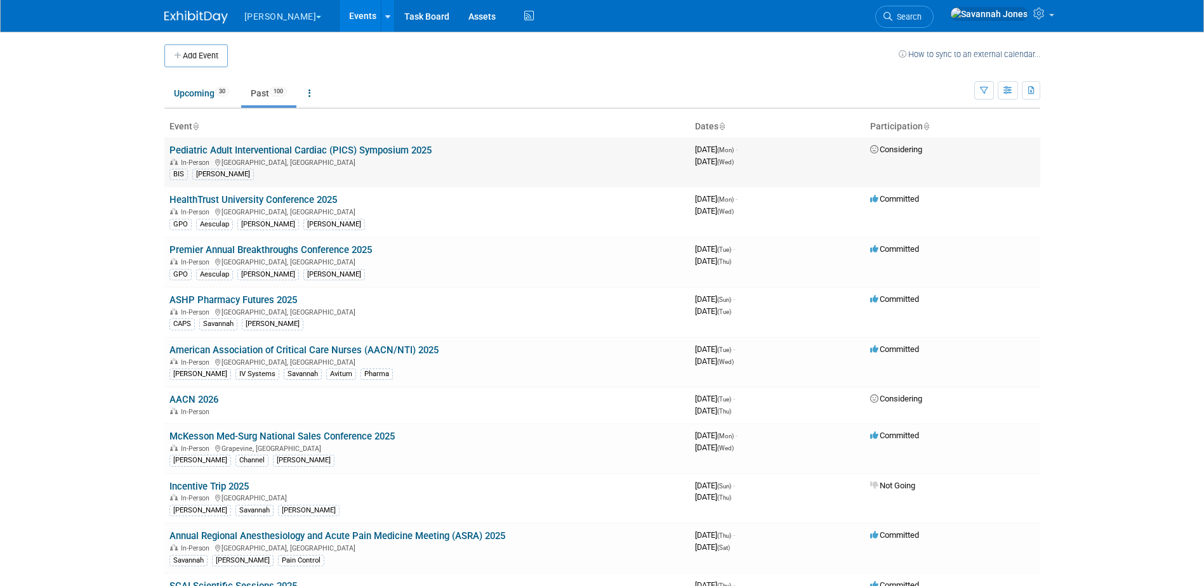
click at [330, 138] on td "Pediatric Adult Interventional Cardiac (PICS) Symposium 2025 In-Person Chicago,…" at bounding box center [426, 162] width 525 height 49
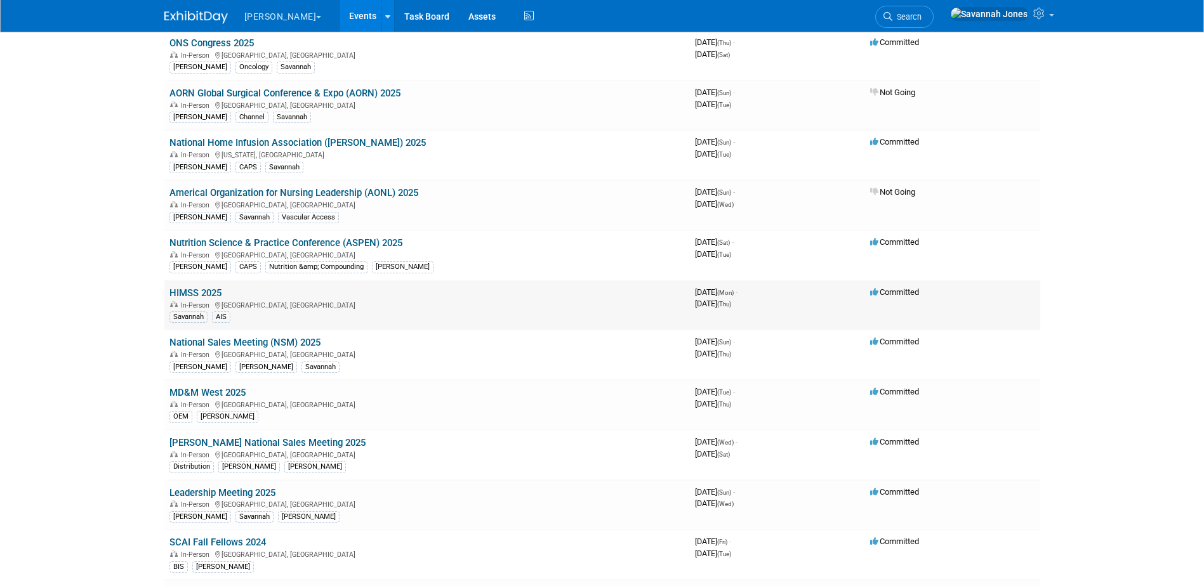
click at [183, 288] on link "HIMSS 2025" at bounding box center [195, 292] width 52 height 11
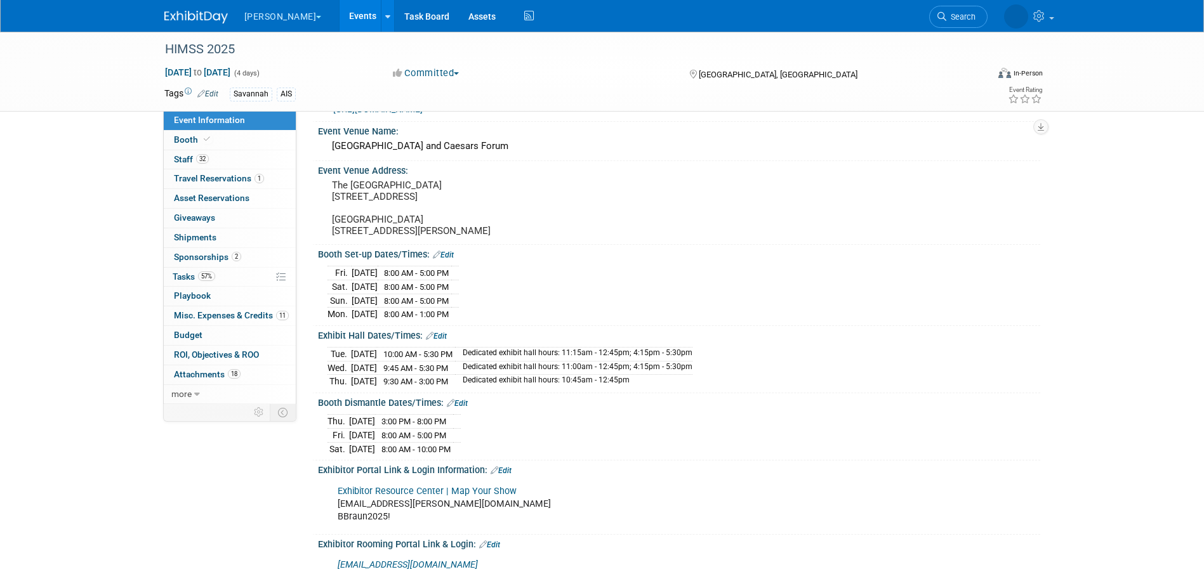
scroll to position [63, 0]
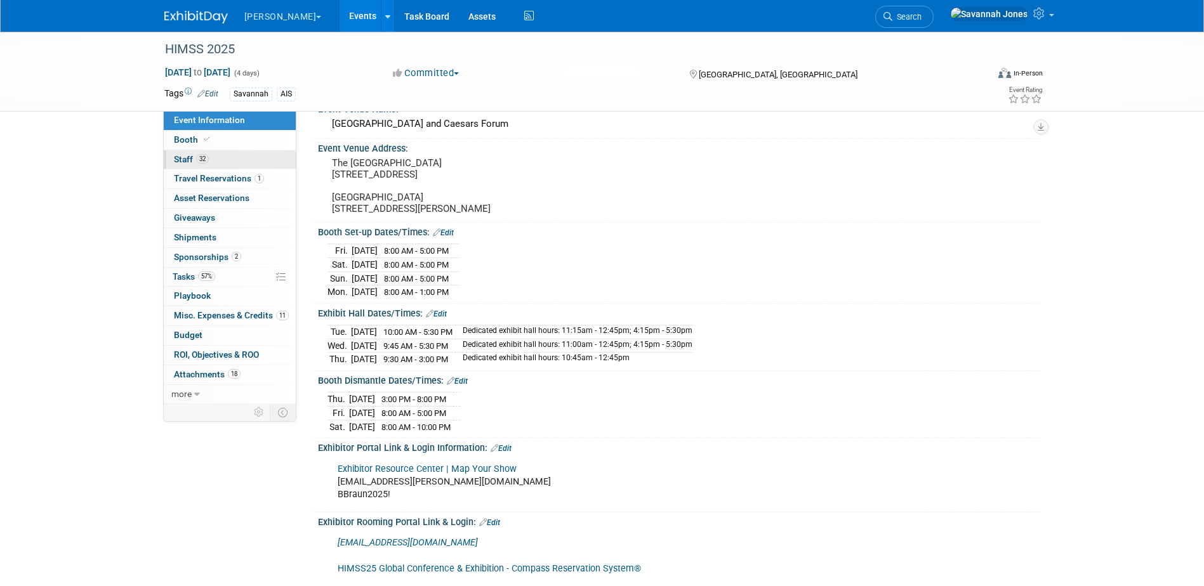
click at [234, 166] on link "32 Staff 32" at bounding box center [230, 159] width 132 height 19
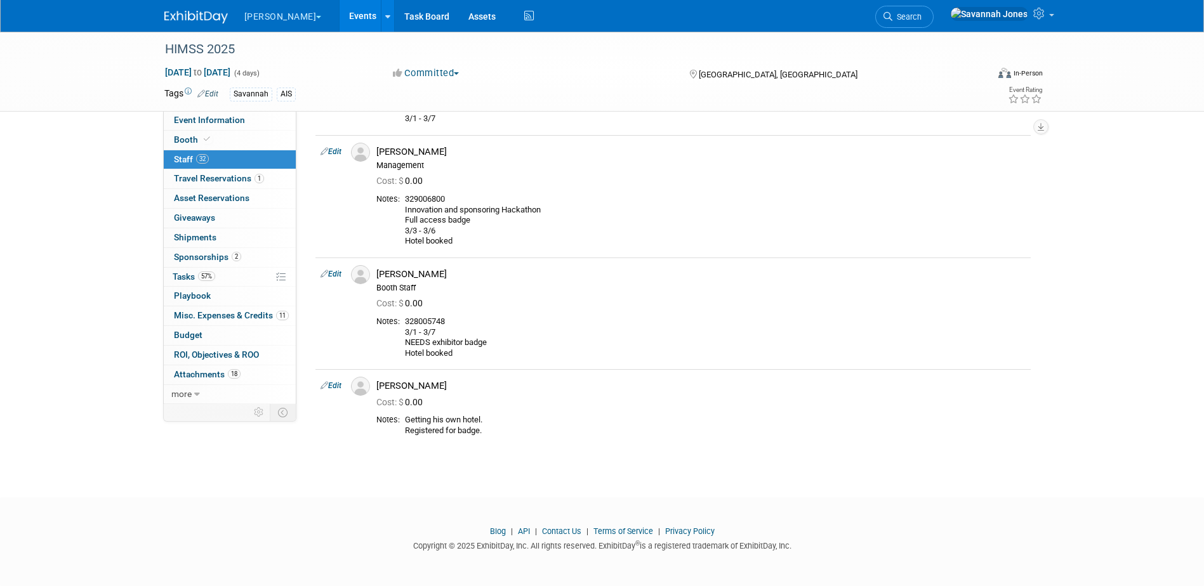
scroll to position [3200, 0]
click at [223, 137] on link "Booth" at bounding box center [230, 140] width 132 height 19
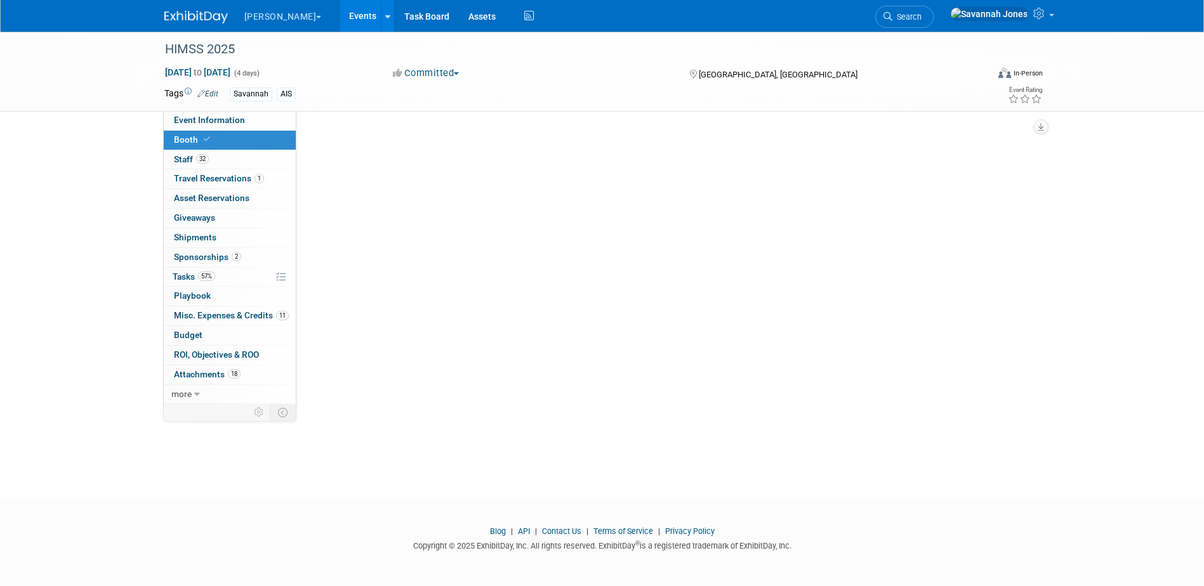
scroll to position [0, 0]
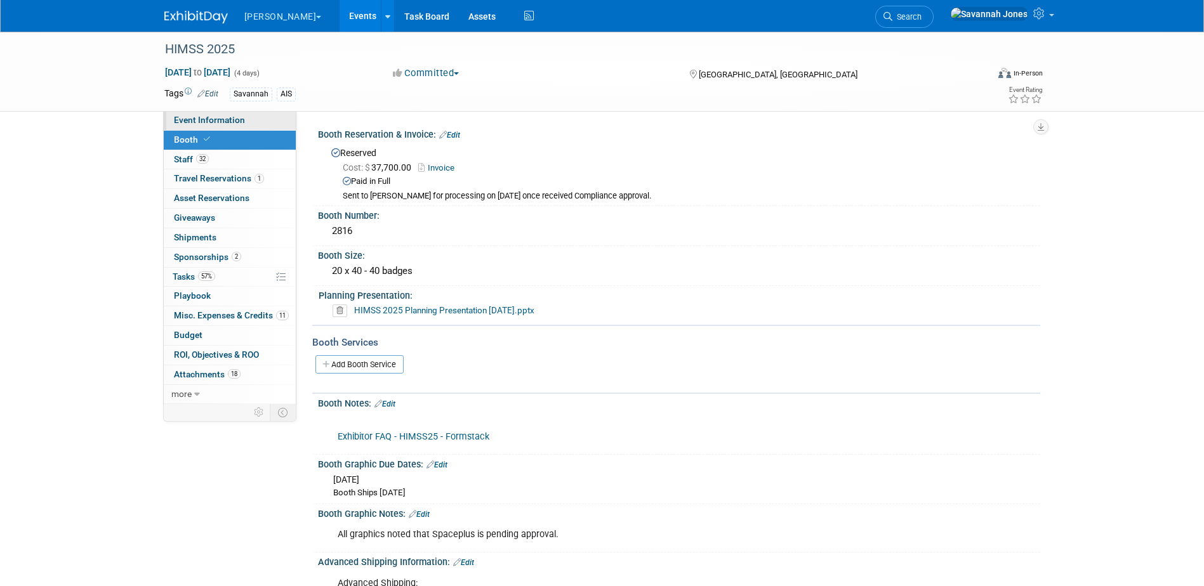
click at [255, 118] on link "Event Information" at bounding box center [230, 120] width 132 height 19
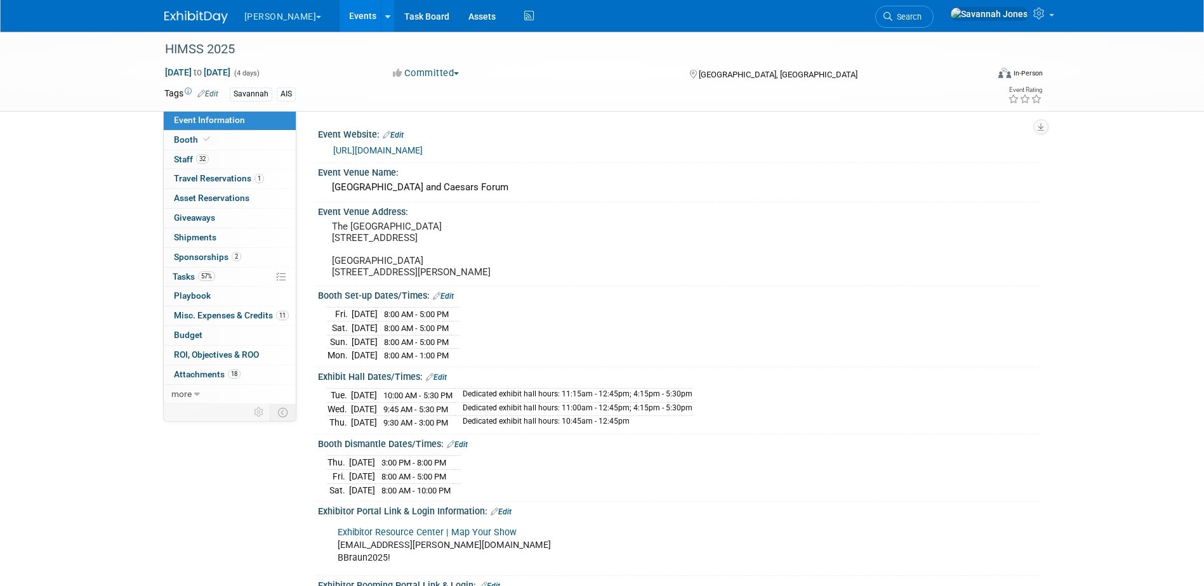
click at [339, 15] on link "Events" at bounding box center [362, 16] width 46 height 32
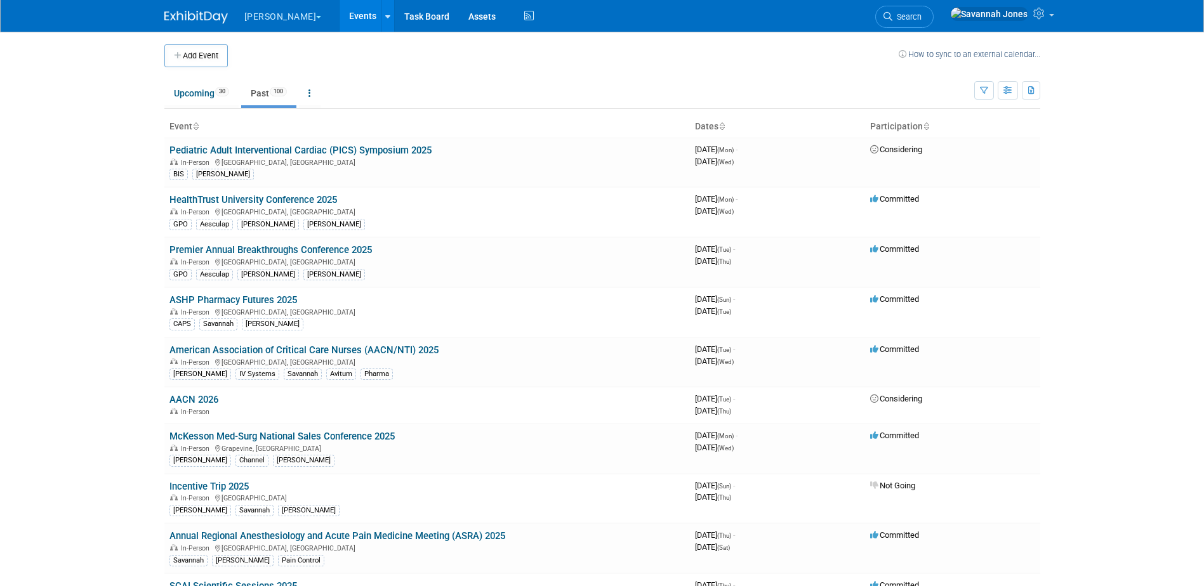
scroll to position [743, 0]
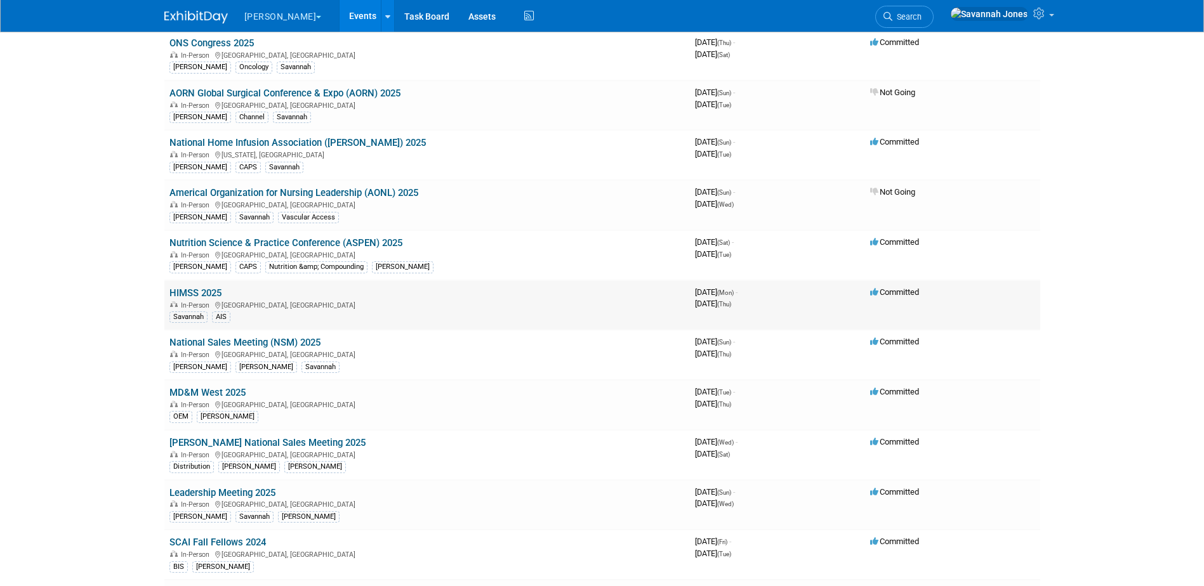
click at [205, 291] on link "HIMSS 2025" at bounding box center [195, 292] width 52 height 11
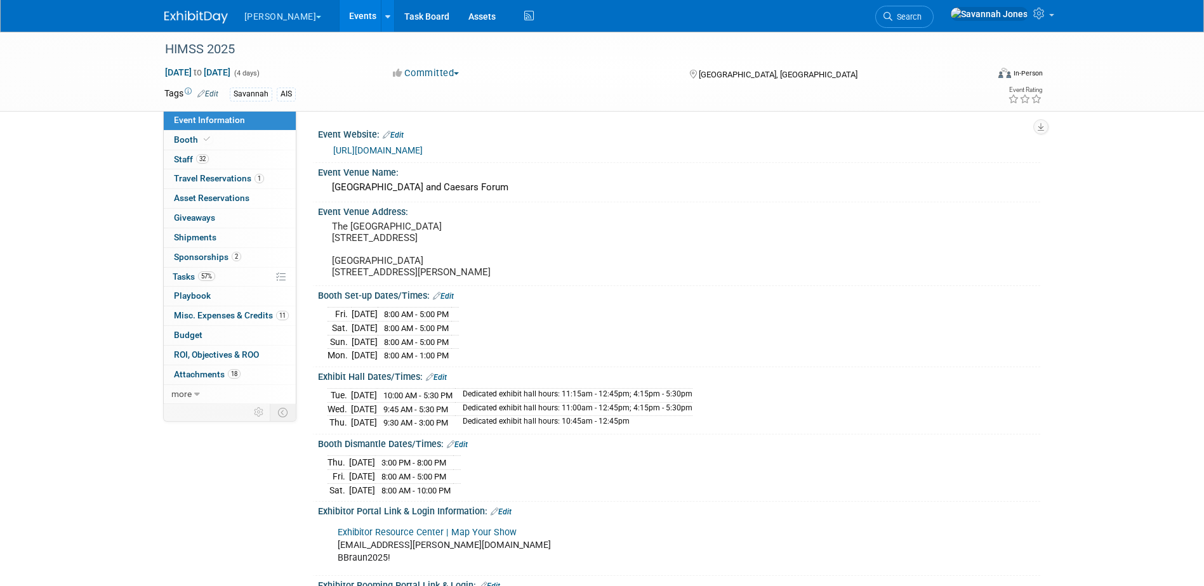
click at [339, 13] on link "Events" at bounding box center [362, 16] width 46 height 32
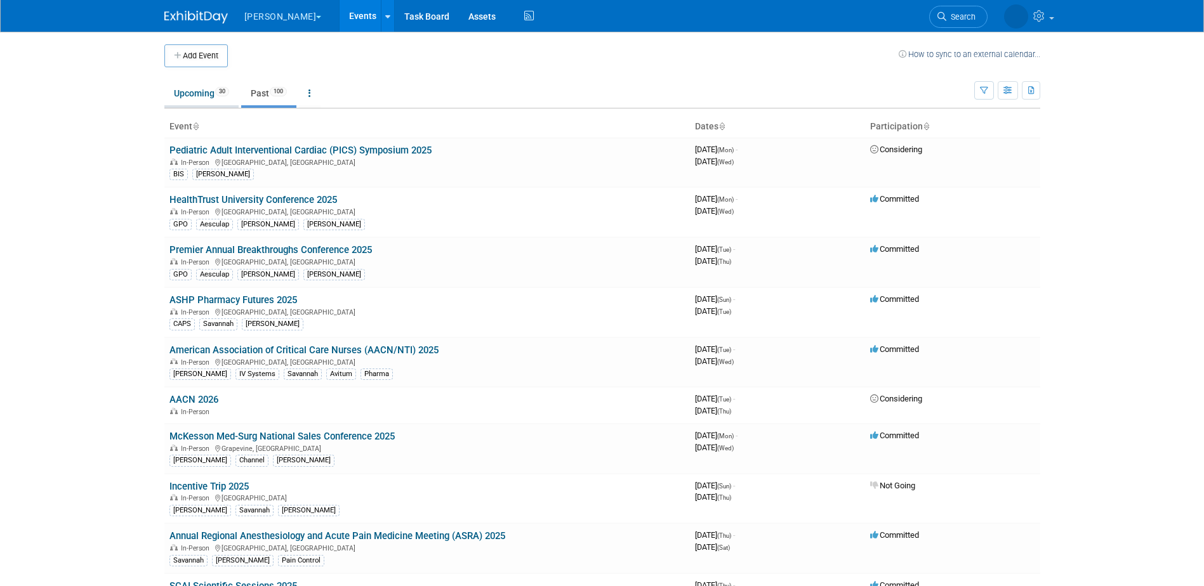
click at [211, 93] on link "Upcoming 30" at bounding box center [201, 93] width 74 height 24
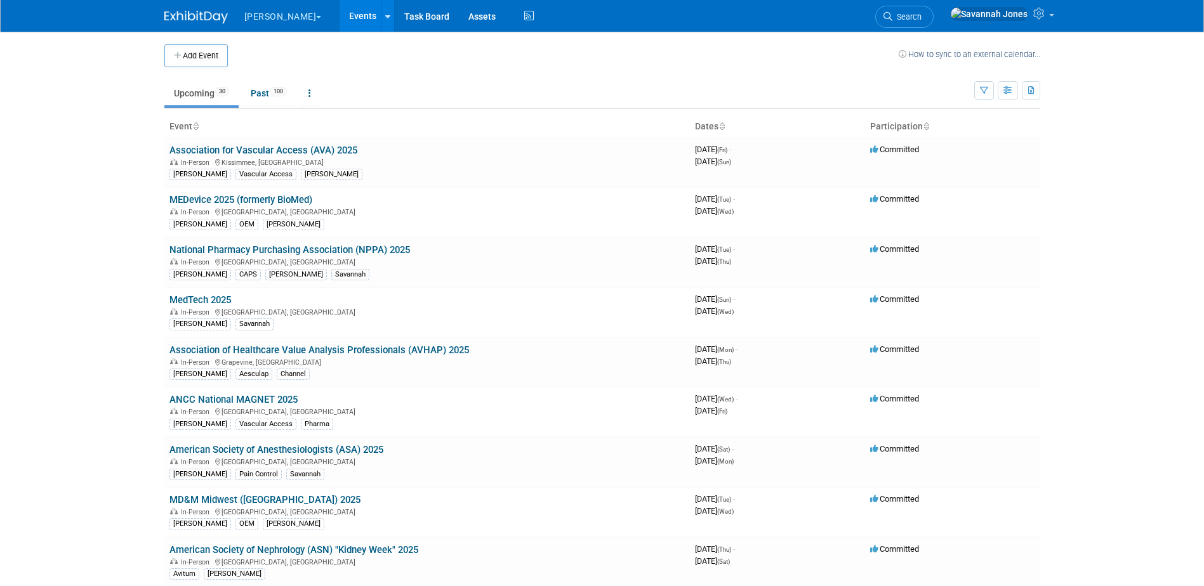
scroll to position [593, 0]
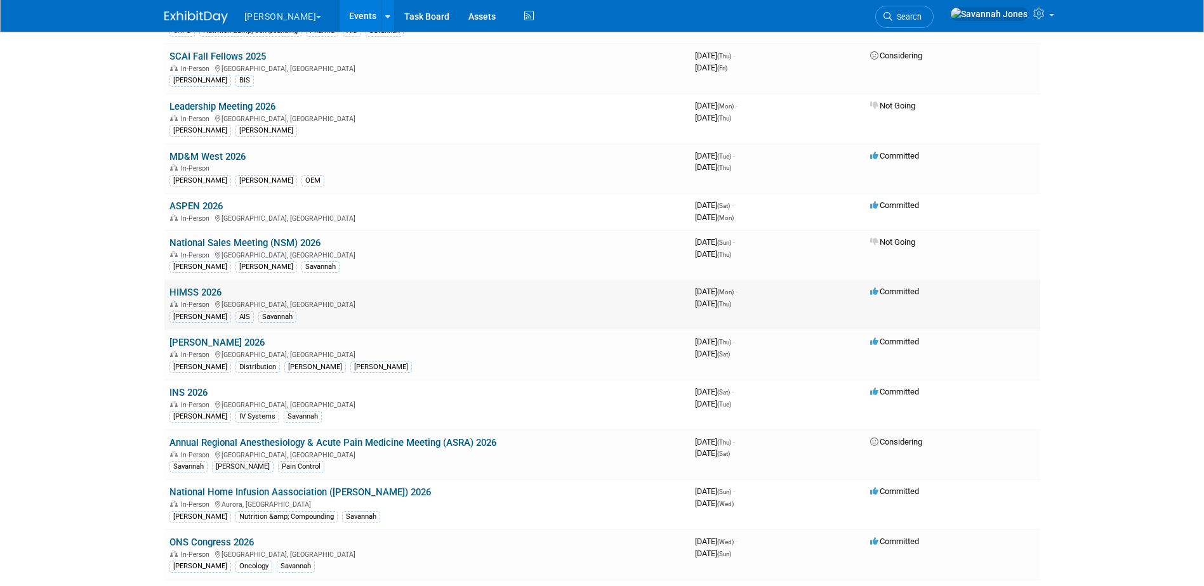
click at [201, 293] on link "HIMSS 2026" at bounding box center [195, 292] width 52 height 11
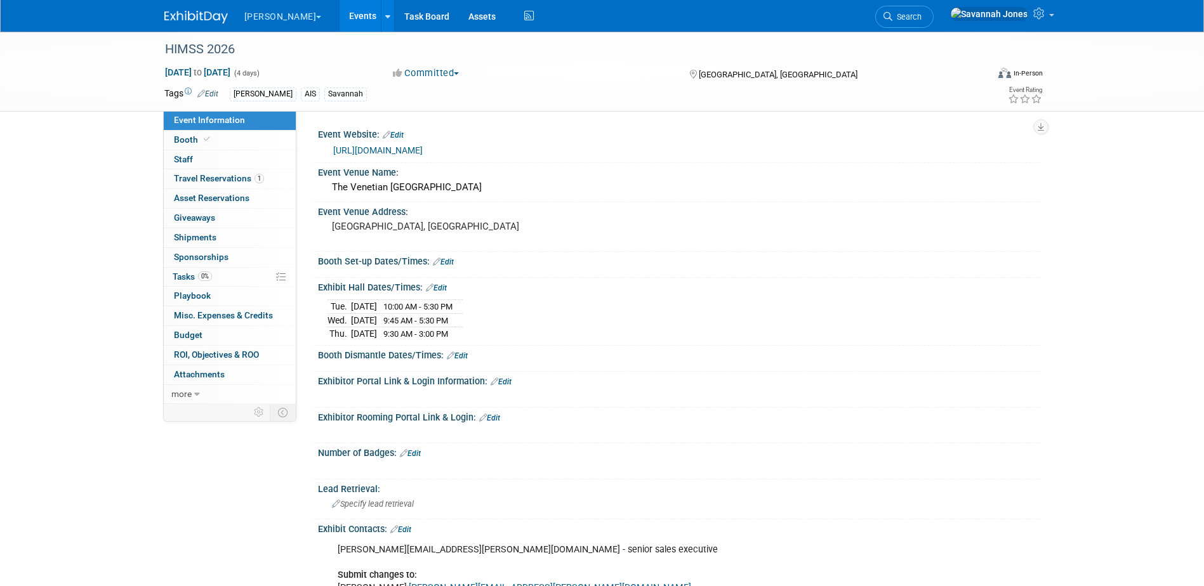
click at [228, 124] on link "Event Information" at bounding box center [230, 120] width 132 height 19
click at [237, 143] on link "Booth" at bounding box center [230, 140] width 132 height 19
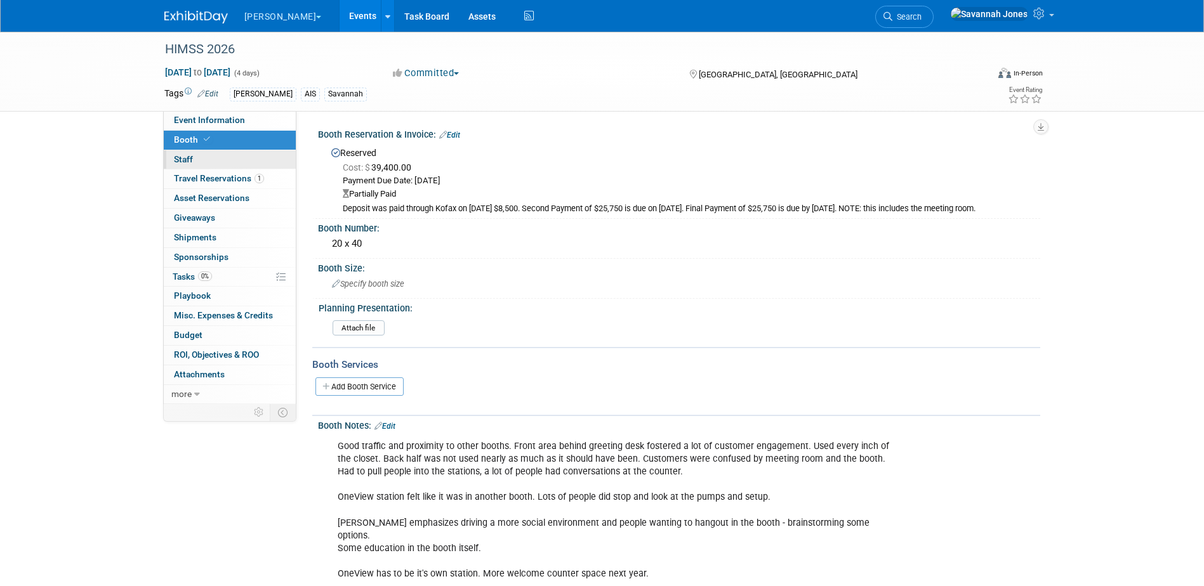
click at [241, 166] on link "0 Staff 0" at bounding box center [230, 159] width 132 height 19
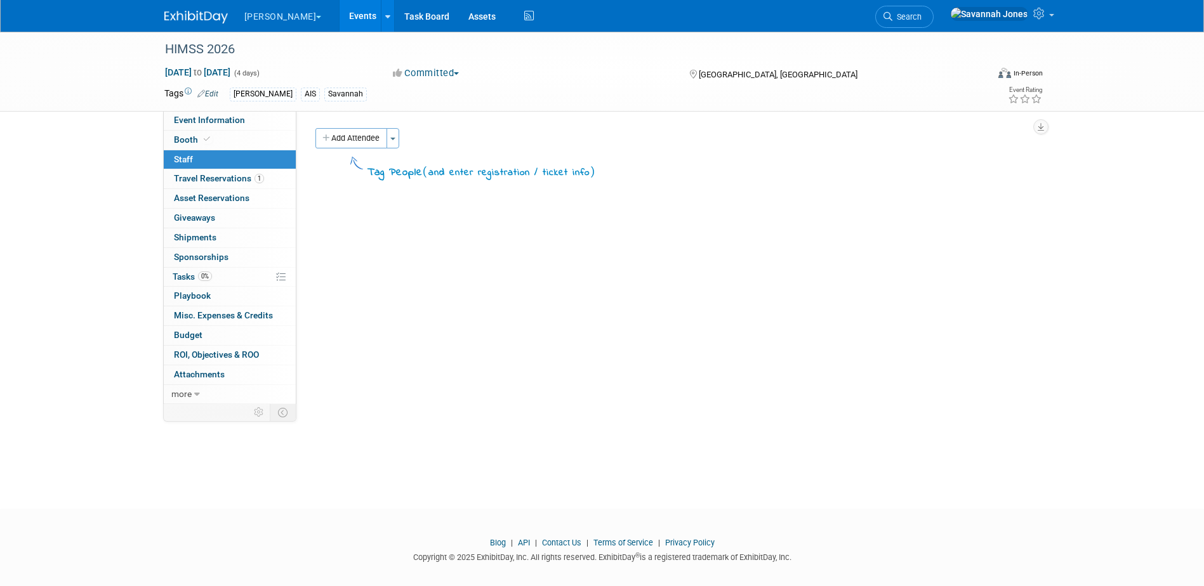
click at [344, 21] on link "Events" at bounding box center [362, 16] width 46 height 32
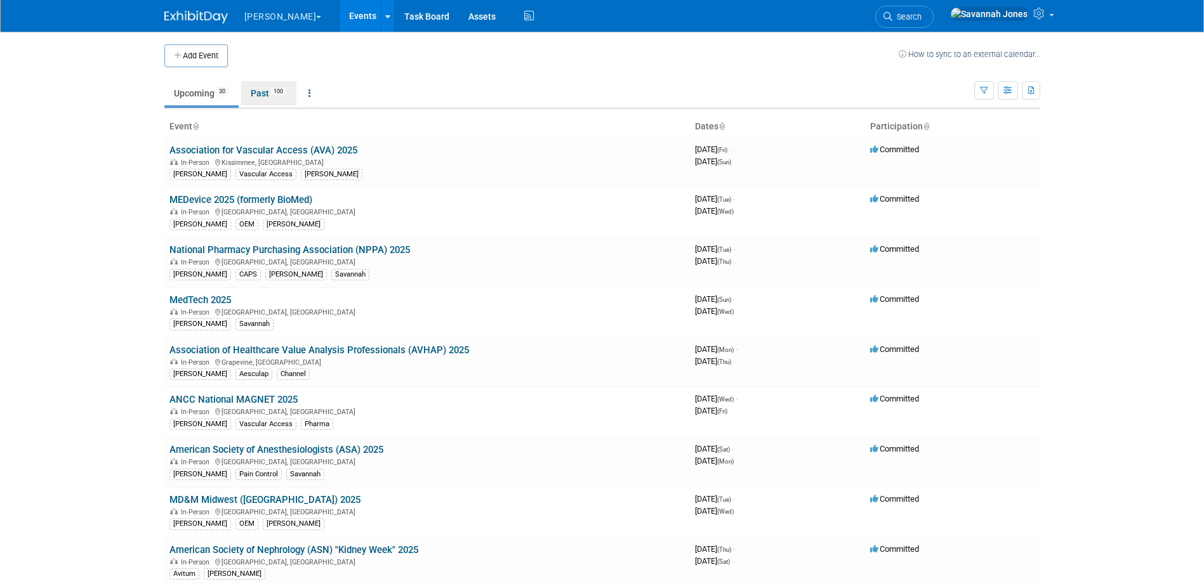
click at [246, 95] on link "Past 100" at bounding box center [268, 93] width 55 height 24
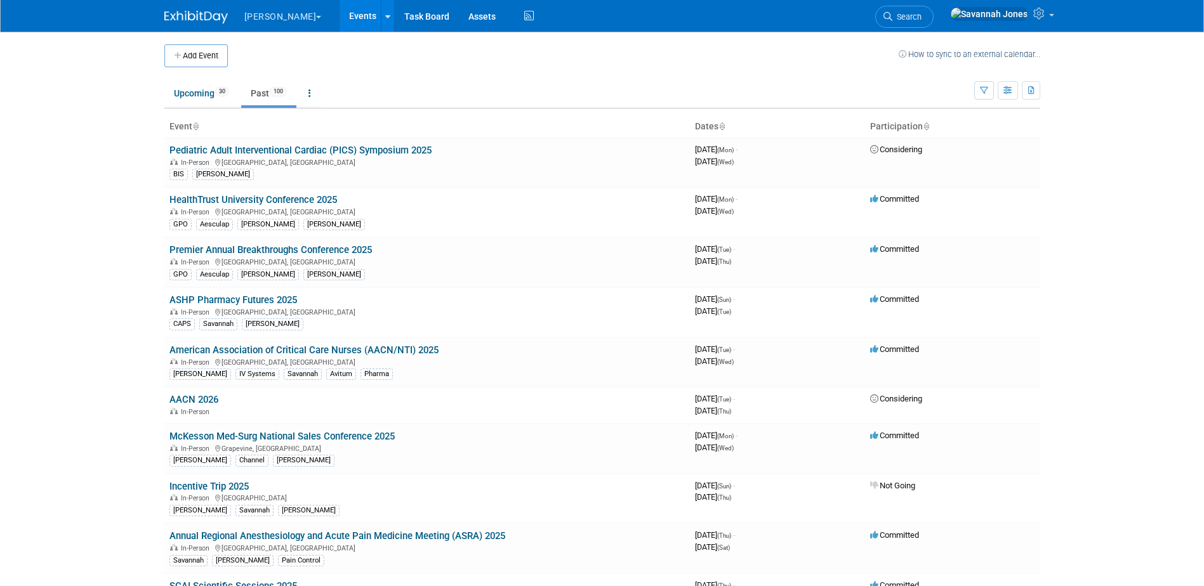
scroll to position [743, 0]
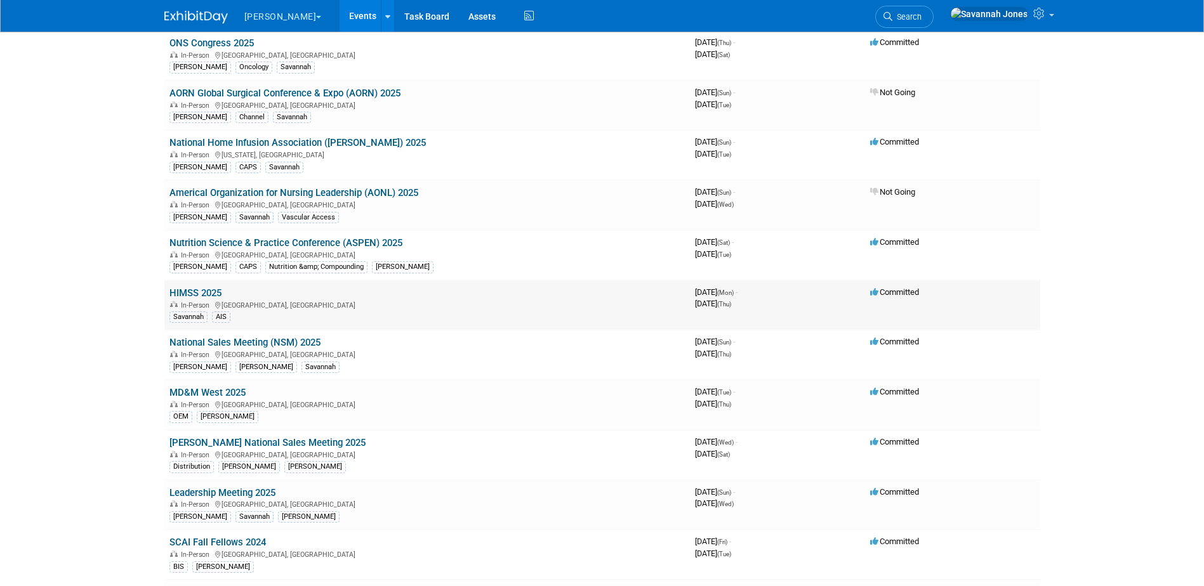
click at [201, 291] on link "HIMSS 2025" at bounding box center [195, 292] width 52 height 11
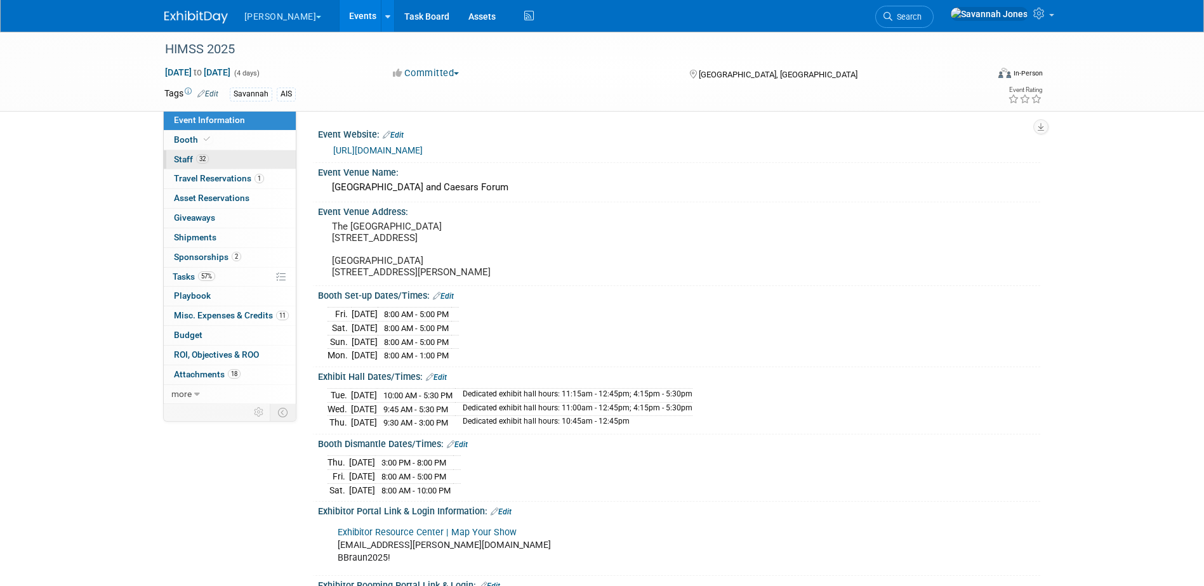
click at [216, 152] on link "32 Staff 32" at bounding box center [230, 159] width 132 height 19
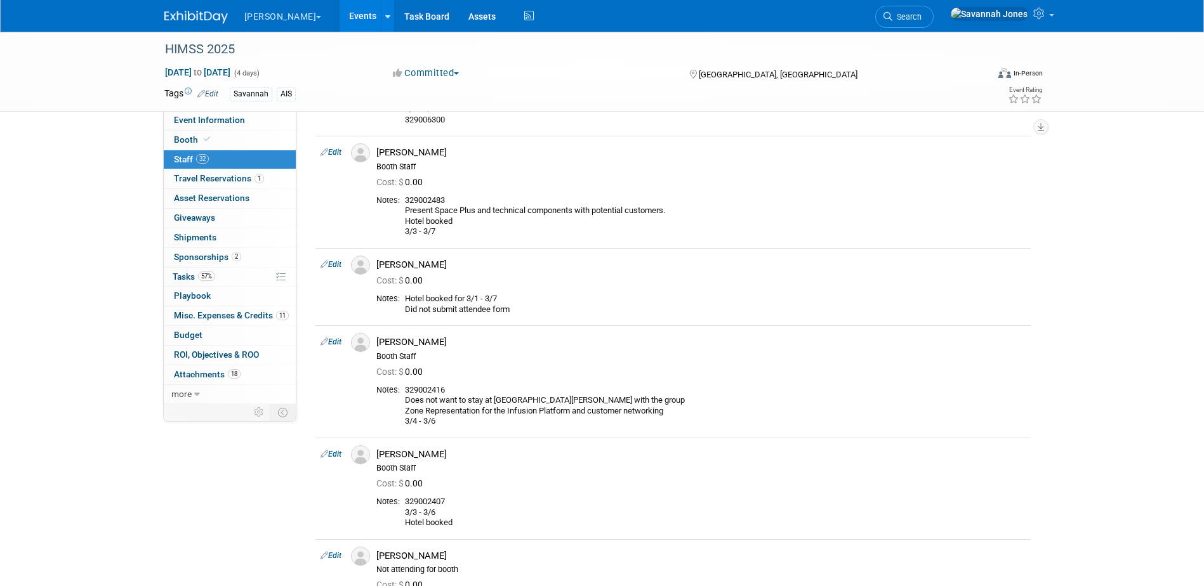
scroll to position [2157, 0]
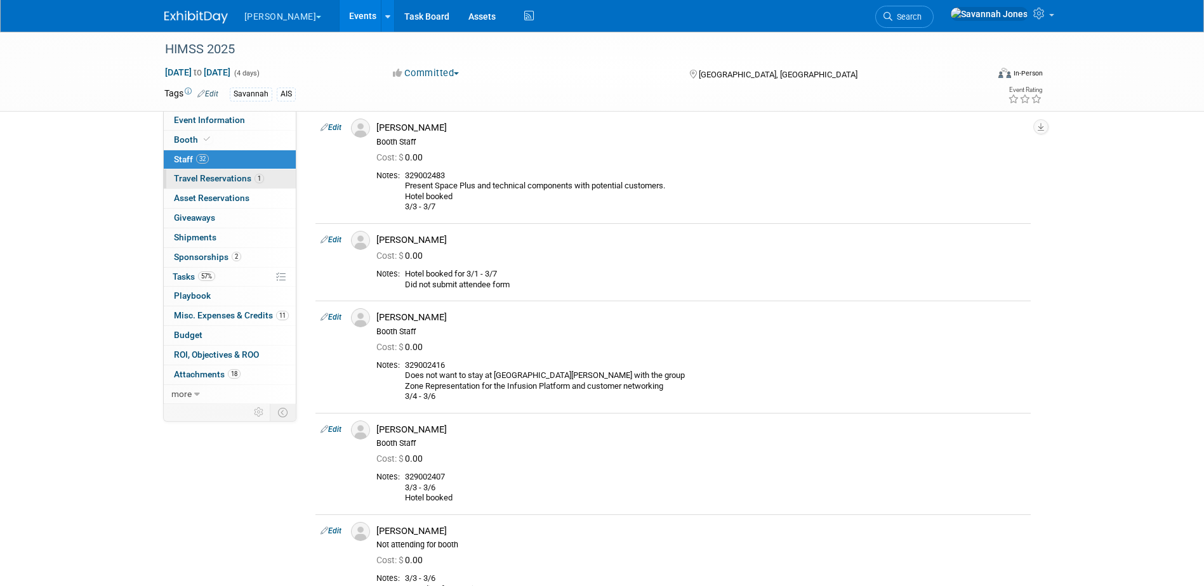
click at [253, 178] on span "Travel Reservations 1" at bounding box center [219, 178] width 90 height 10
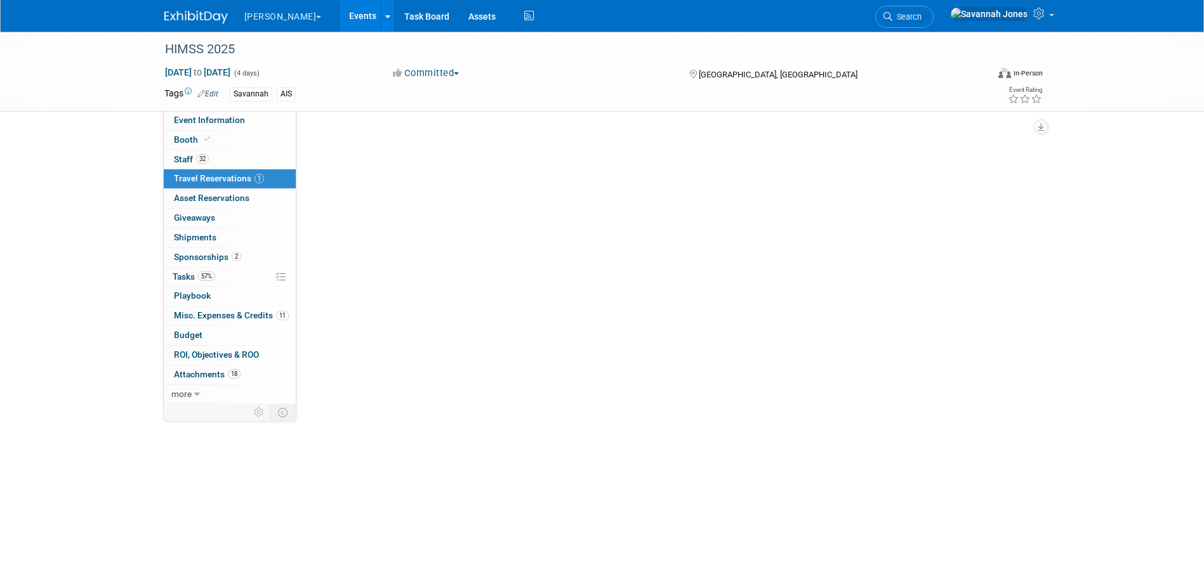
scroll to position [0, 0]
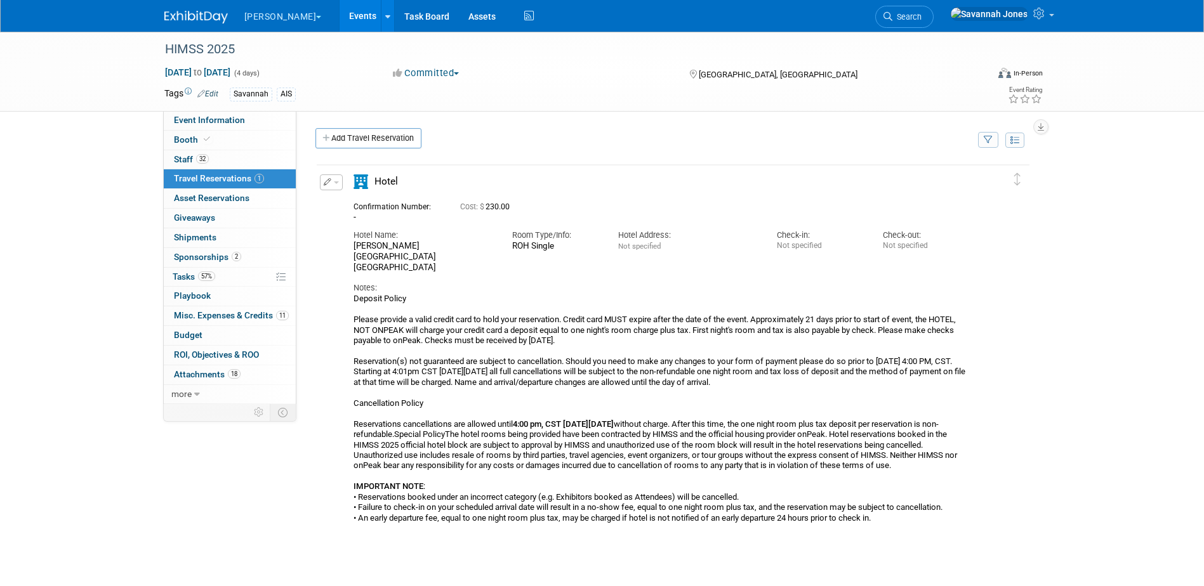
click at [336, 174] on td "Delete Reservation - Cost: $ 230.00 Hotel Name: Notes:" at bounding box center [663, 346] width 693 height 362
click at [333, 187] on button "button" at bounding box center [331, 182] width 23 height 16
click at [335, 201] on icon "button" at bounding box center [334, 204] width 10 height 9
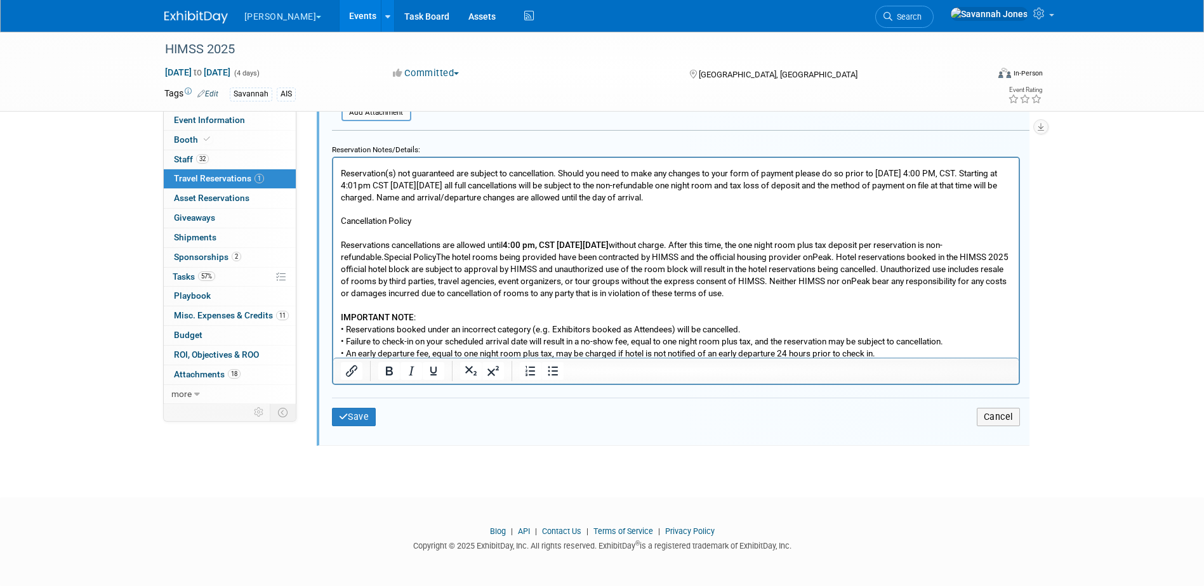
scroll to position [69, 0]
click at [957, 353] on p "Deposit Policy Please provide a valid credit card to hold your reservation. Cre…" at bounding box center [675, 225] width 671 height 265
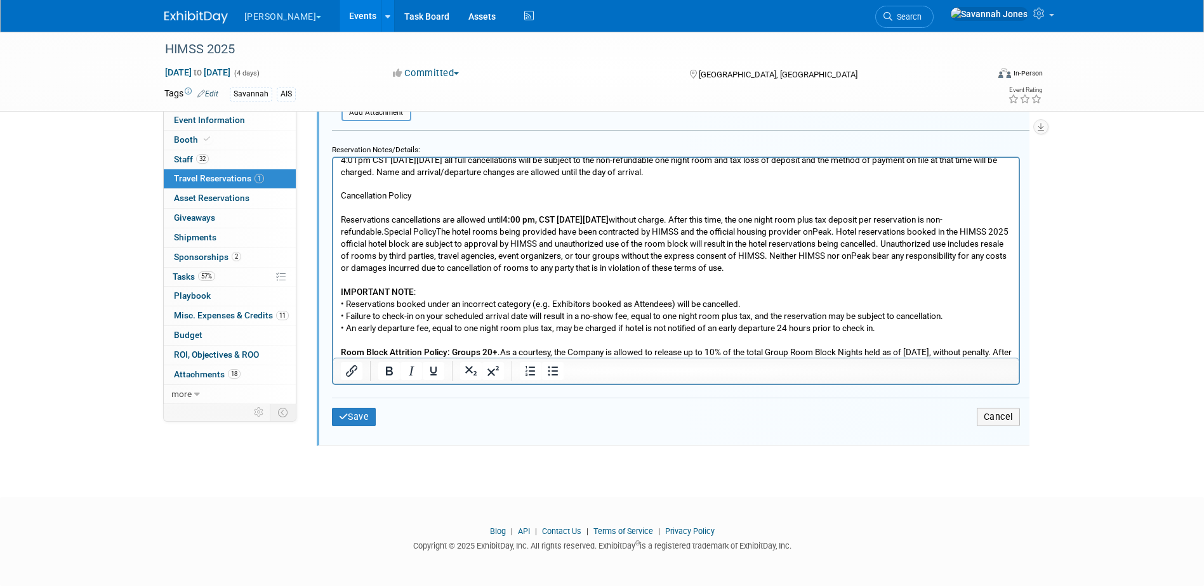
scroll to position [141, 0]
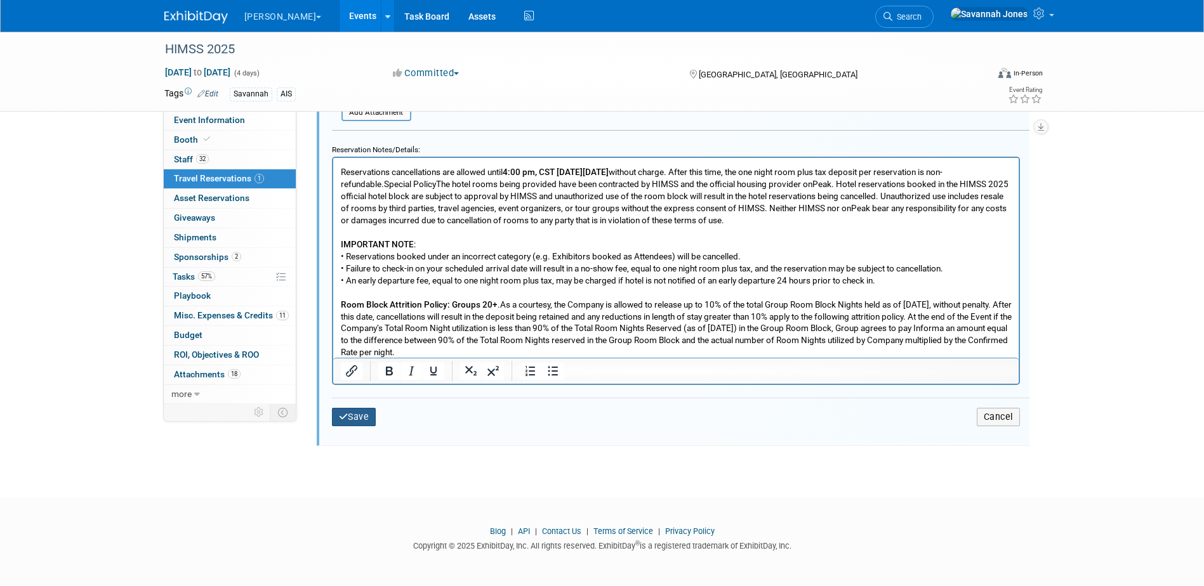
click at [353, 419] on button "Save" at bounding box center [354, 417] width 44 height 18
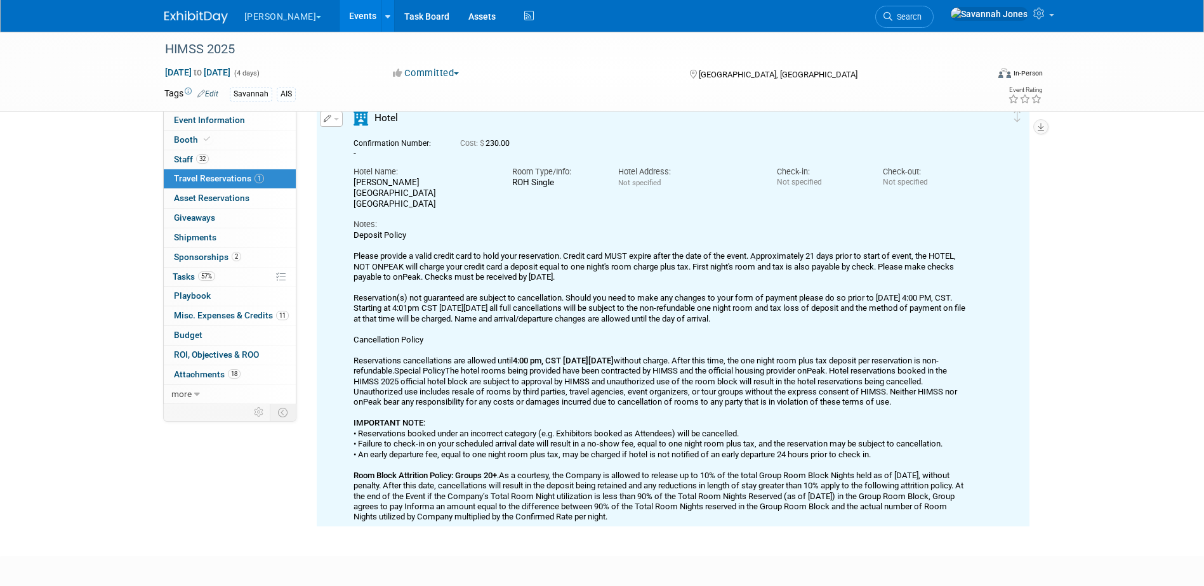
scroll to position [21, 0]
